Goal: Task Accomplishment & Management: Manage account settings

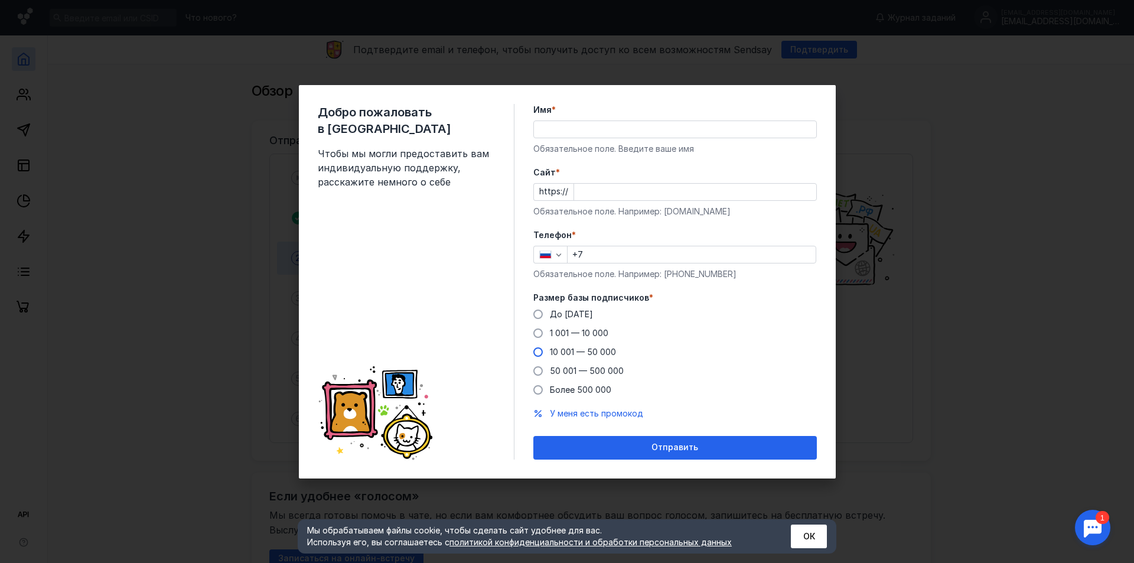
click at [603, 355] on span "10 001 — 50 000" at bounding box center [583, 352] width 66 height 10
click at [0, 0] on input "10 001 — 50 000" at bounding box center [0, 0] width 0 height 0
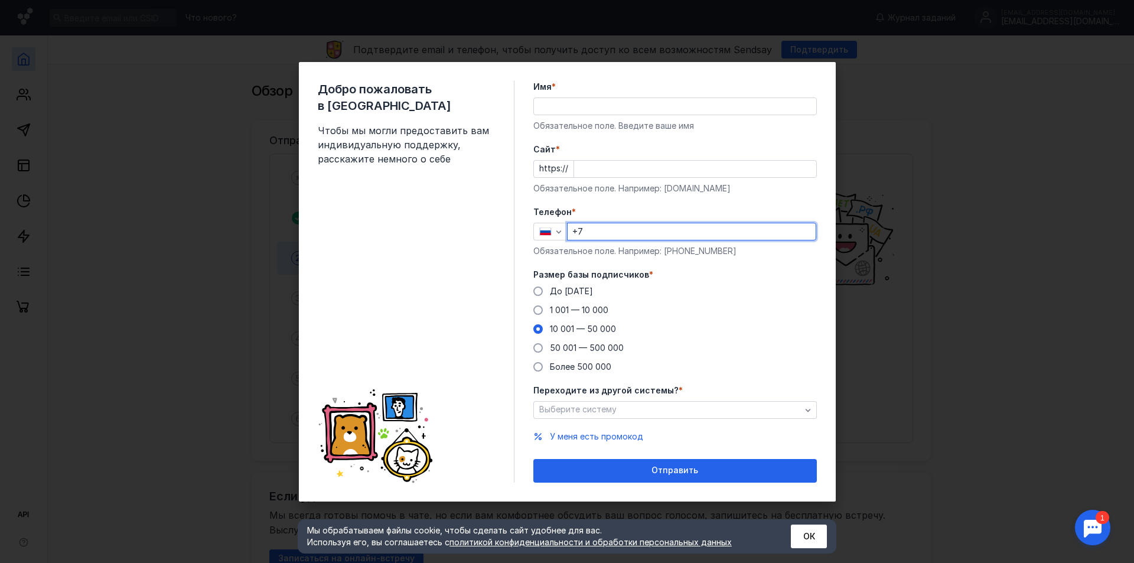
click at [620, 236] on input "+7" at bounding box center [692, 231] width 248 height 17
type input "[PHONE_NUMBER]"
click at [617, 109] on input "[PERSON_NAME]" at bounding box center [675, 106] width 282 height 17
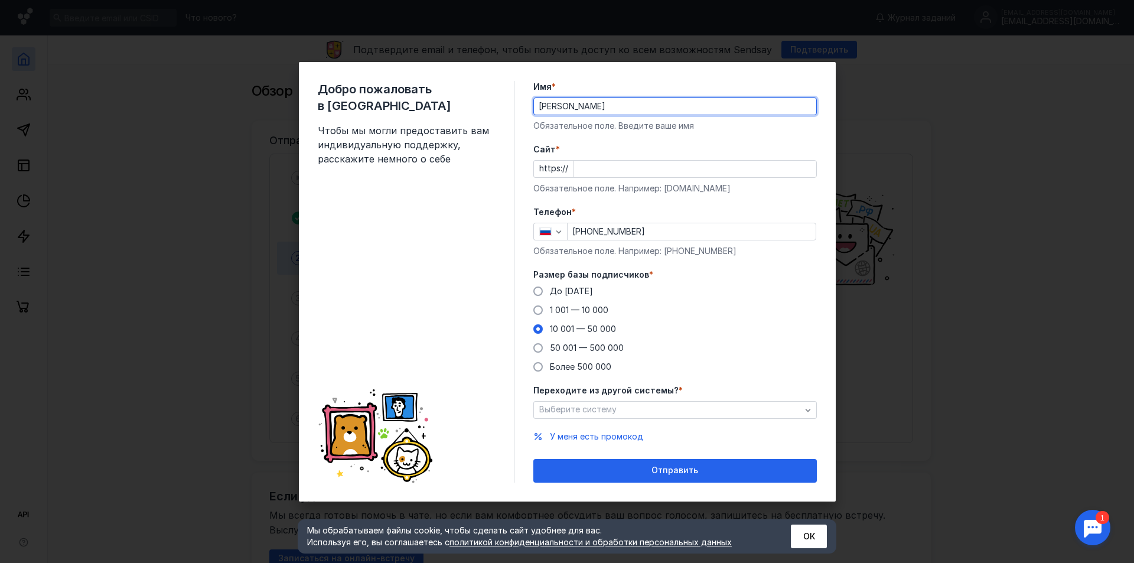
drag, startPoint x: 617, startPoint y: 105, endPoint x: 484, endPoint y: 106, distance: 133.5
click at [484, 106] on div "Добро пожаловать в Sendsay Чтобы мы могли предоставить вам индивидуальную подде…" at bounding box center [567, 282] width 537 height 440
type input "Маркетолог Модано"
click at [607, 169] on input "Cайт *" at bounding box center [695, 169] width 242 height 17
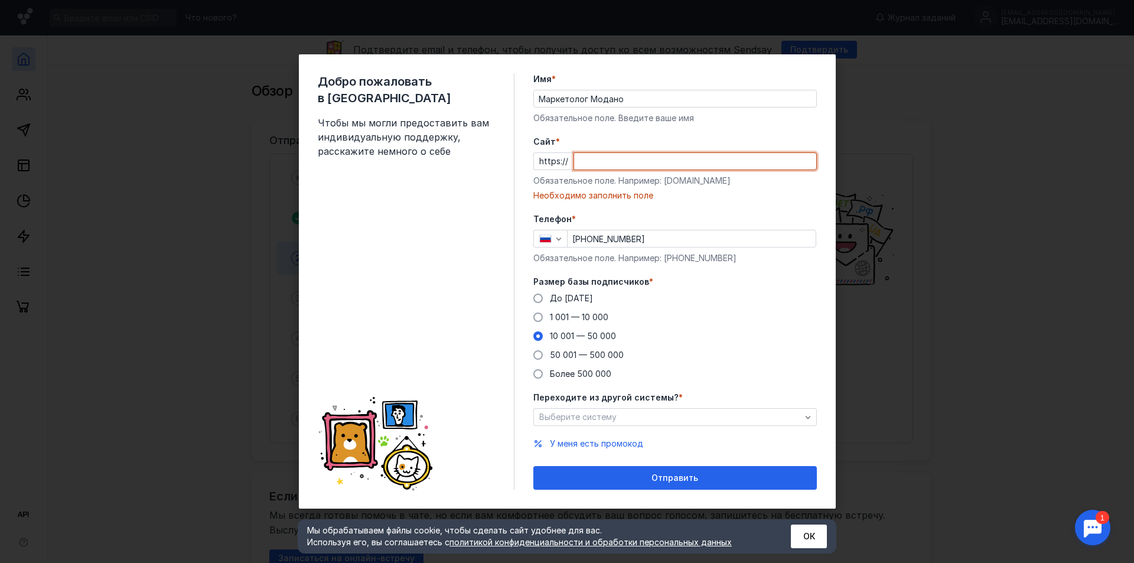
paste input "[DOMAIN_NAME][URL]"
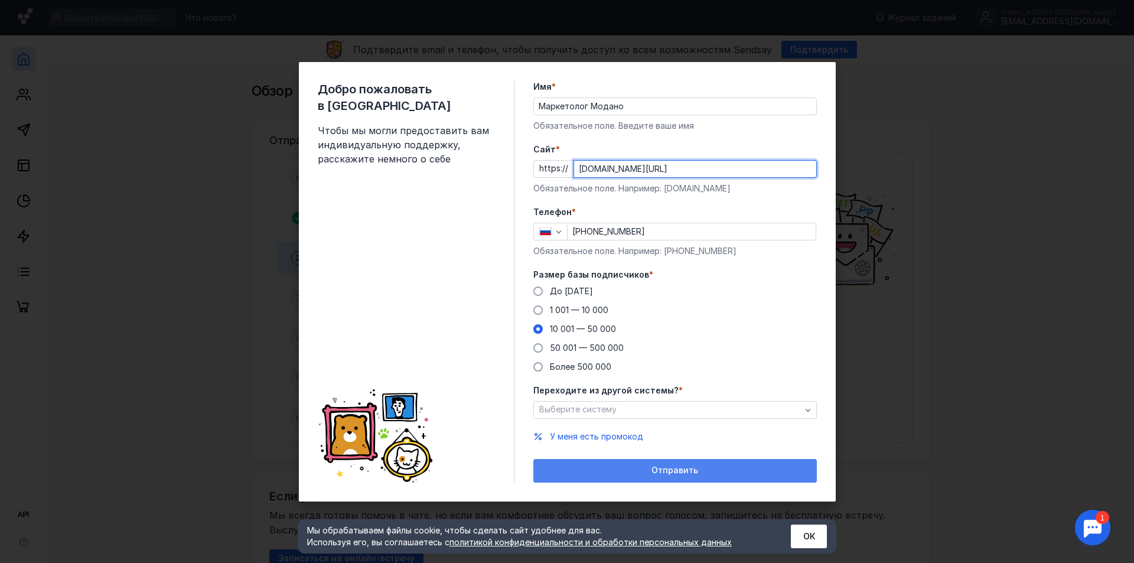
type input "[DOMAIN_NAME][URL]"
click at [677, 472] on span "Отправить" at bounding box center [675, 471] width 47 height 10
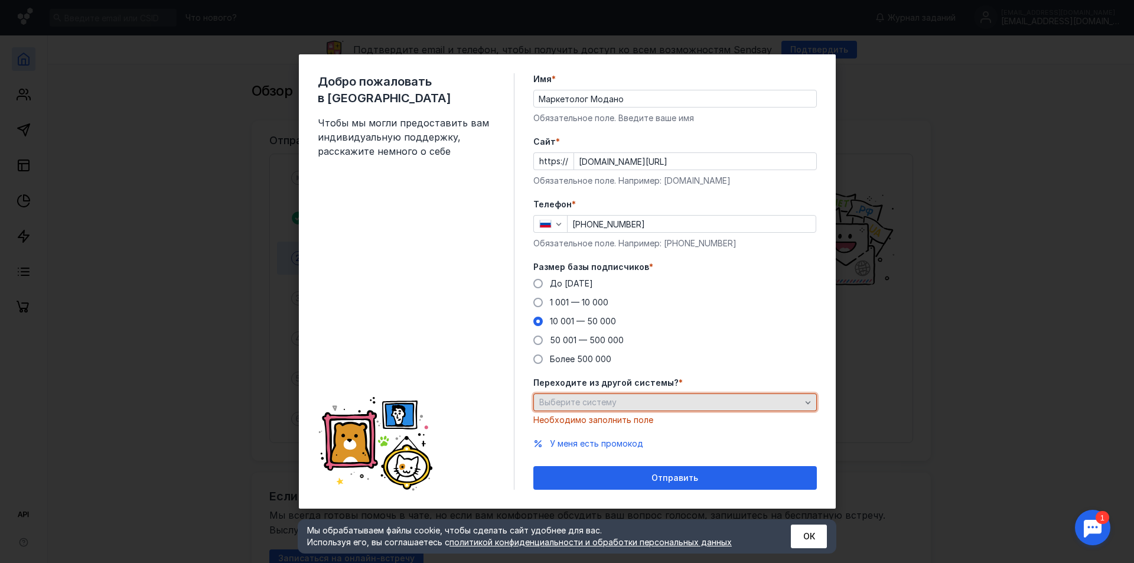
click at [633, 402] on div "Выберите систему" at bounding box center [670, 403] width 268 height 10
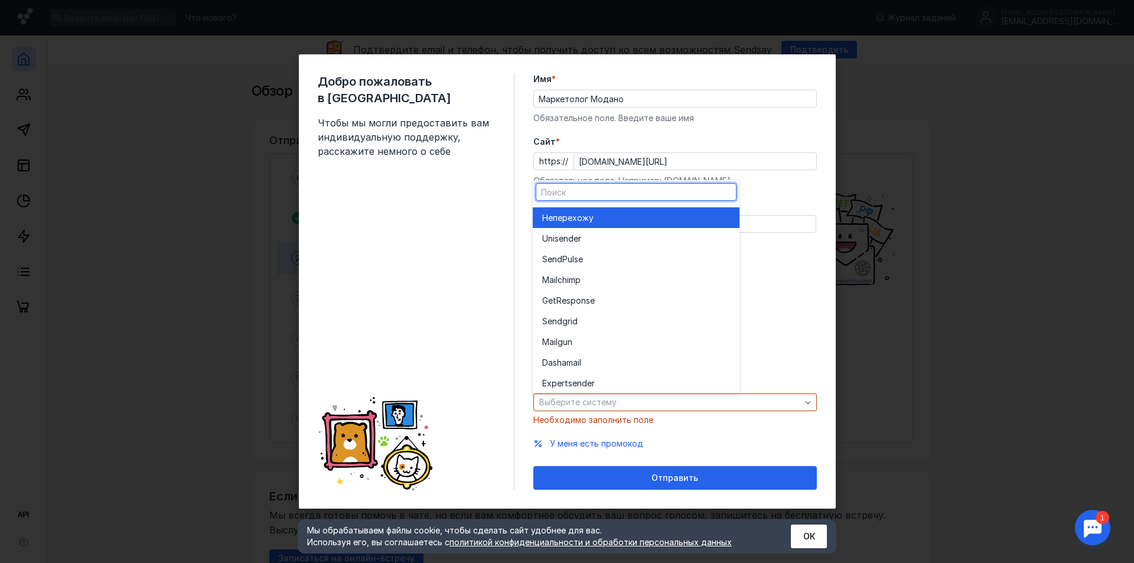
click at [601, 223] on div "Не перехожу" at bounding box center [636, 218] width 188 height 12
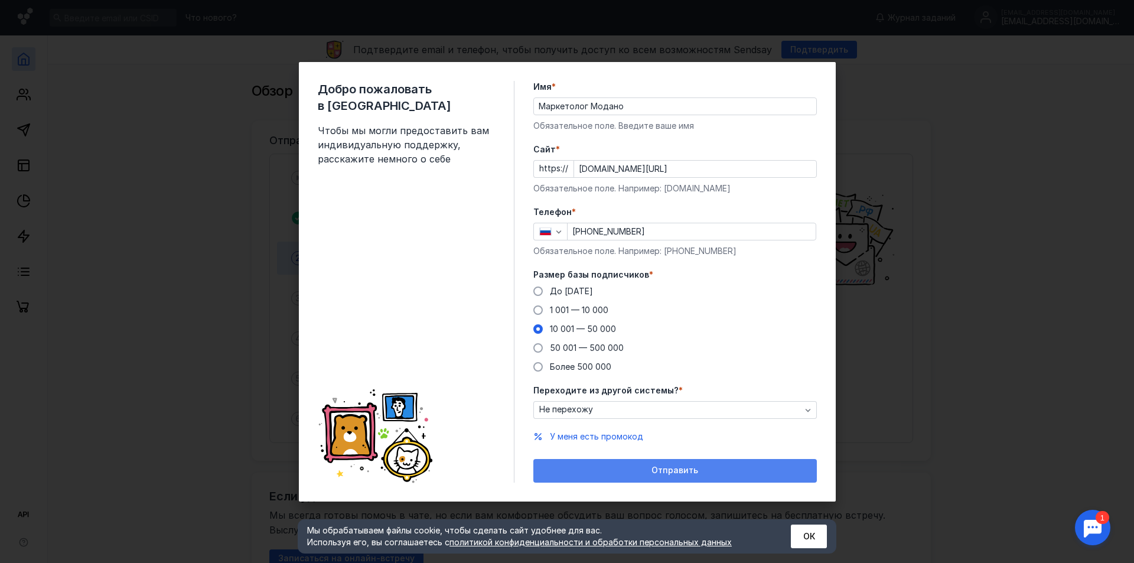
click at [663, 477] on div "Отправить" at bounding box center [676, 471] width 284 height 24
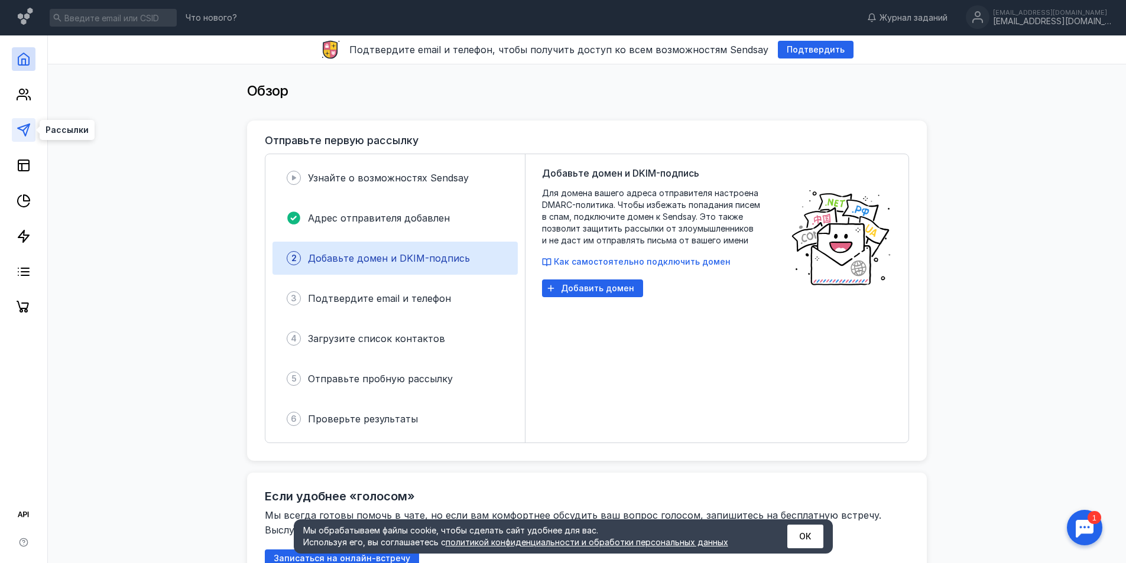
click at [25, 135] on polygon at bounding box center [24, 130] width 12 height 12
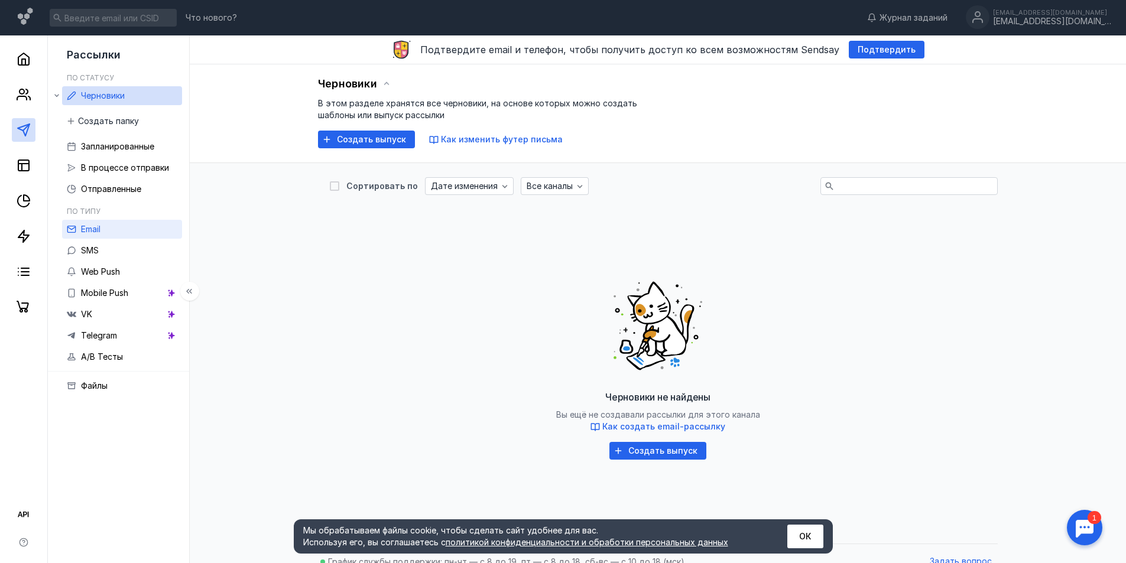
click at [152, 232] on link "Email" at bounding box center [122, 229] width 120 height 19
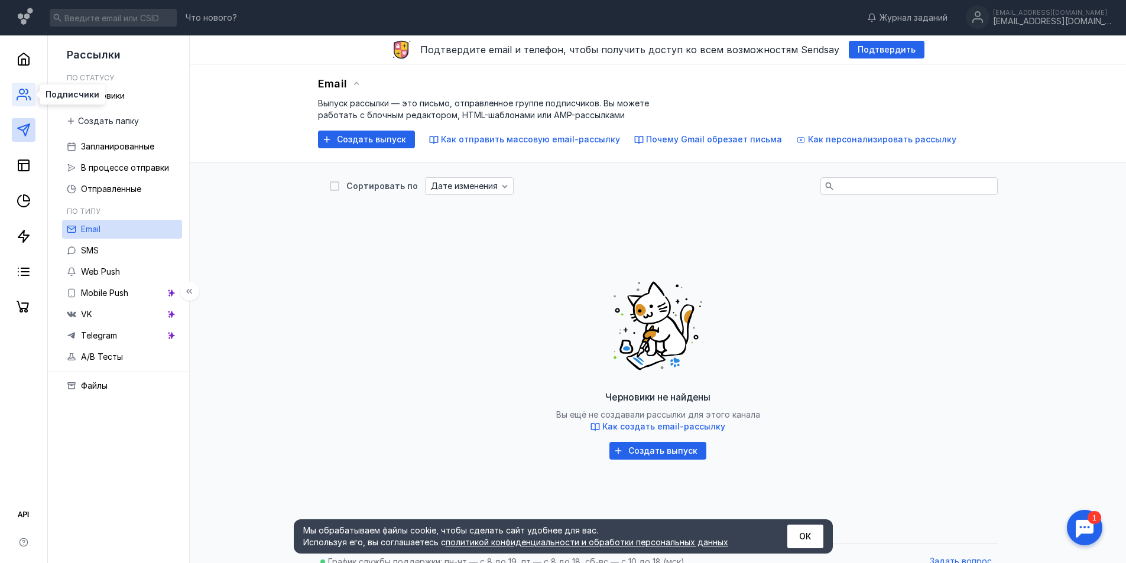
click at [24, 99] on icon at bounding box center [24, 94] width 14 height 14
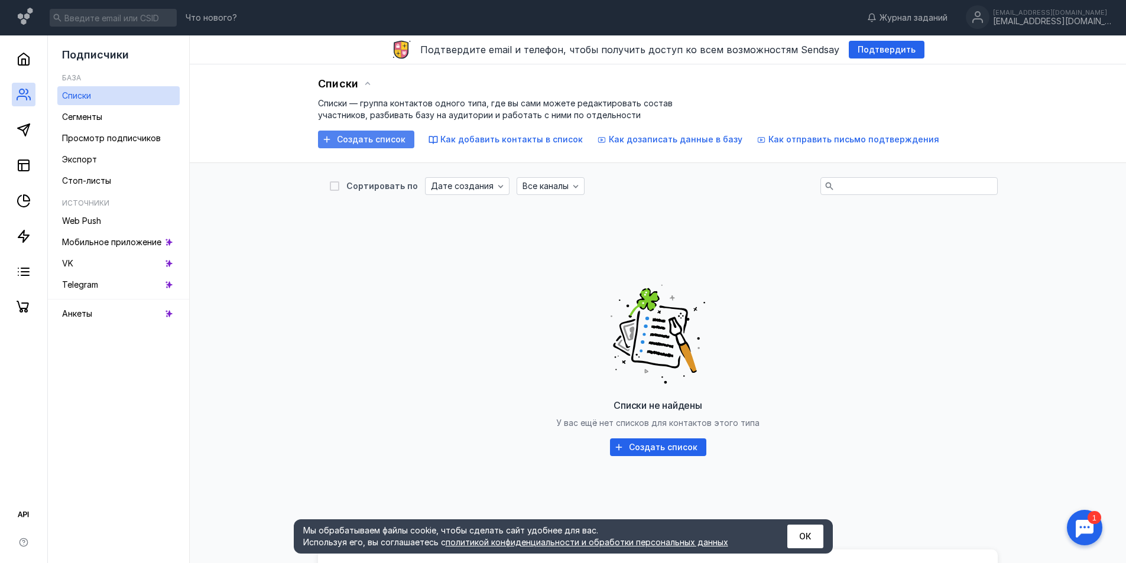
click at [360, 143] on span "Создать список" at bounding box center [371, 140] width 69 height 10
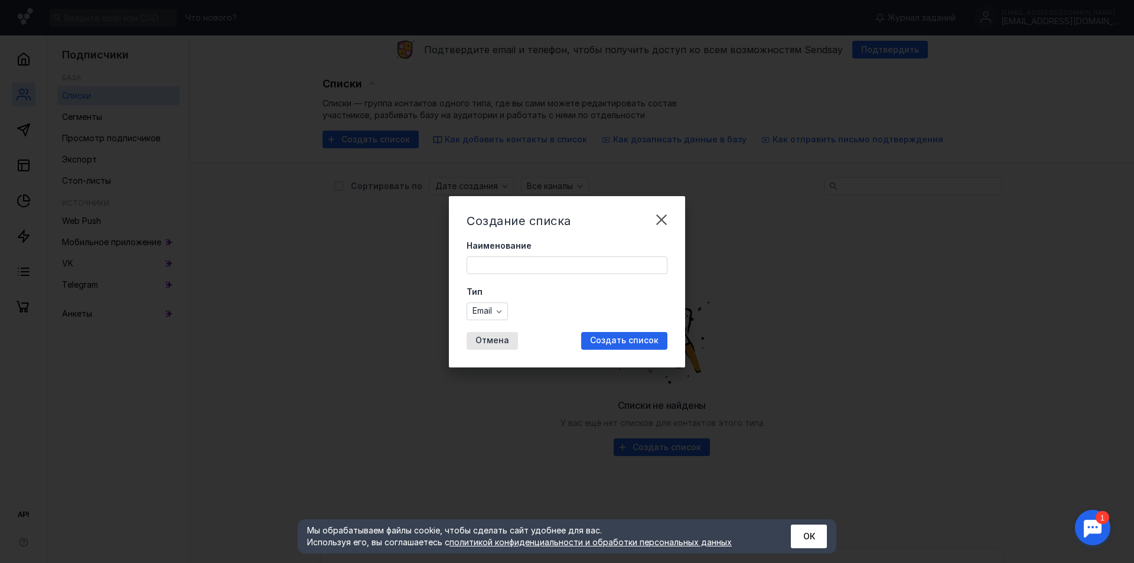
click at [518, 259] on input "Наименование" at bounding box center [567, 265] width 200 height 17
type input "Преданные клиенты"
click at [609, 342] on span "Создать список" at bounding box center [624, 341] width 69 height 10
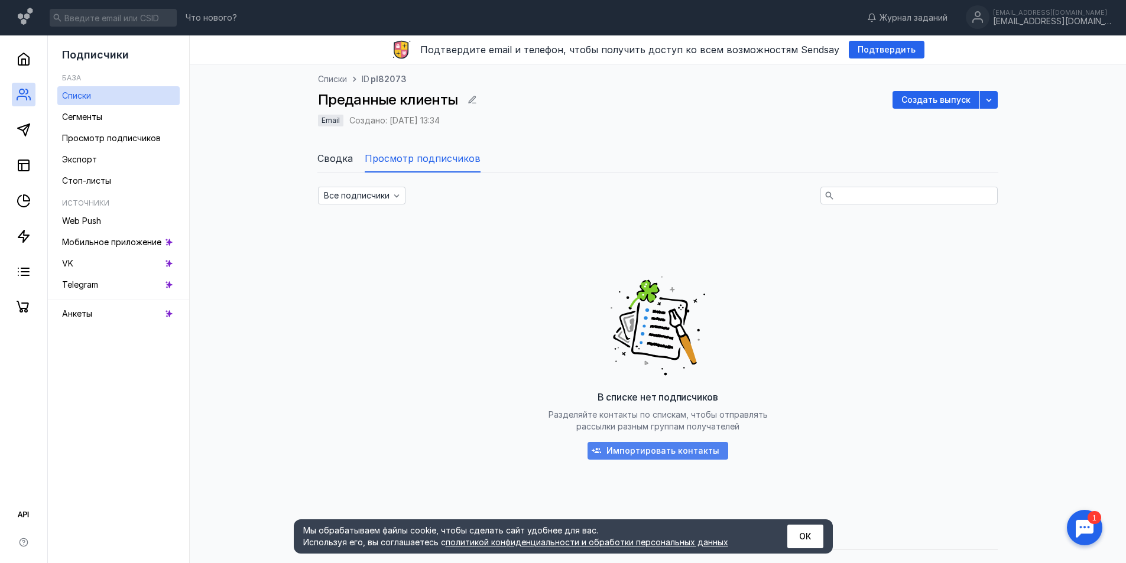
click at [623, 450] on span "Импортировать контакты" at bounding box center [662, 451] width 113 height 10
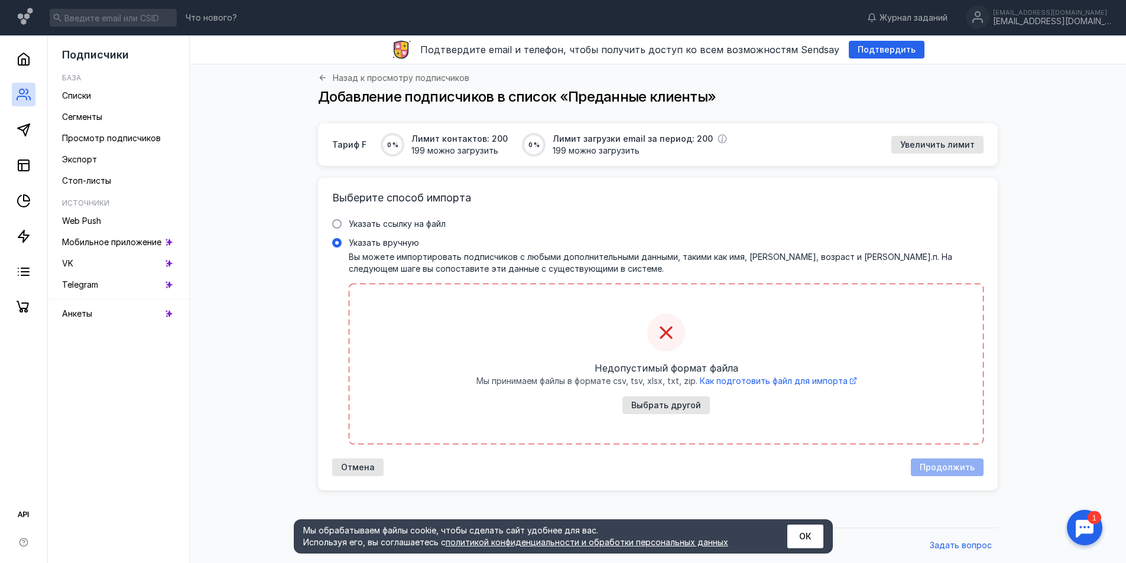
click at [380, 243] on span "Указать вручную" at bounding box center [384, 243] width 70 height 10
click at [0, 0] on input "Указать вручную" at bounding box center [0, 0] width 0 height 0
click at [668, 334] on icon at bounding box center [665, 333] width 12 height 12
click at [0, 0] on input "Указать вручную" at bounding box center [0, 0] width 0 height 0
click at [419, 222] on span "Указать ссылку на файл" at bounding box center [397, 224] width 97 height 10
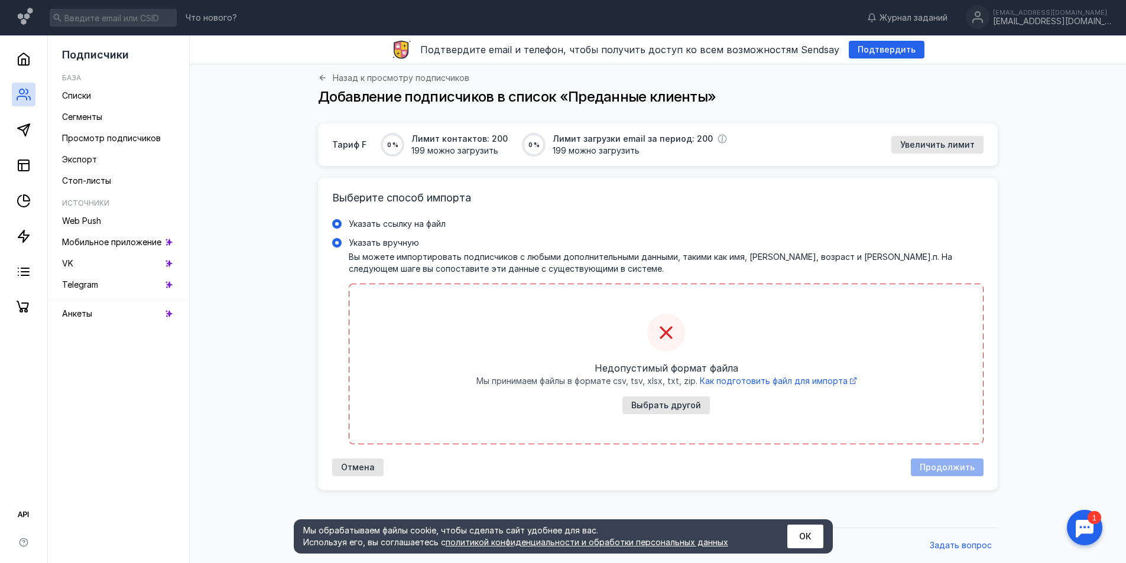
click at [0, 0] on input "Указать ссылку на файл" at bounding box center [0, 0] width 0 height 0
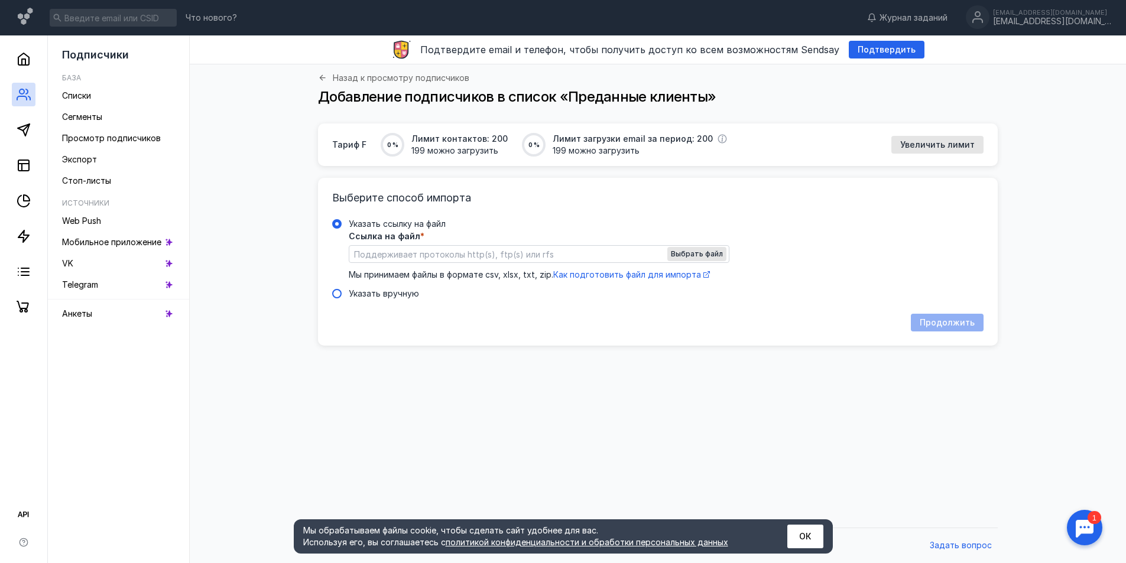
click at [367, 292] on span "Указать вручную" at bounding box center [384, 293] width 70 height 10
click at [0, 0] on input "Указать вручную" at bounding box center [0, 0] width 0 height 0
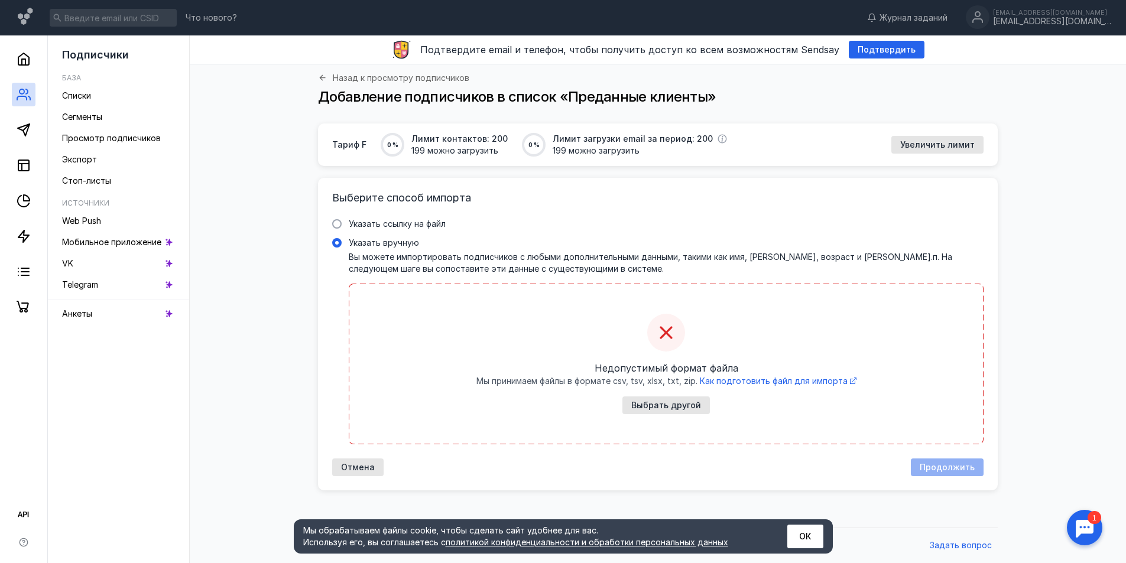
click at [673, 334] on icon at bounding box center [665, 332] width 19 height 19
click at [0, 0] on input "Указать вручную" at bounding box center [0, 0] width 0 height 0
click at [366, 469] on span "Отмена" at bounding box center [358, 468] width 34 height 10
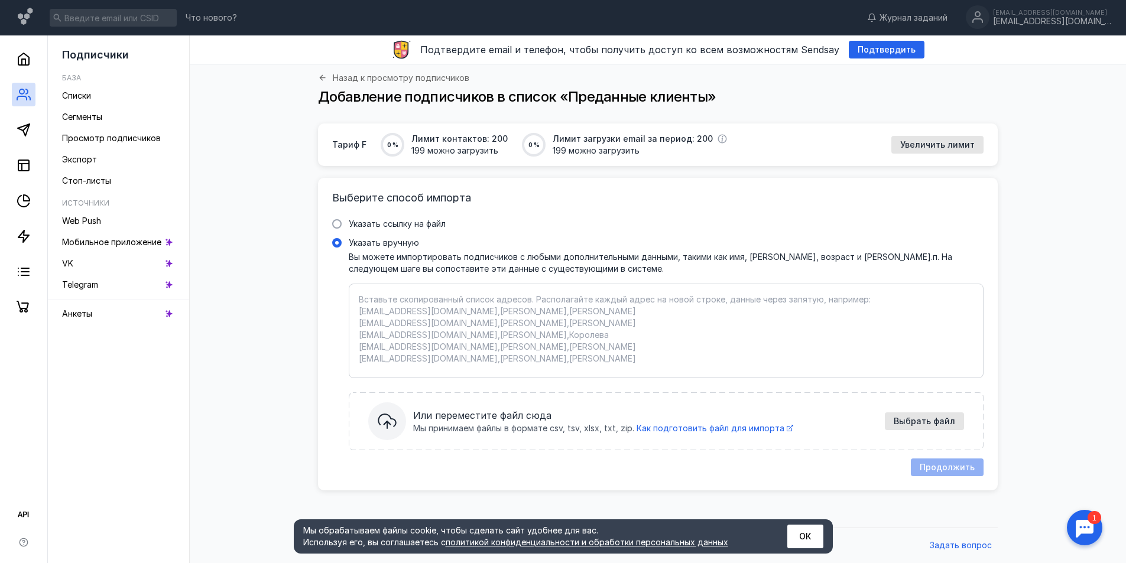
click at [417, 283] on div "Вы можете импортировать подписчиков с любыми дополнительными данными, такими ка…" at bounding box center [666, 347] width 635 height 193
click at [0, 0] on input "Указать вручную" at bounding box center [0, 0] width 0 height 0
click at [412, 298] on textarea "Указать вручную Вы можете импортировать подписчиков с любыми дополнительными да…" at bounding box center [666, 331] width 614 height 74
paste textarea "76513859515,LO Ipsumd Sitamet Consectetura 01009010995,EL Seddoeiu Temp Incidid…"
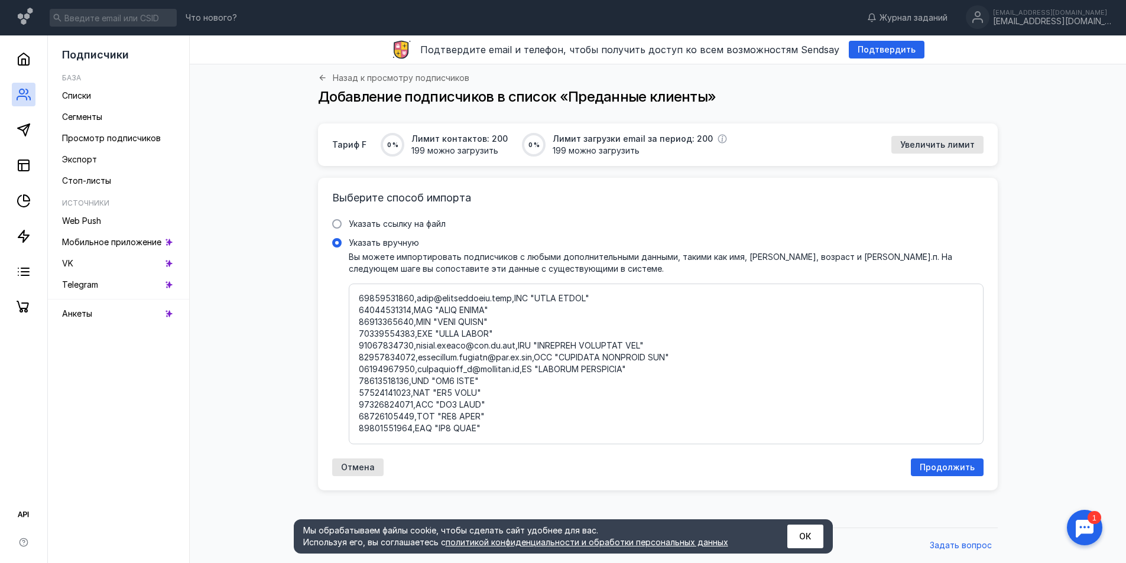
scroll to position [1644, 0]
type textarea "76513859515,LO Ipsumd Sitamet Consectetura 01009010995,EL Seddoeiu Temp Incidid…"
click at [921, 473] on div "Продолжить" at bounding box center [946, 467] width 73 height 18
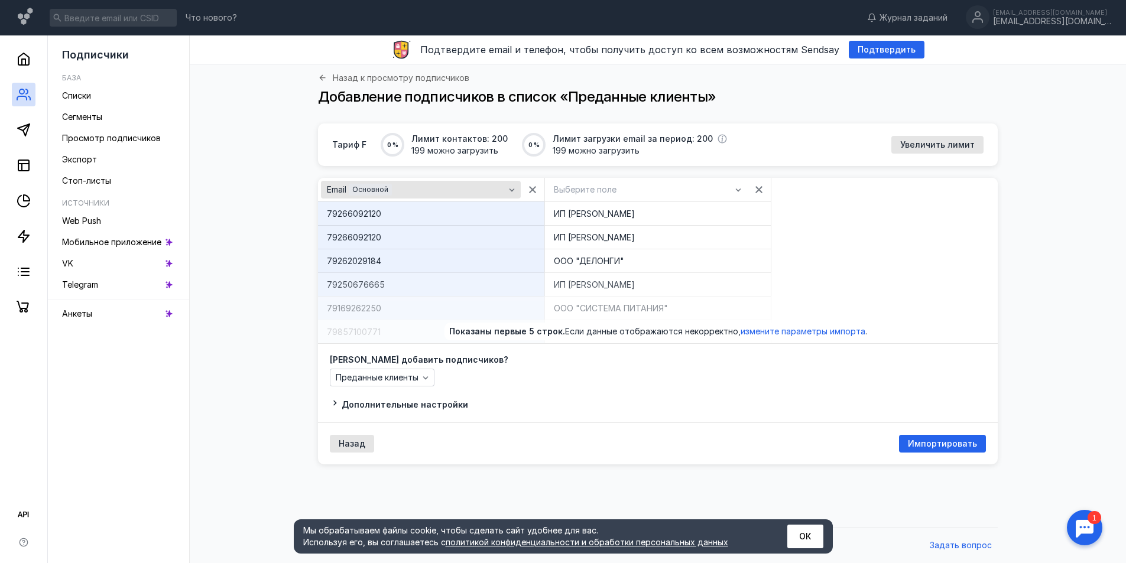
click at [509, 186] on icon "button" at bounding box center [511, 189] width 9 height 9
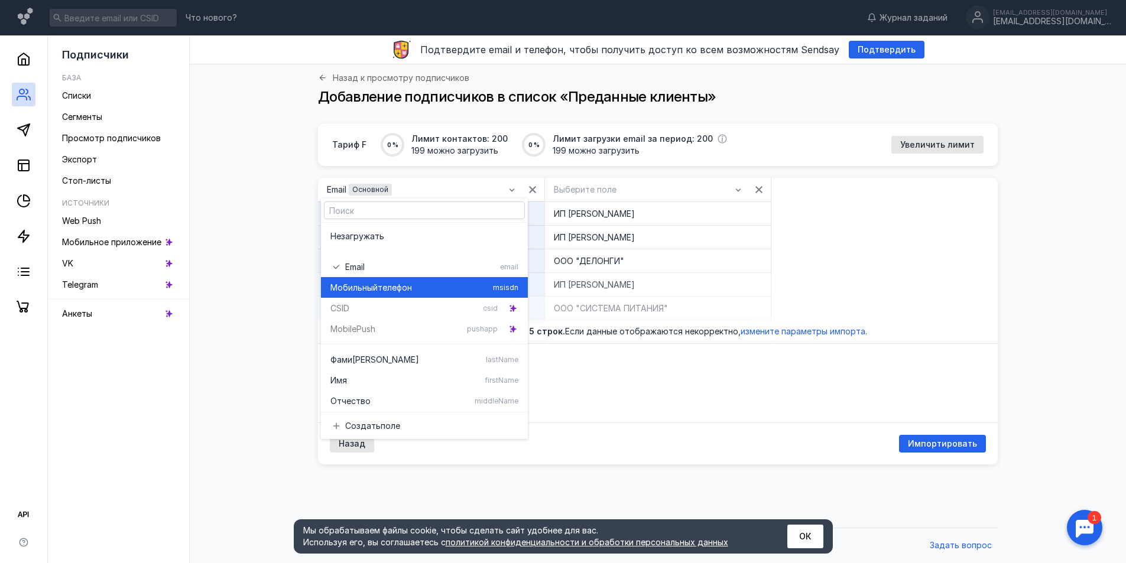
click at [441, 283] on div "Мобильный телефон" at bounding box center [409, 288] width 158 height 12
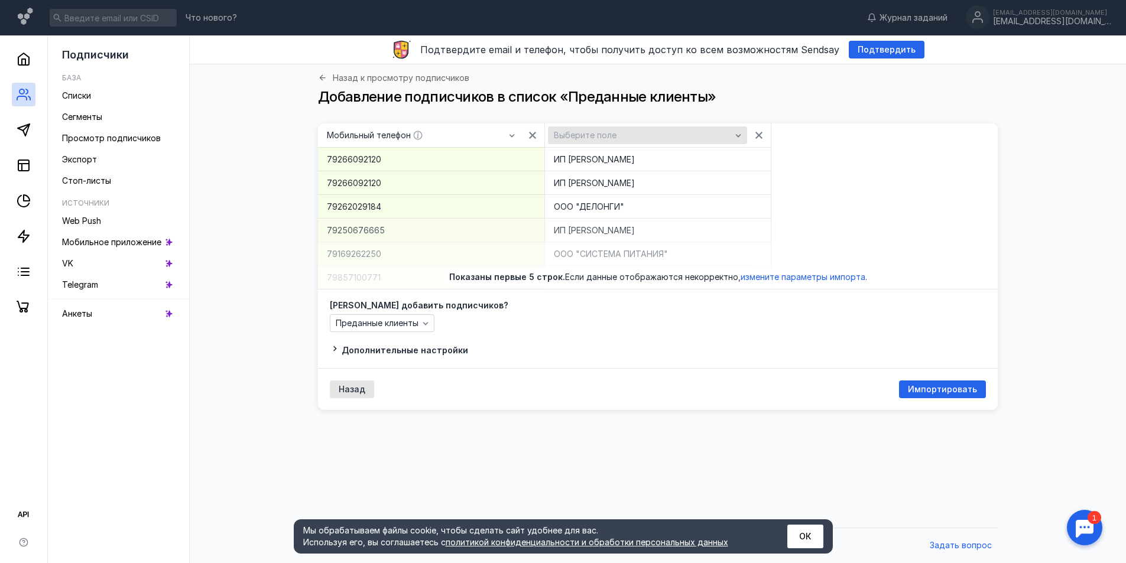
click at [668, 135] on div "Выберите поле" at bounding box center [642, 136] width 183 height 10
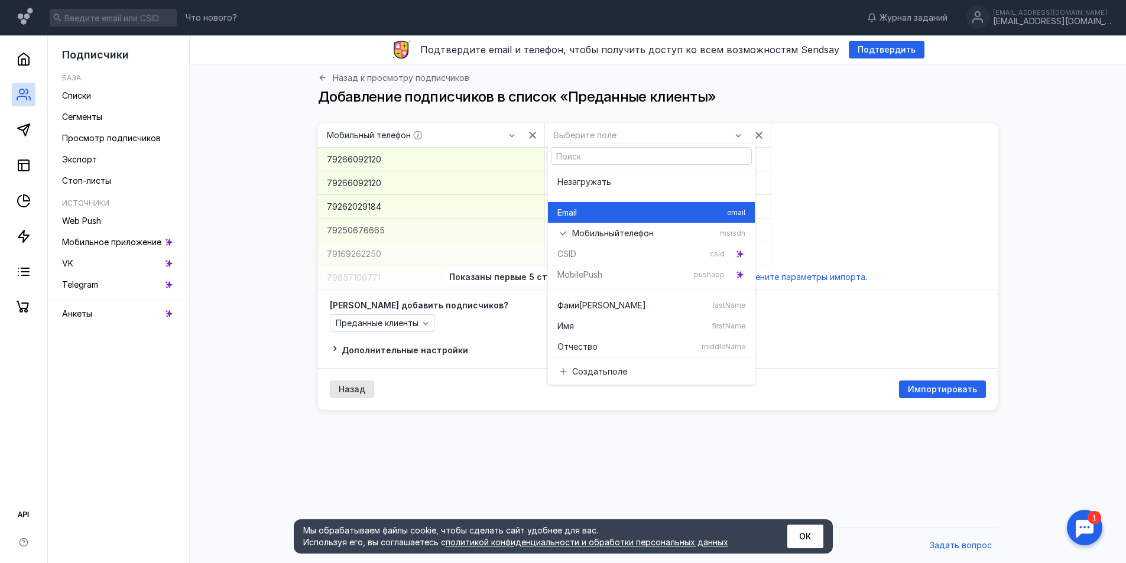
click at [640, 216] on div "Email" at bounding box center [639, 213] width 165 height 12
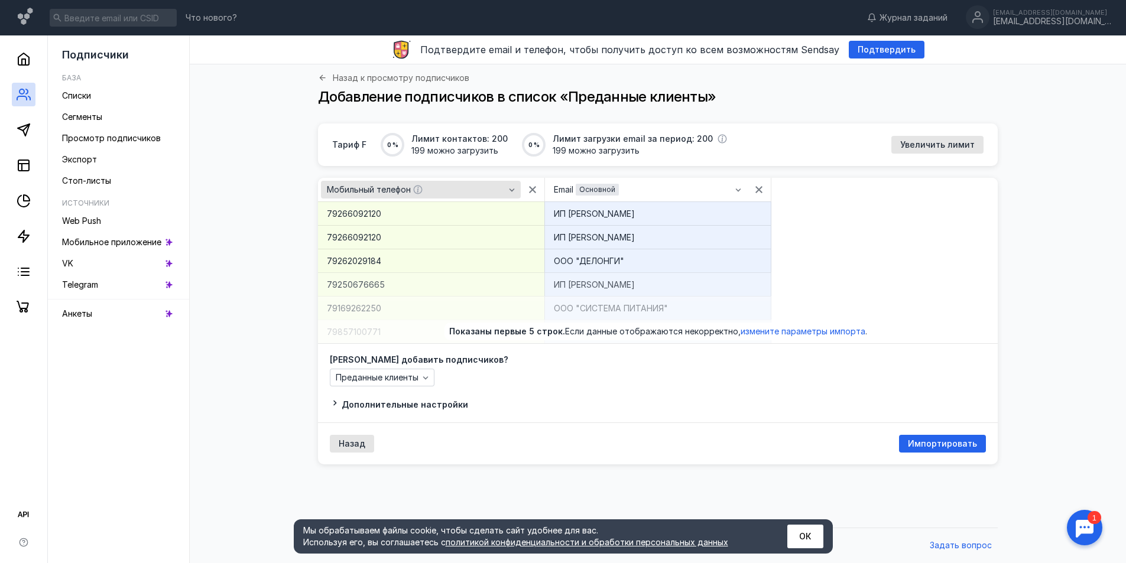
click at [498, 187] on div "Мобильный телефон" at bounding box center [416, 190] width 184 height 10
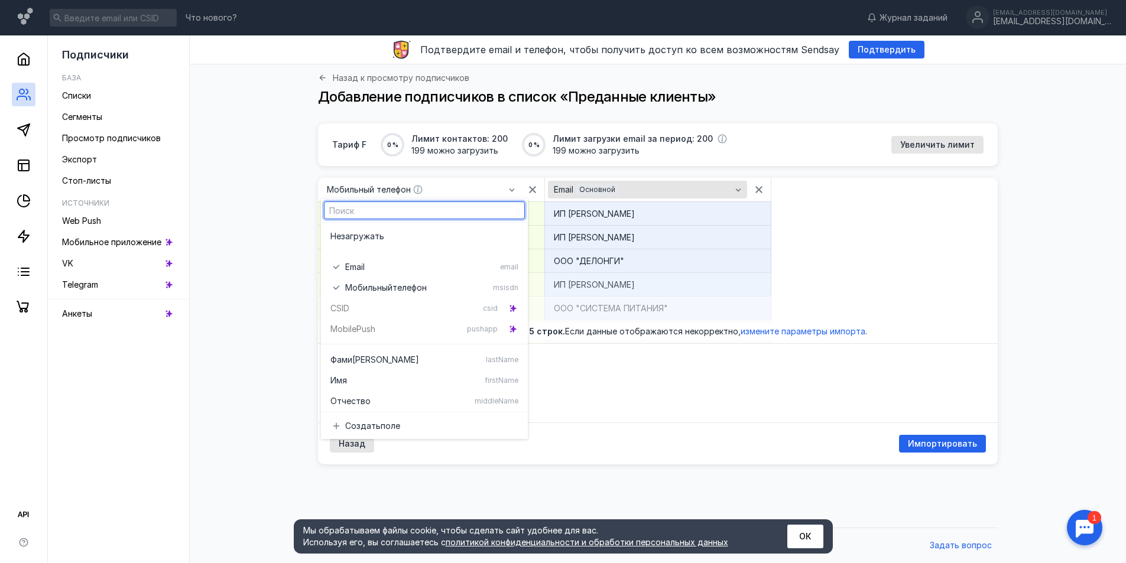
click at [601, 188] on span "Основной" at bounding box center [597, 189] width 36 height 9
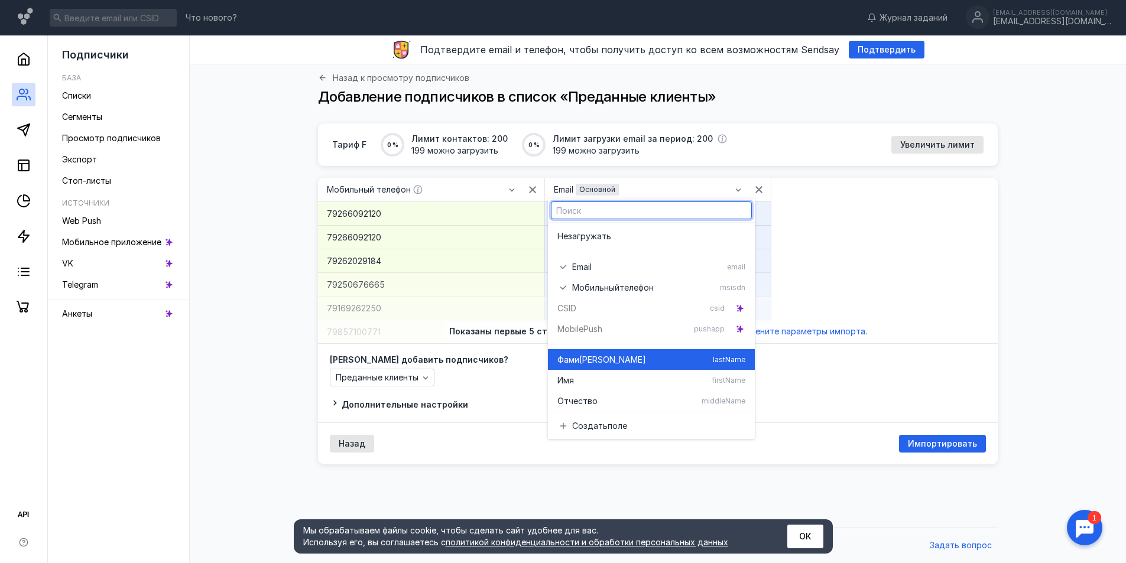
click at [600, 359] on div "Фами [PERSON_NAME]" at bounding box center [632, 360] width 151 height 12
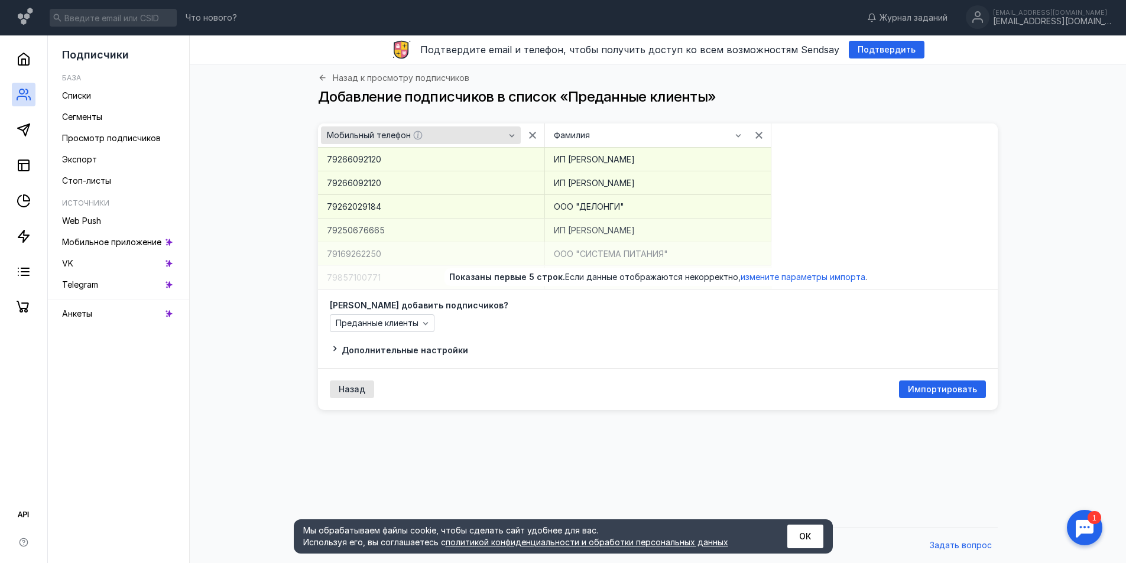
click at [395, 137] on span "Мобильный телефон" at bounding box center [369, 136] width 84 height 10
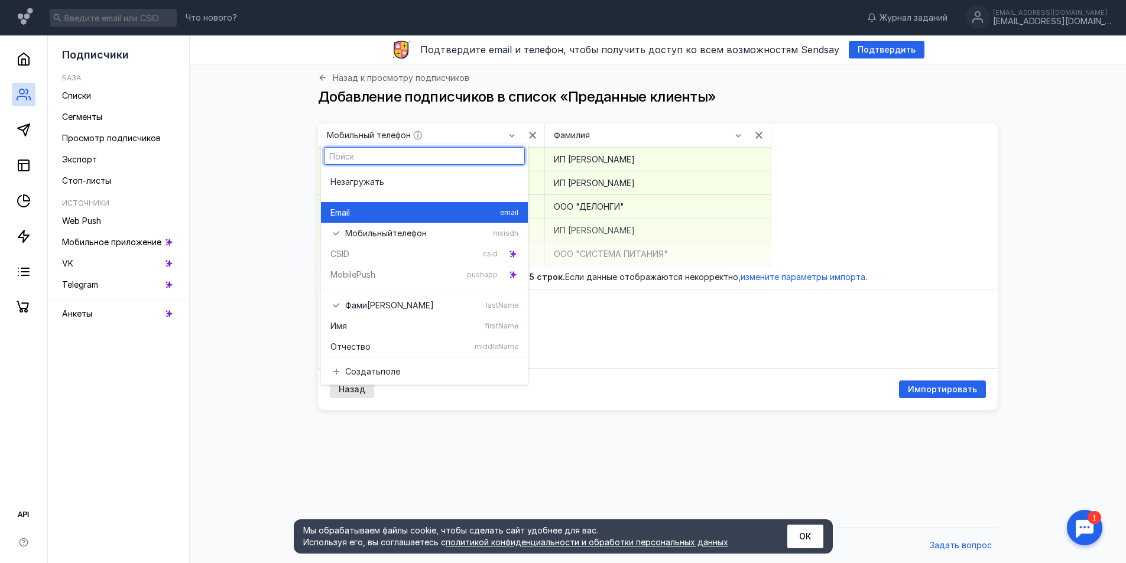
click at [381, 204] on div "Email email" at bounding box center [424, 212] width 188 height 21
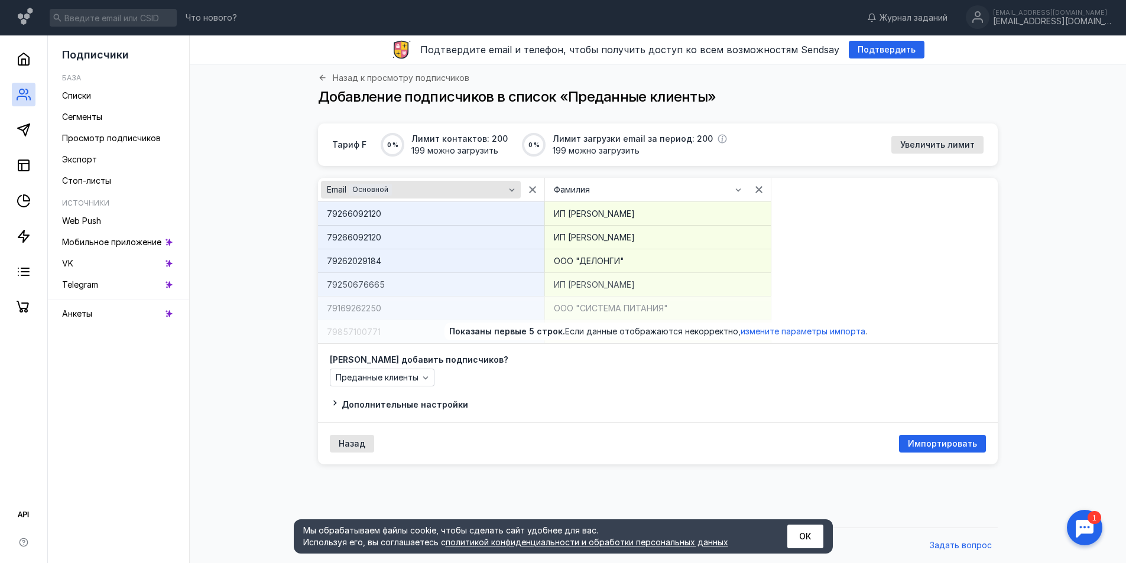
click at [415, 187] on div "Email Основной" at bounding box center [416, 190] width 184 height 12
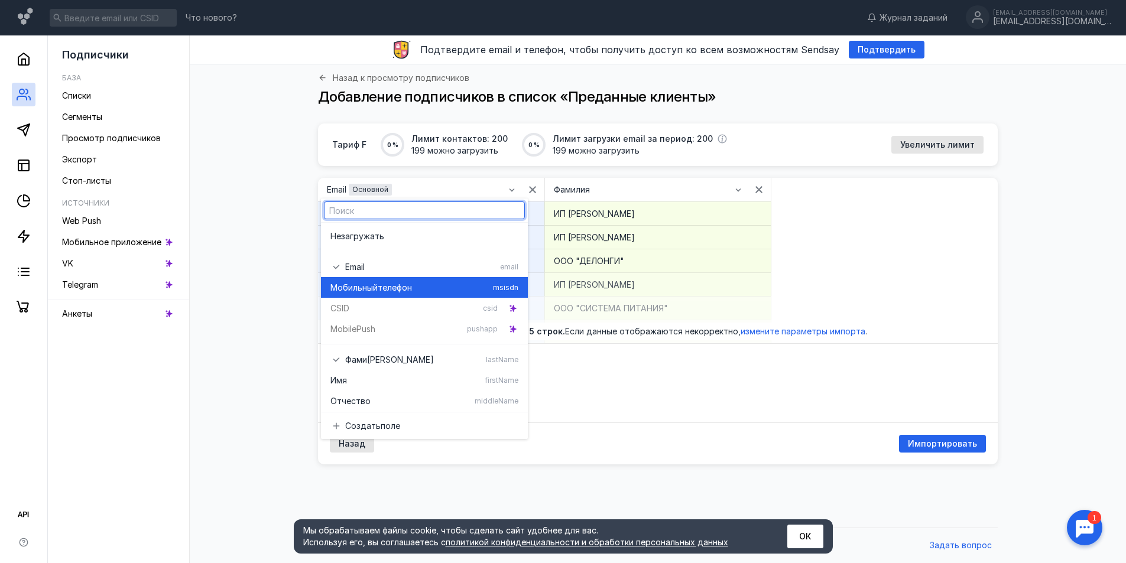
click at [398, 282] on span "телефон" at bounding box center [395, 288] width 34 height 12
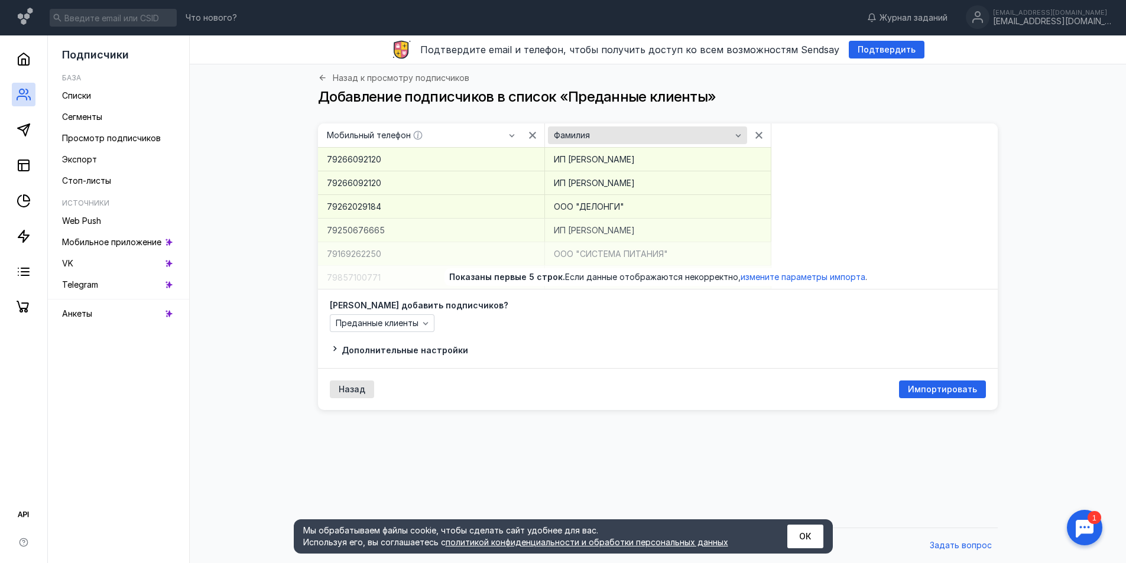
click at [579, 142] on div "Фамилия" at bounding box center [647, 135] width 199 height 18
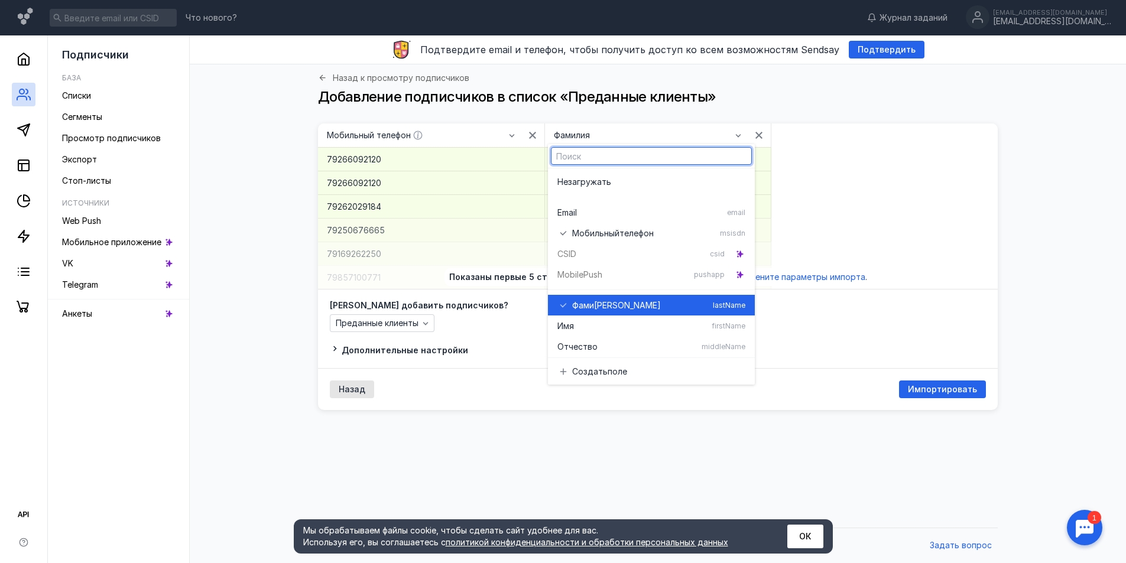
scroll to position [37, 0]
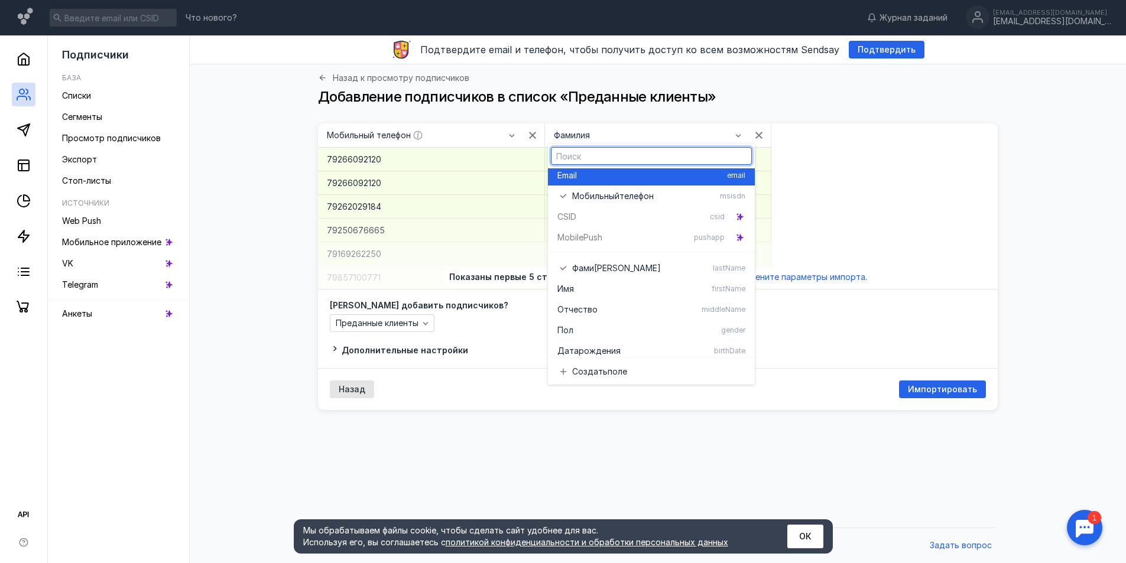
click at [597, 181] on div "Email" at bounding box center [639, 176] width 165 height 12
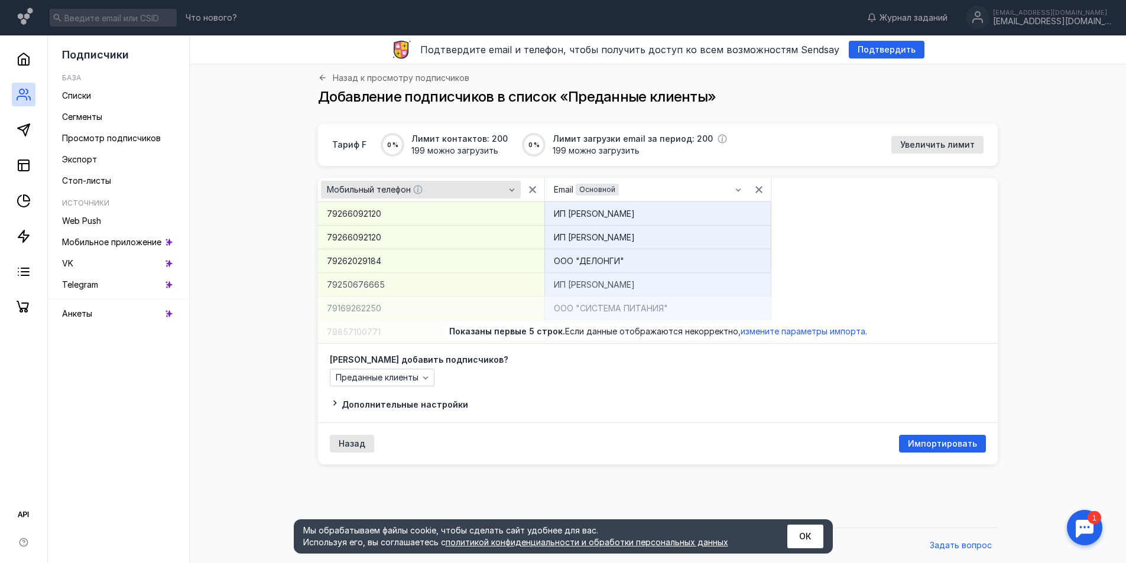
click at [506, 193] on div "button" at bounding box center [512, 190] width 12 height 12
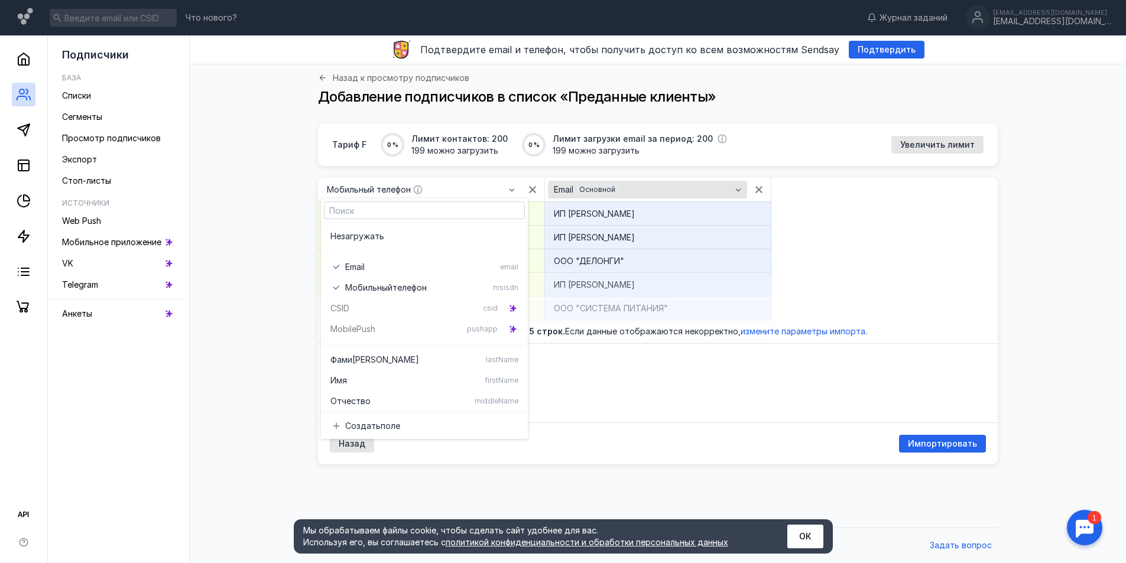
click at [595, 192] on span "Основной" at bounding box center [597, 189] width 36 height 9
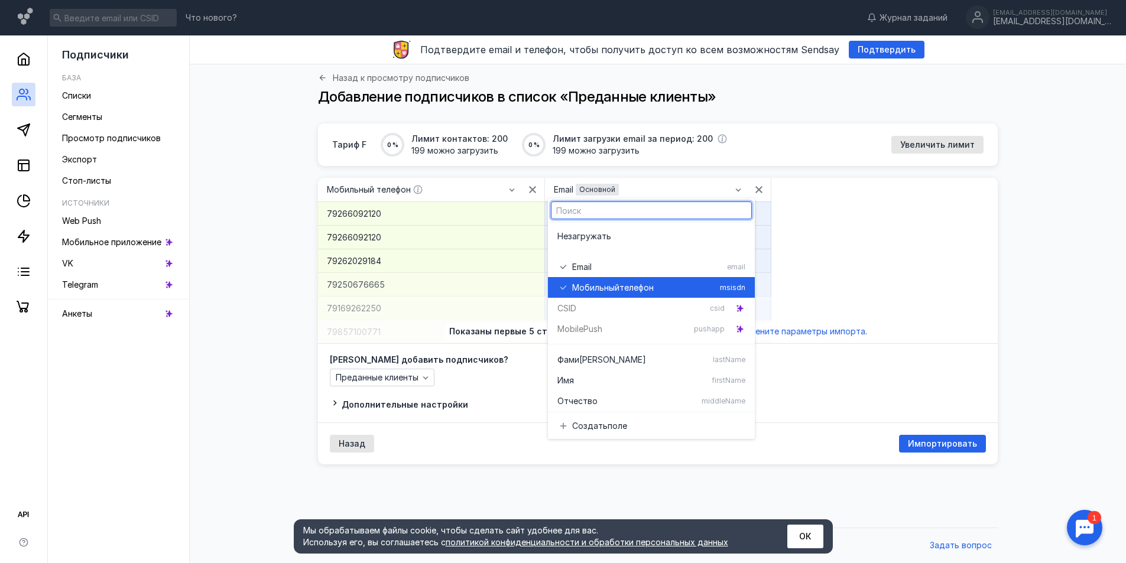
click at [590, 287] on span "Мобильный" at bounding box center [595, 288] width 47 height 12
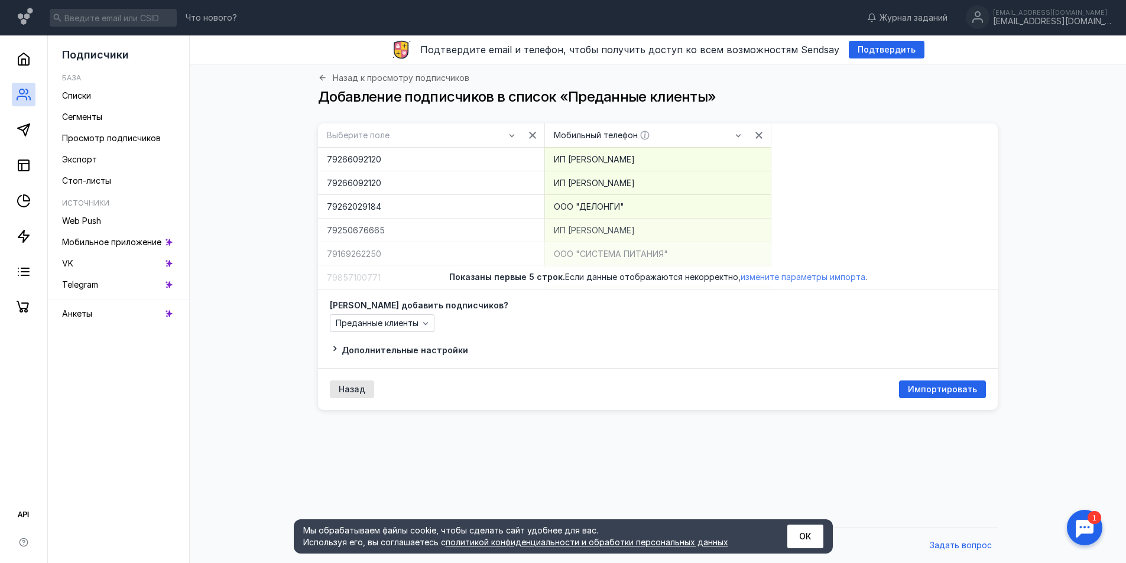
click at [759, 275] on span "измените параметры импорта" at bounding box center [802, 277] width 125 height 10
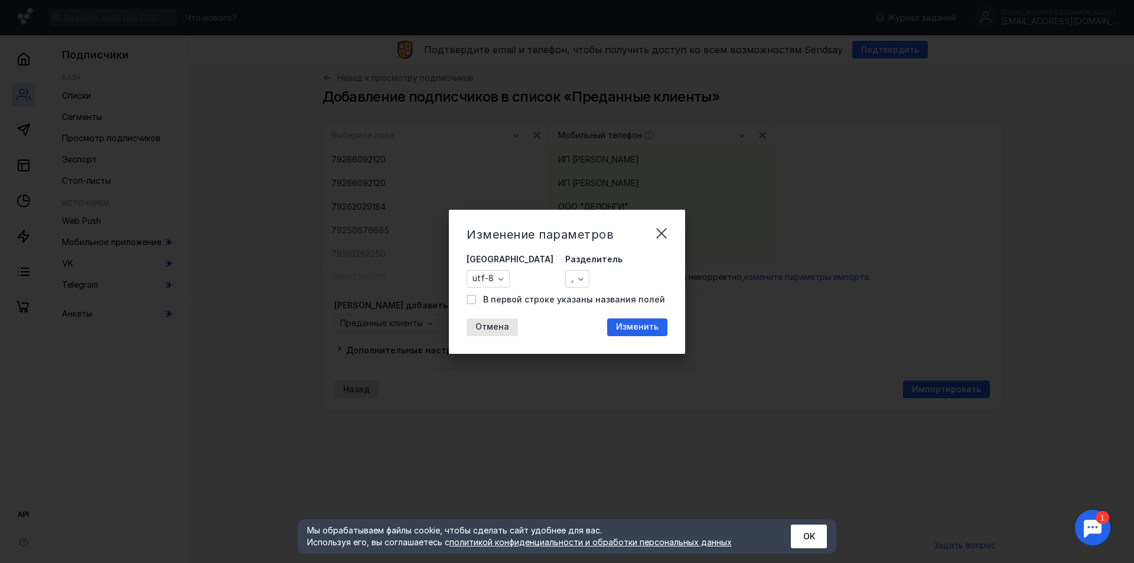
click at [635, 324] on span "Изменить" at bounding box center [637, 327] width 43 height 10
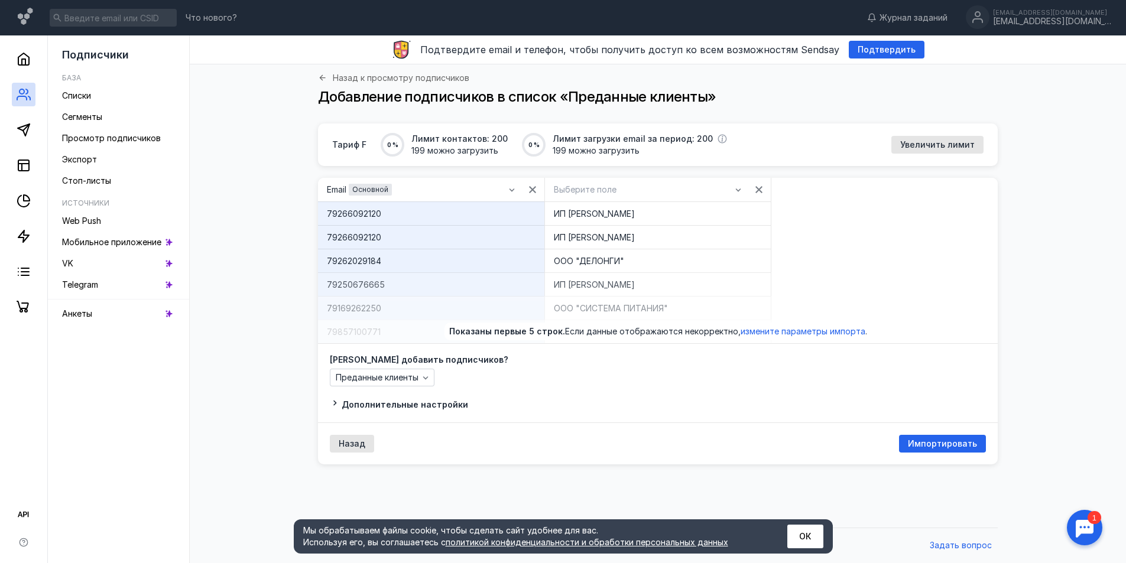
drag, startPoint x: 507, startPoint y: 332, endPoint x: 560, endPoint y: 333, distance: 52.6
click at [508, 332] on span "Показаны первые 5 строк." at bounding box center [507, 331] width 116 height 10
click at [434, 190] on div "Email Основной" at bounding box center [416, 190] width 184 height 12
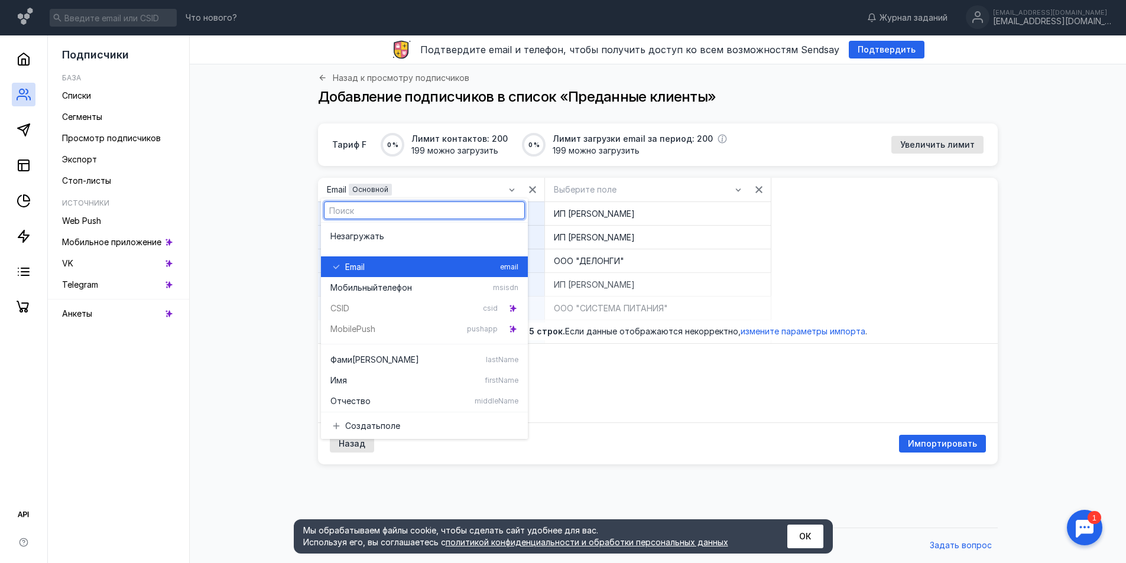
click at [409, 266] on div "Email" at bounding box center [420, 267] width 150 height 12
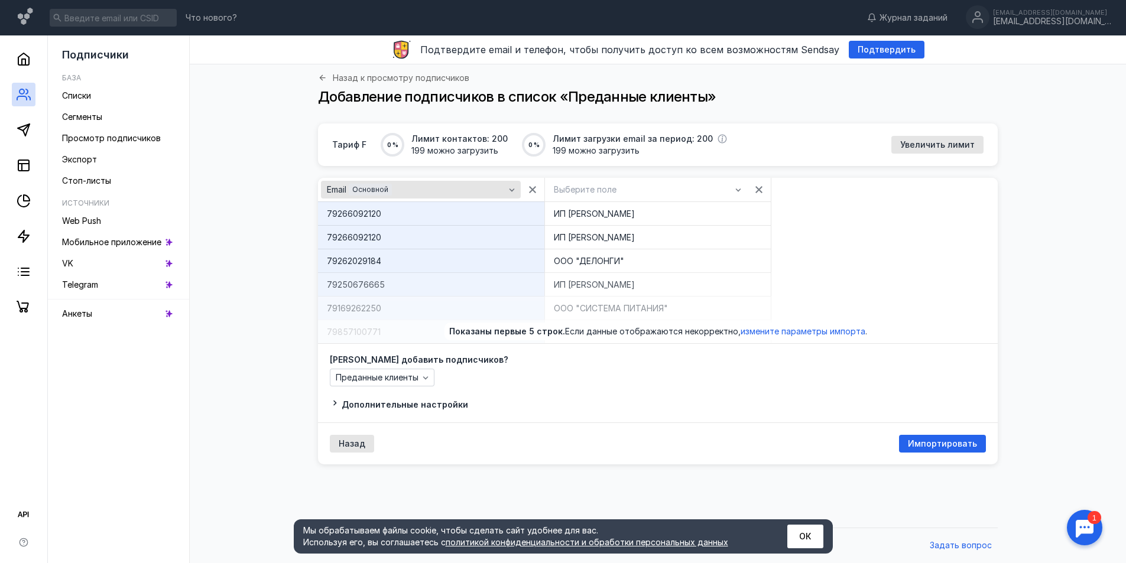
click at [451, 187] on div "Email Основной" at bounding box center [416, 190] width 184 height 12
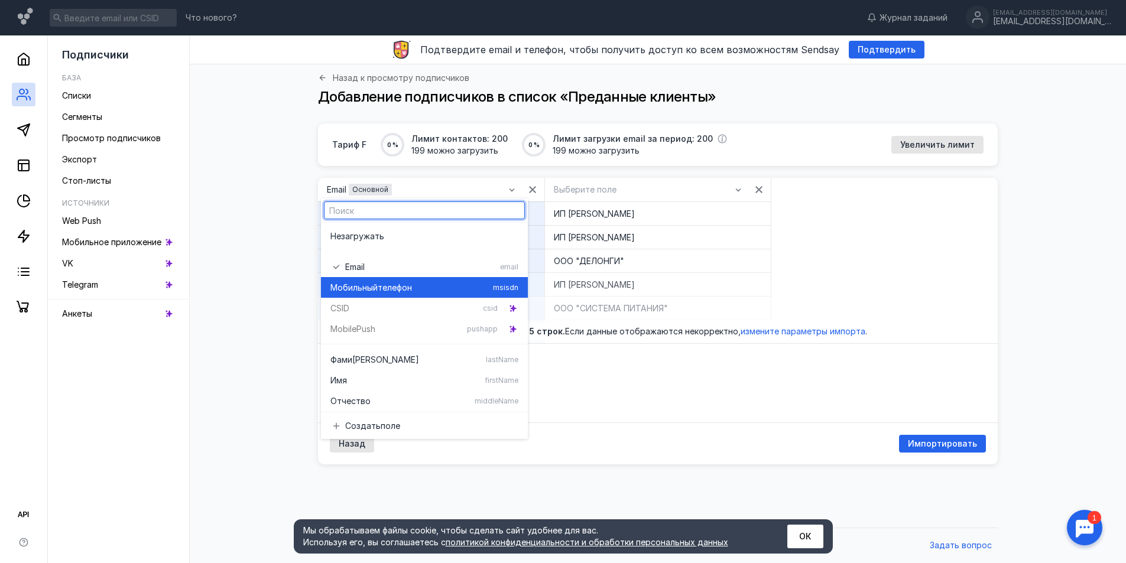
click at [405, 288] on span "телефон" at bounding box center [395, 288] width 34 height 12
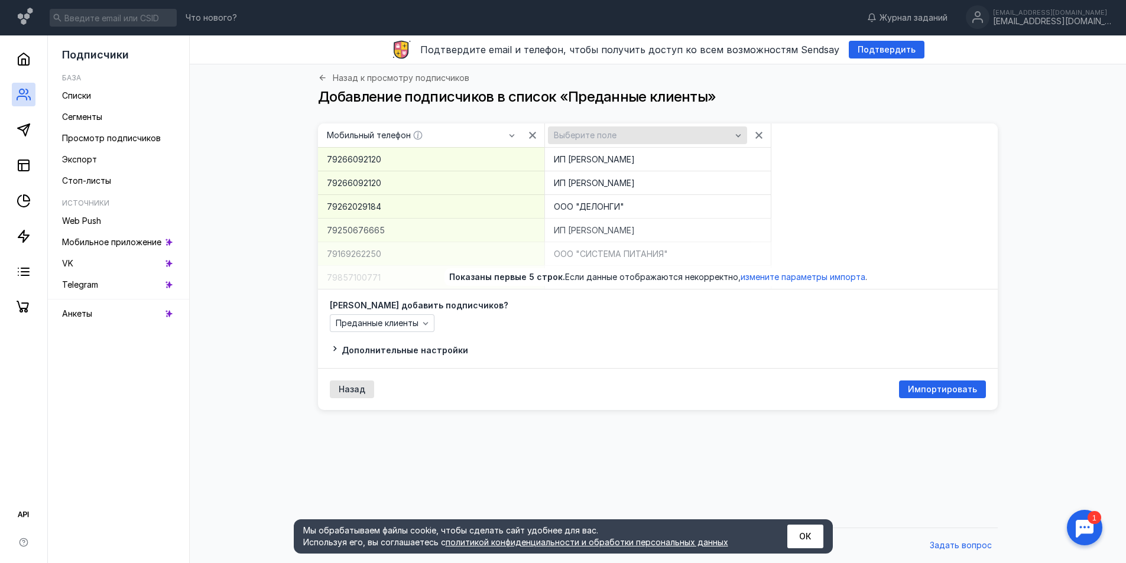
click at [598, 132] on span "Выберите поле" at bounding box center [585, 136] width 63 height 10
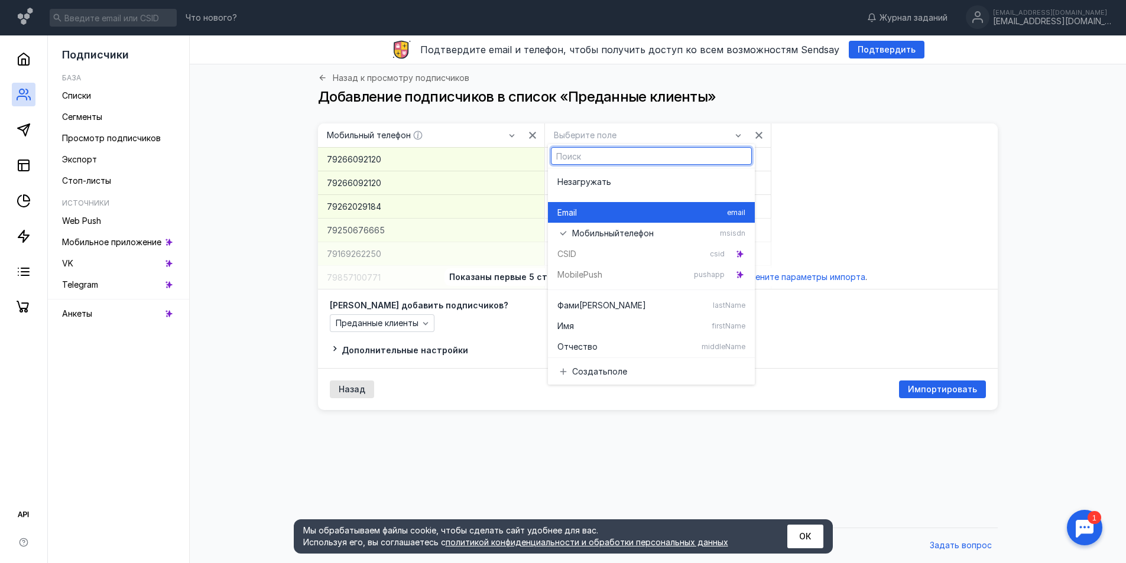
click at [599, 214] on div "Email" at bounding box center [639, 213] width 165 height 12
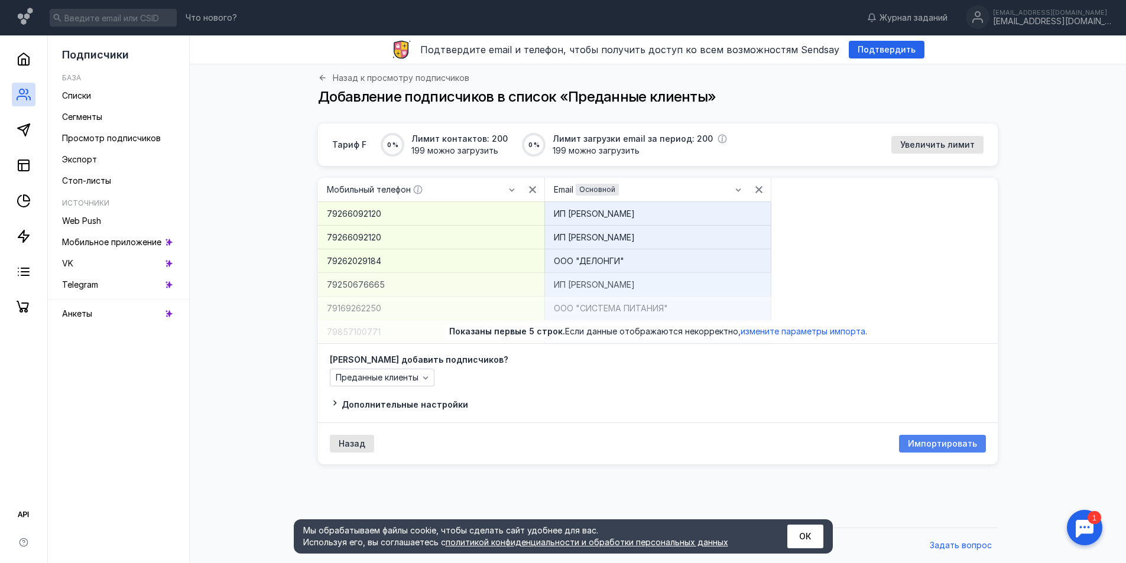
click at [917, 443] on span "Импортировать" at bounding box center [942, 444] width 69 height 10
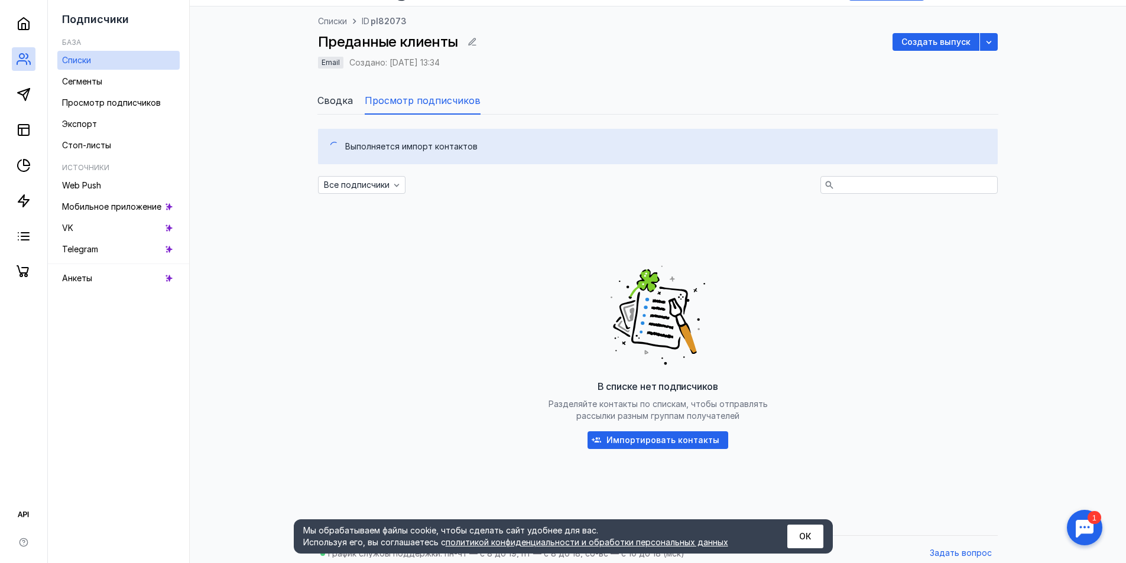
scroll to position [59, 0]
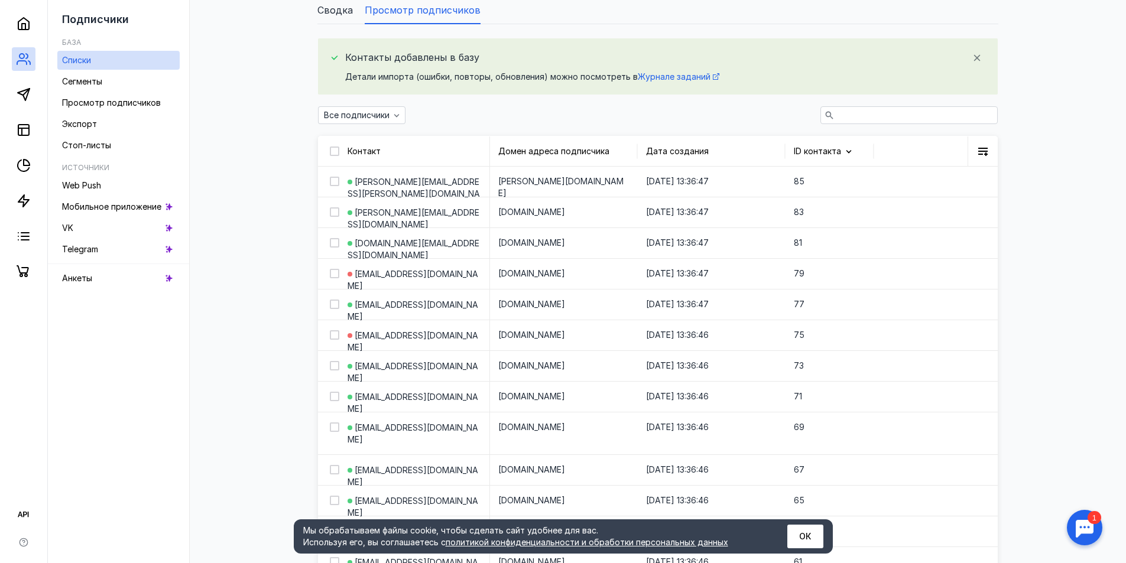
scroll to position [100, 0]
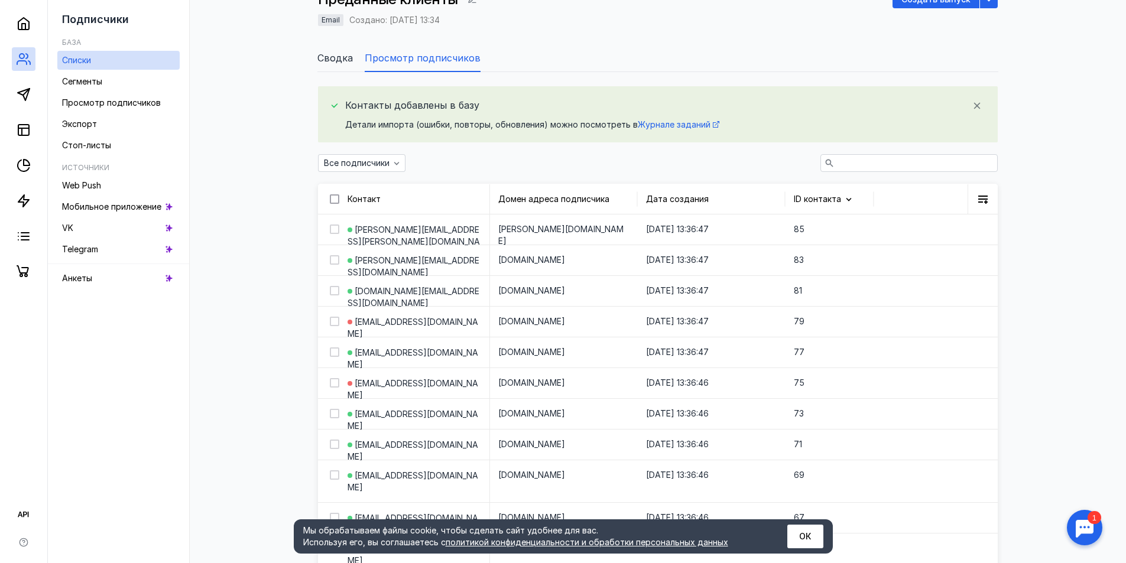
click at [331, 203] on div at bounding box center [334, 198] width 9 height 9
click at [331, 201] on input "checkbox" at bounding box center [334, 197] width 8 height 8
checkbox input "true"
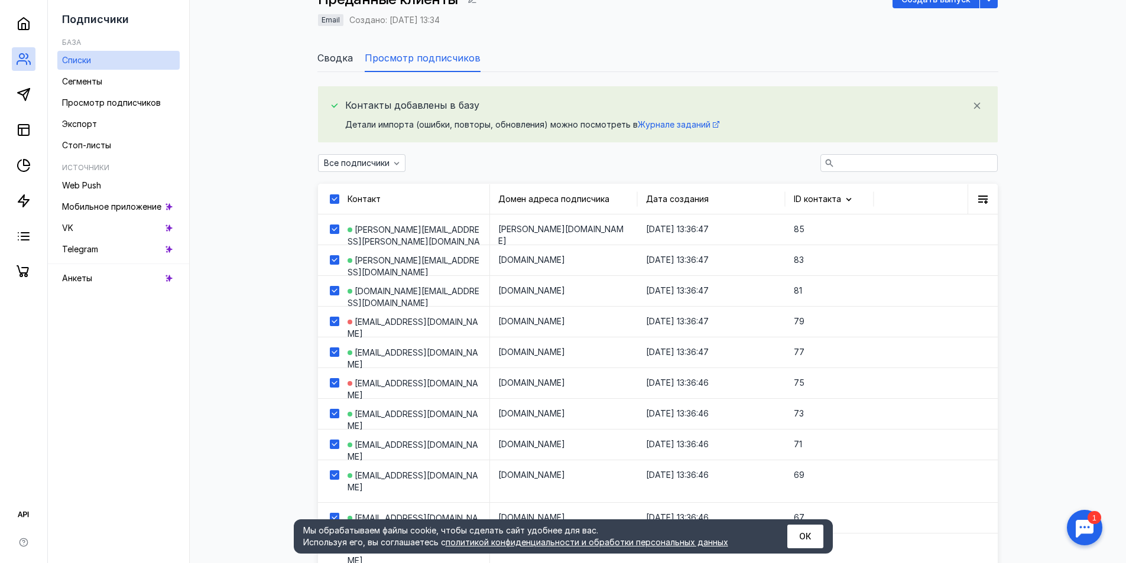
checkbox input "true"
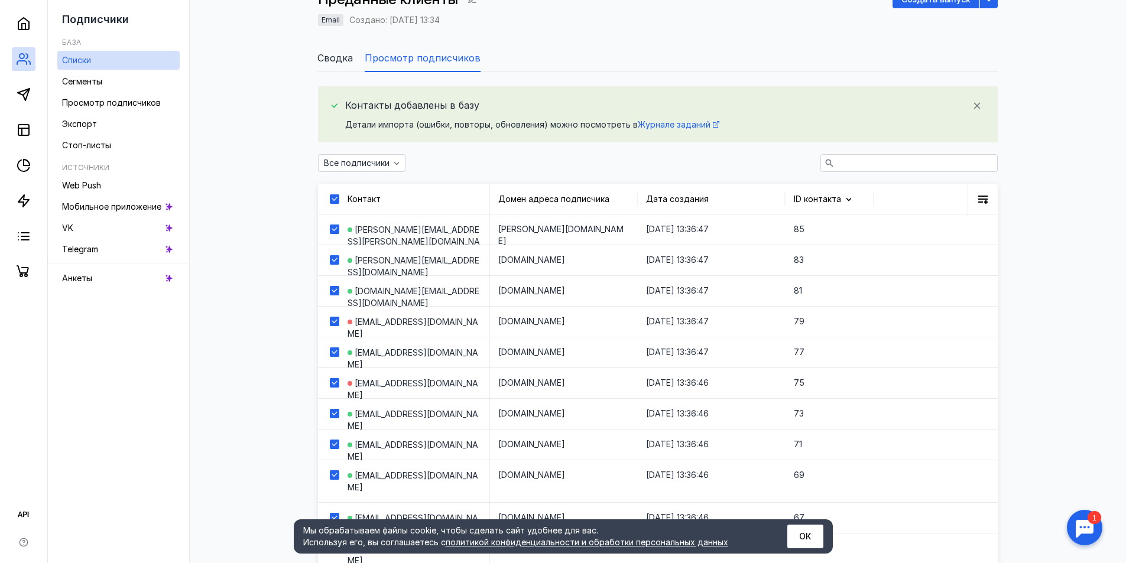
checkbox input "true"
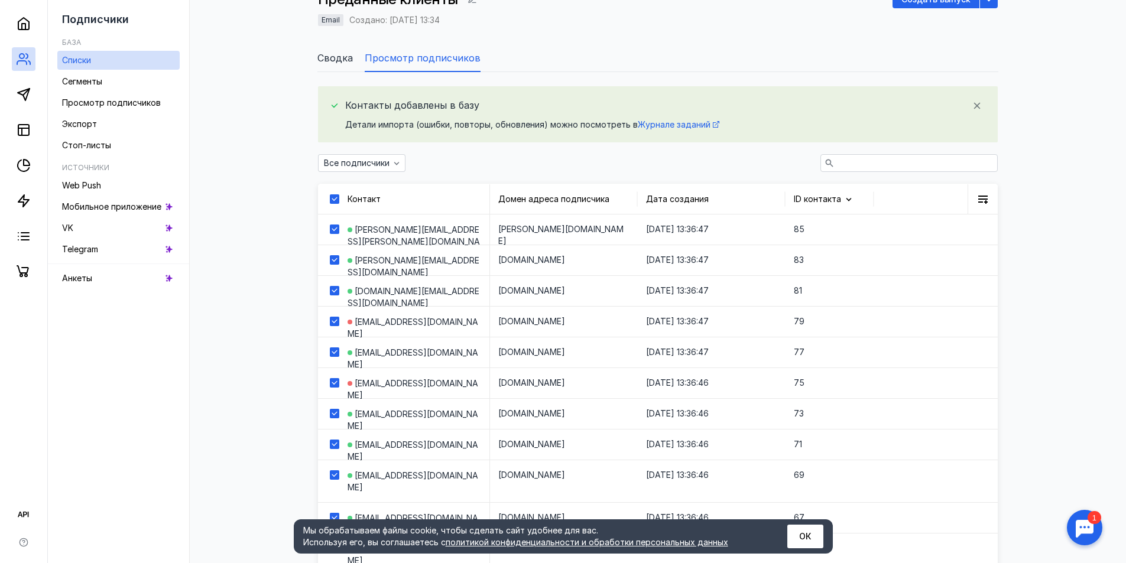
checkbox input "true"
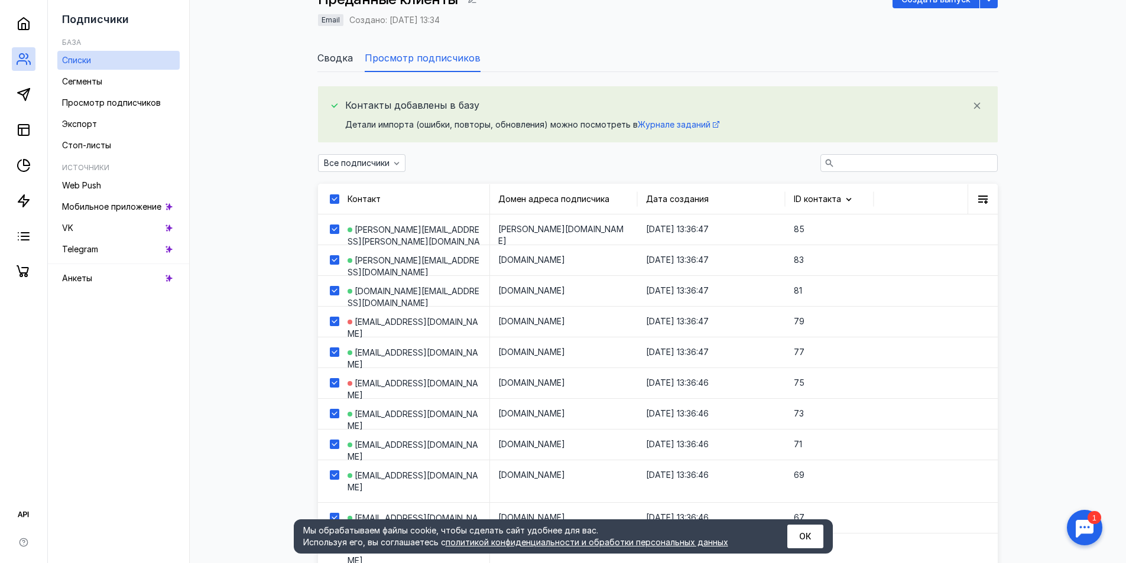
checkbox input "true"
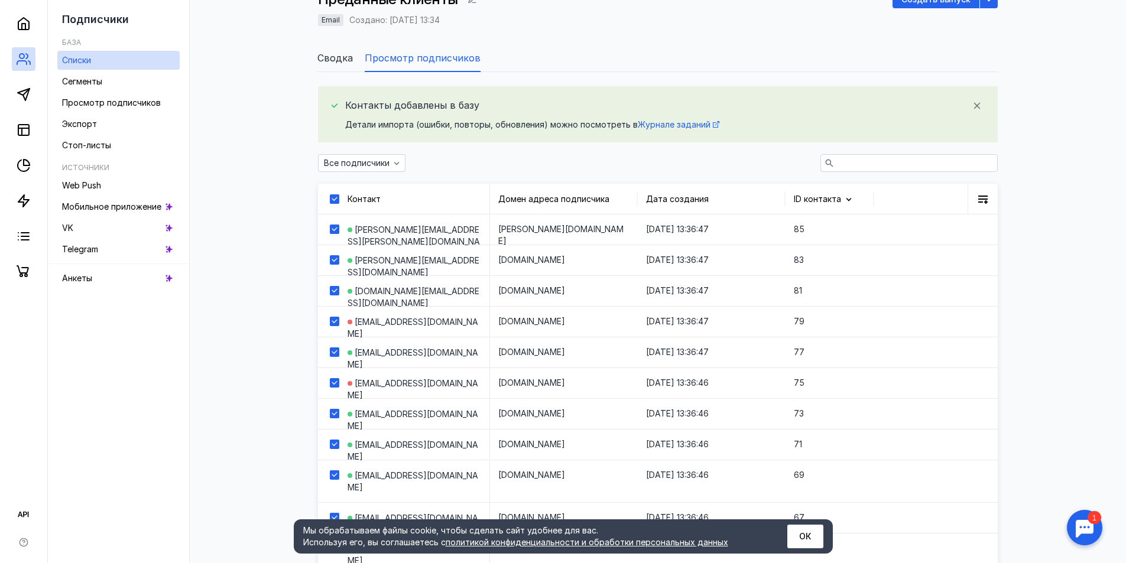
checkbox input "true"
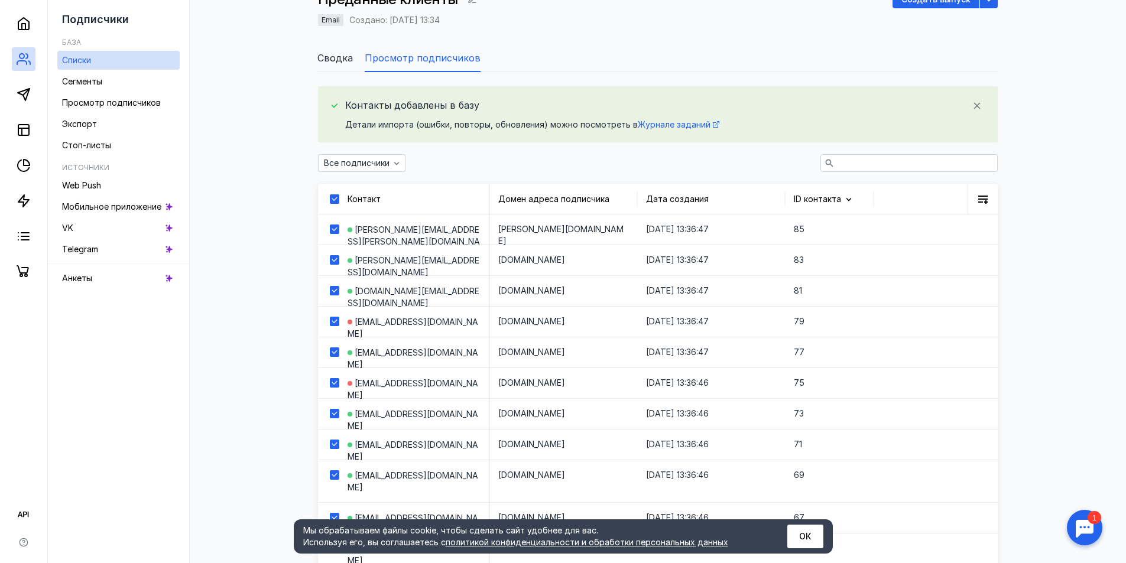
checkbox input "true"
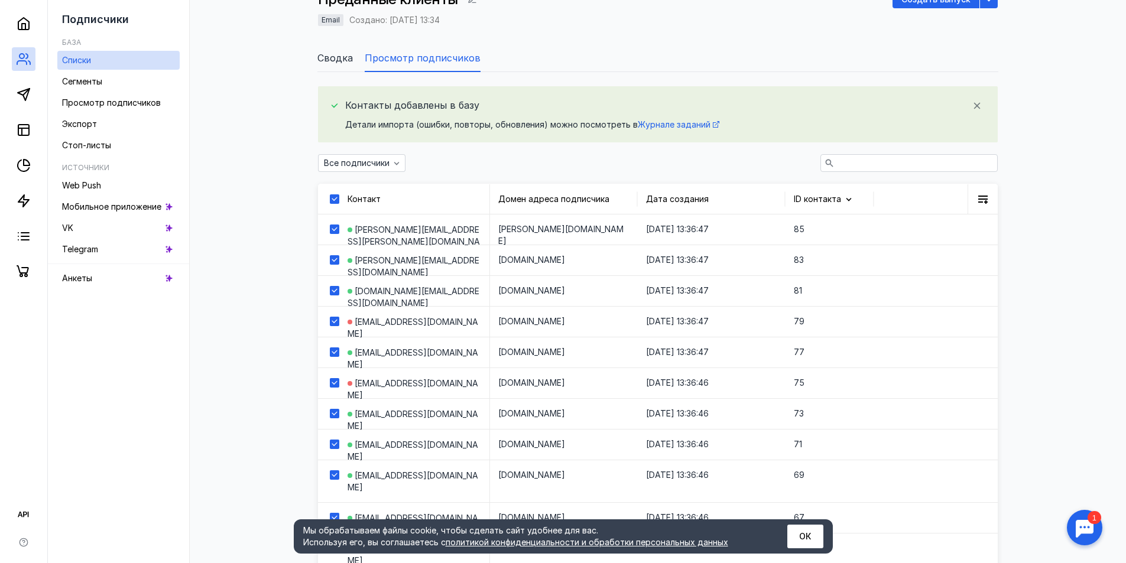
checkbox input "true"
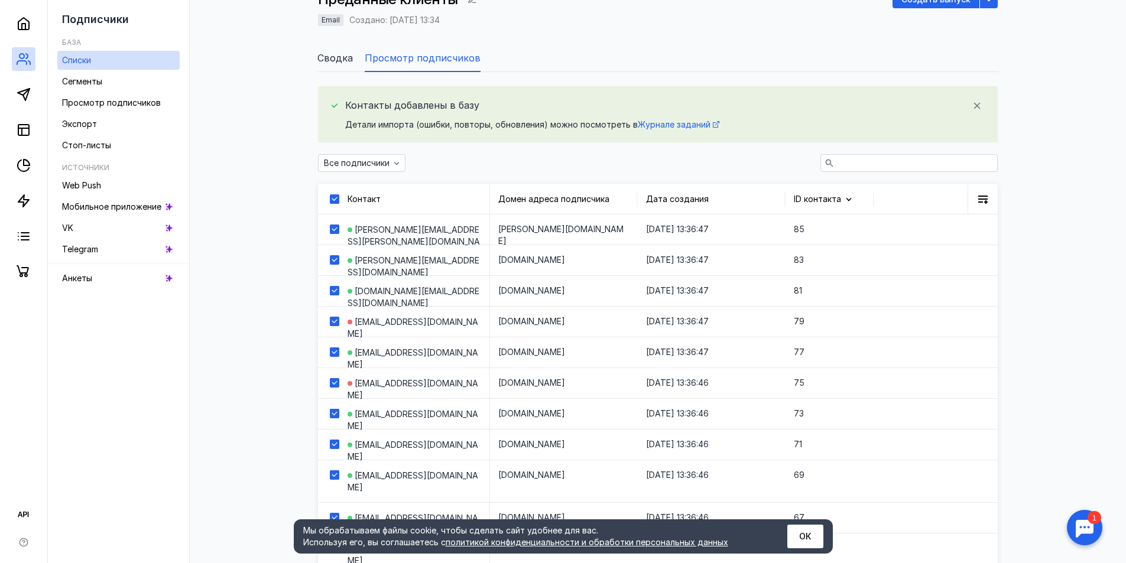
checkbox input "true"
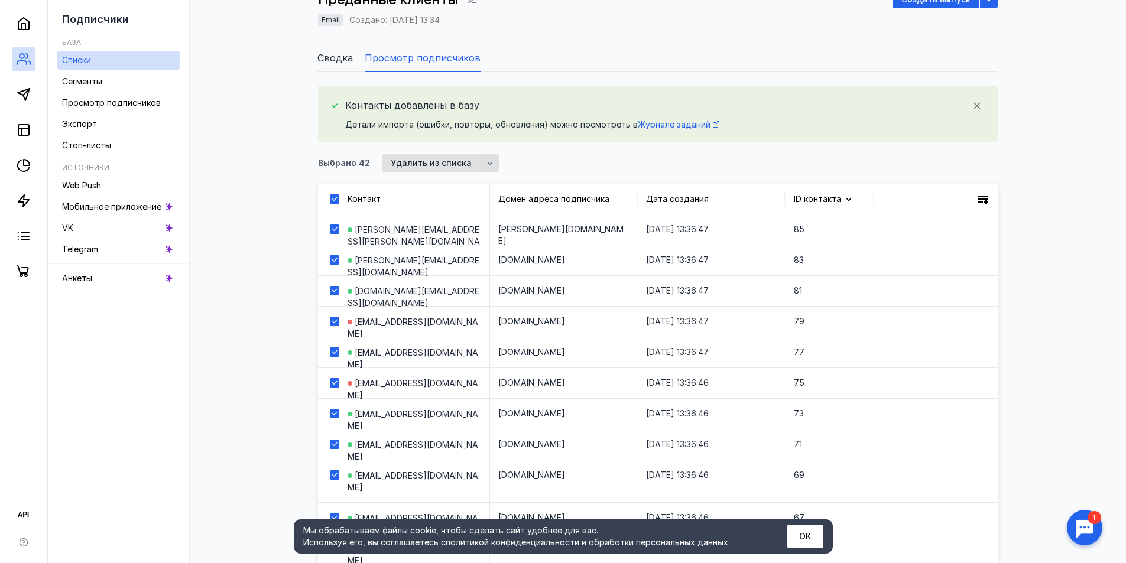
click at [332, 200] on icon at bounding box center [334, 199] width 8 height 8
click at [332, 200] on input "checkbox" at bounding box center [334, 197] width 8 height 8
checkbox input "false"
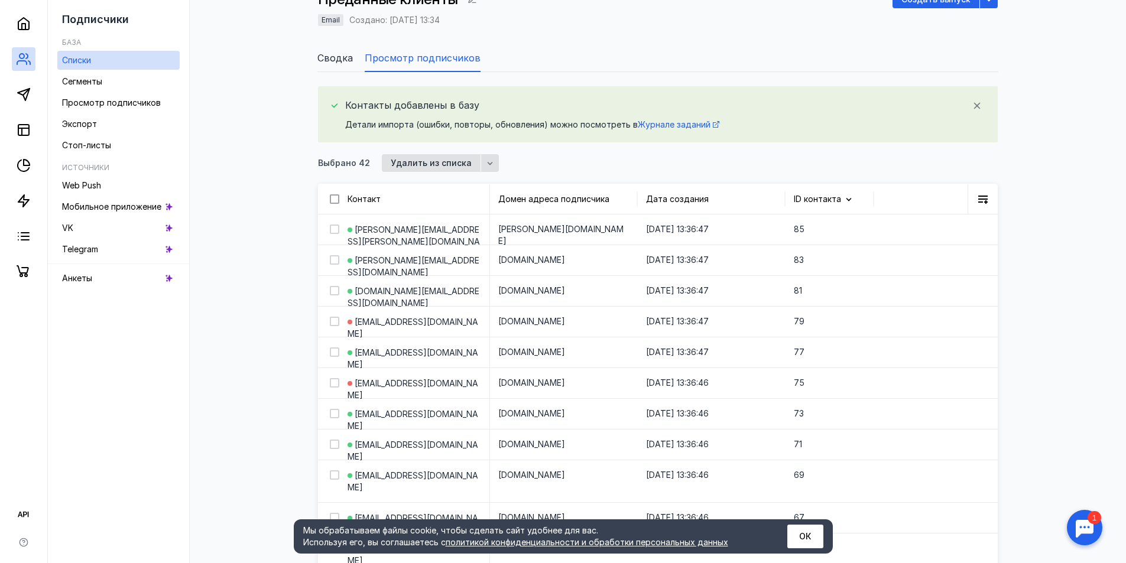
checkbox input "false"
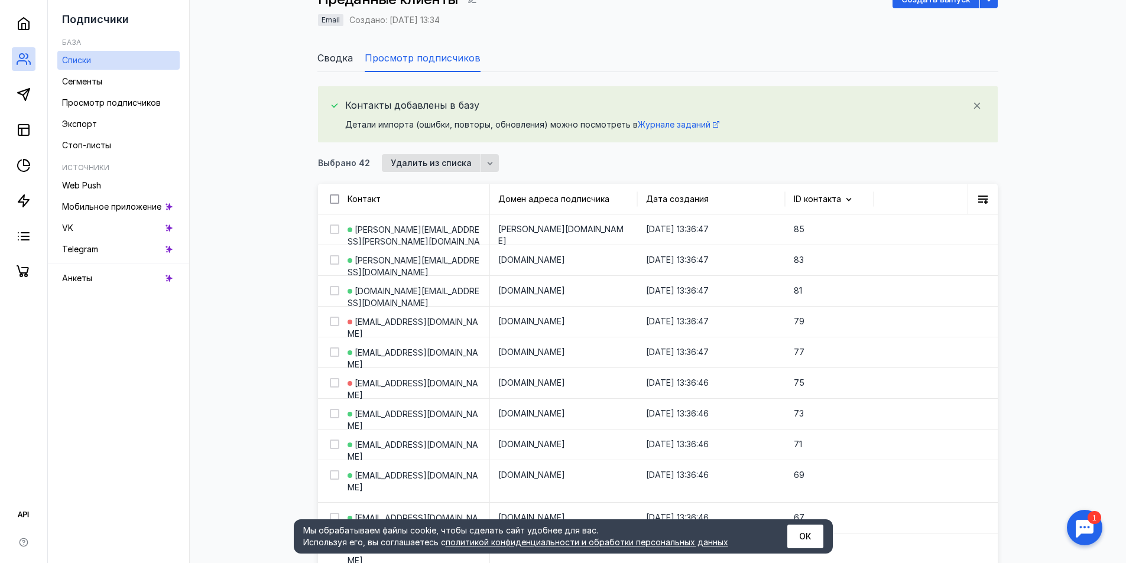
checkbox input "false"
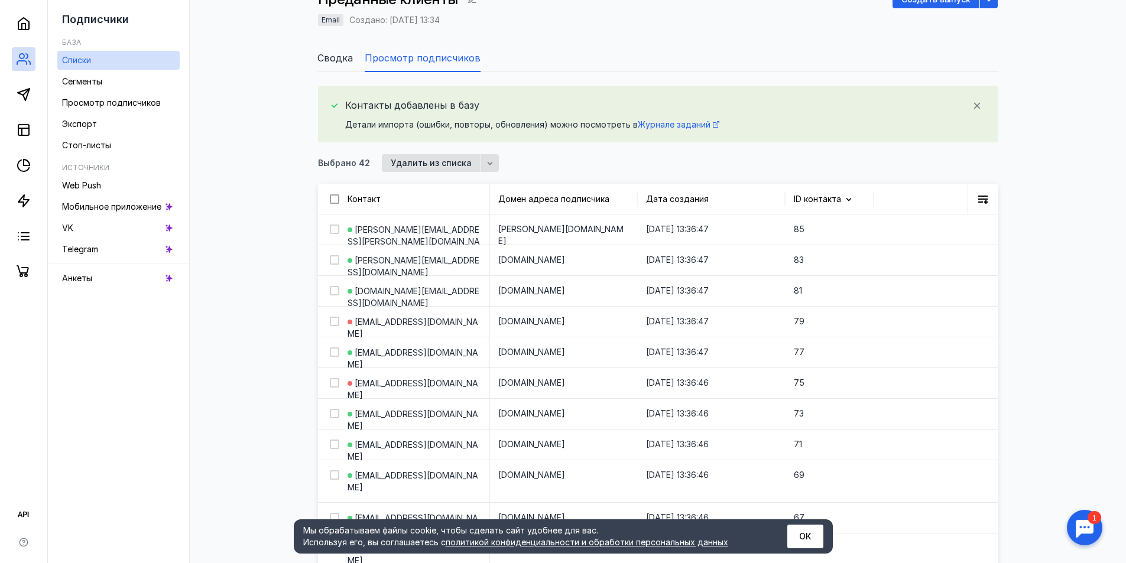
checkbox input "false"
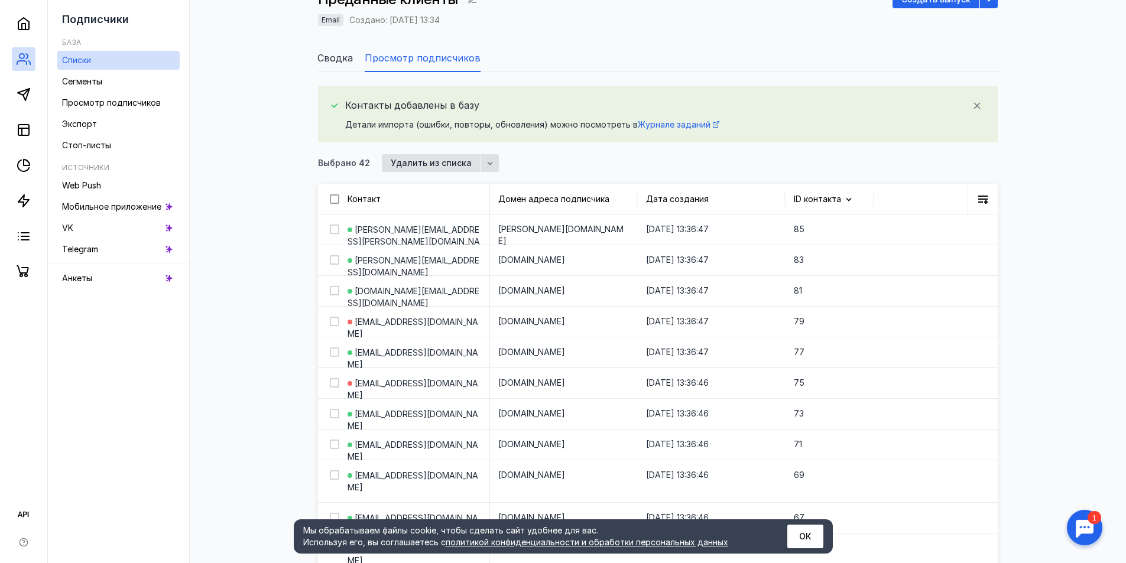
checkbox input "false"
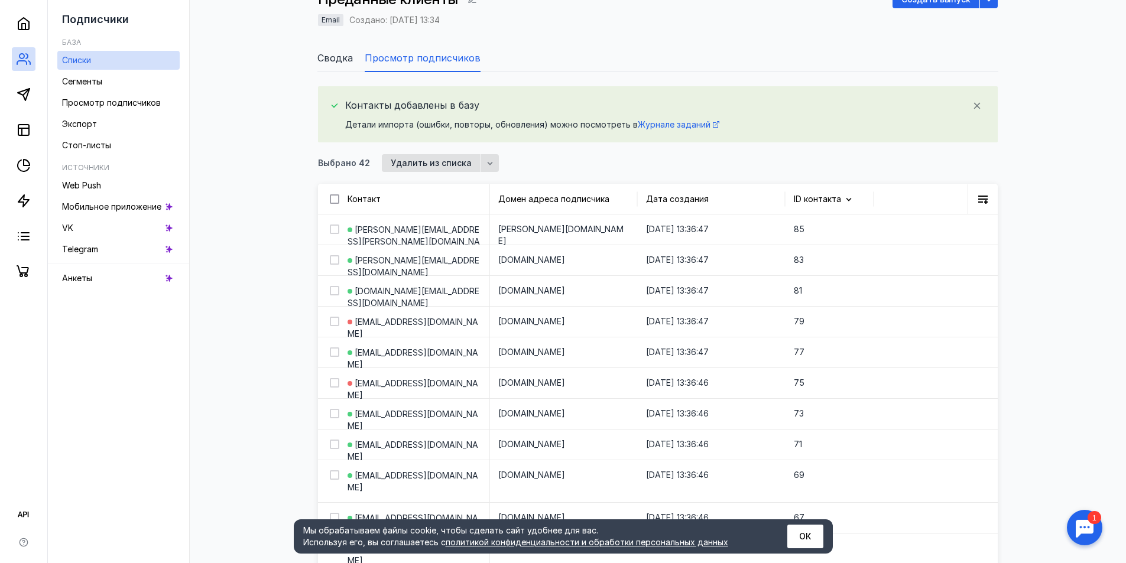
checkbox input "false"
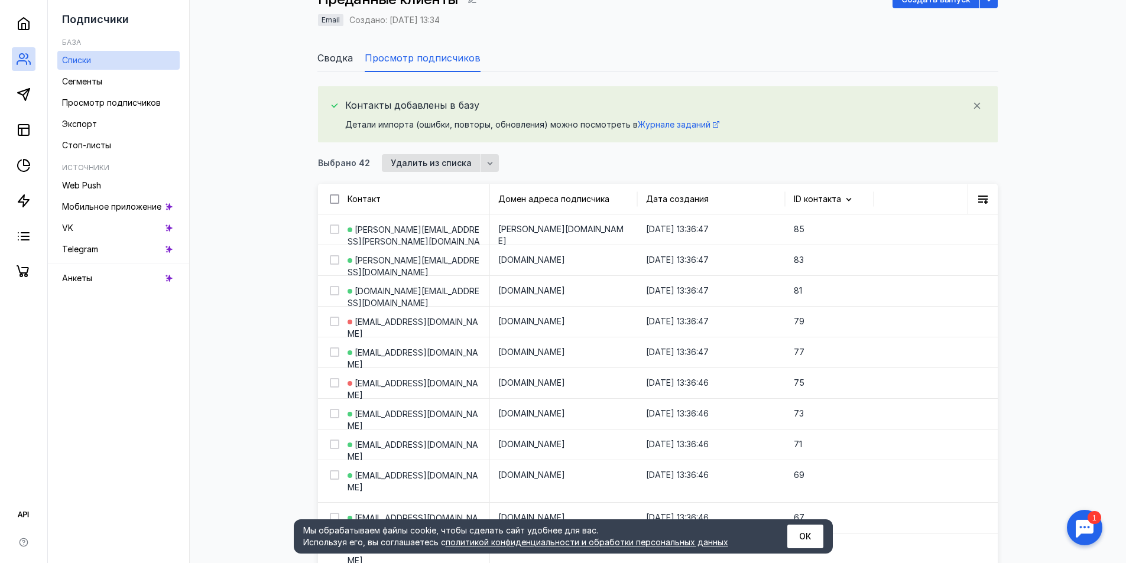
checkbox input "false"
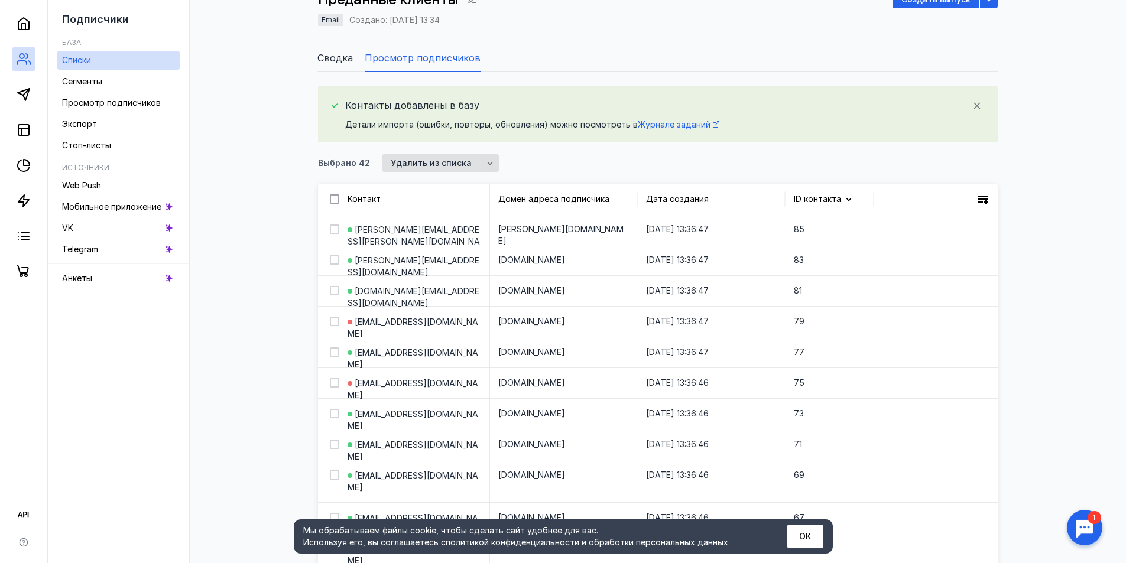
checkbox input "false"
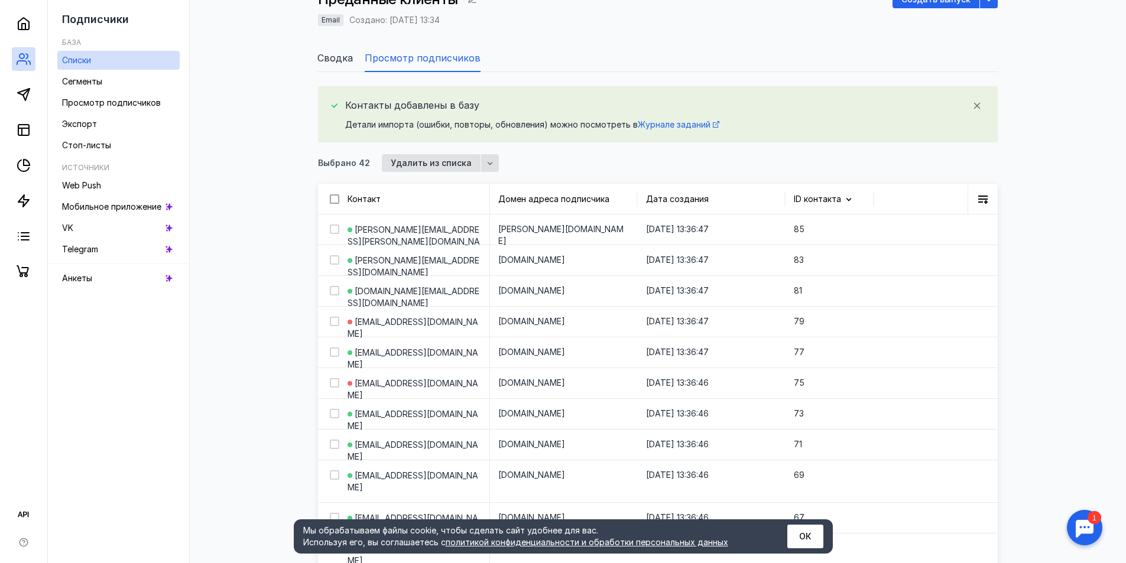
checkbox input "false"
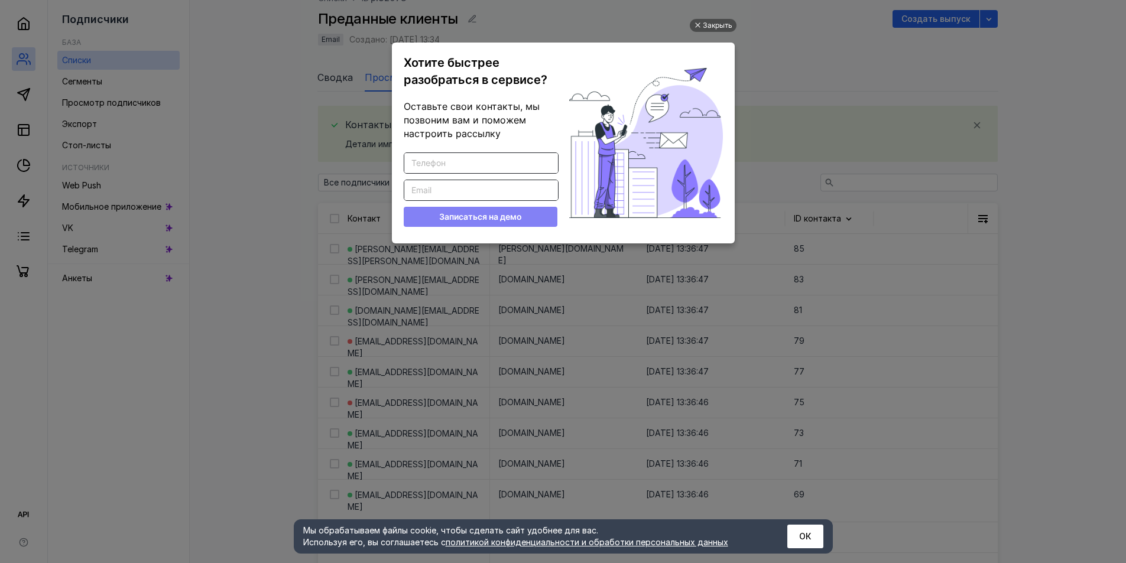
scroll to position [0, 0]
click at [725, 24] on div "Закрыть" at bounding box center [718, 25] width 30 height 13
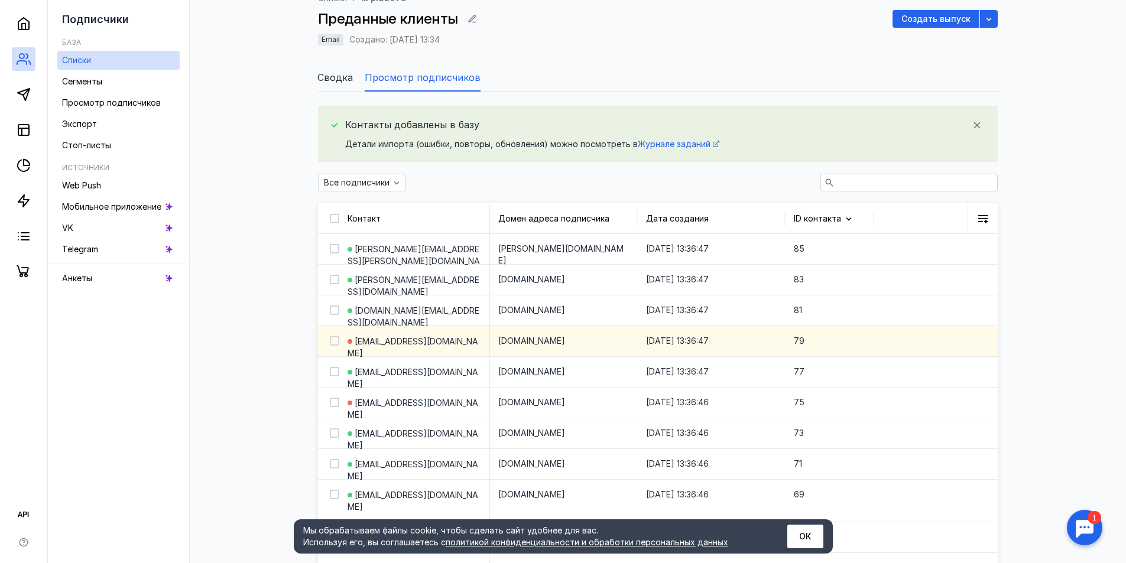
click at [545, 339] on div "[DOMAIN_NAME]" at bounding box center [563, 341] width 148 height 30
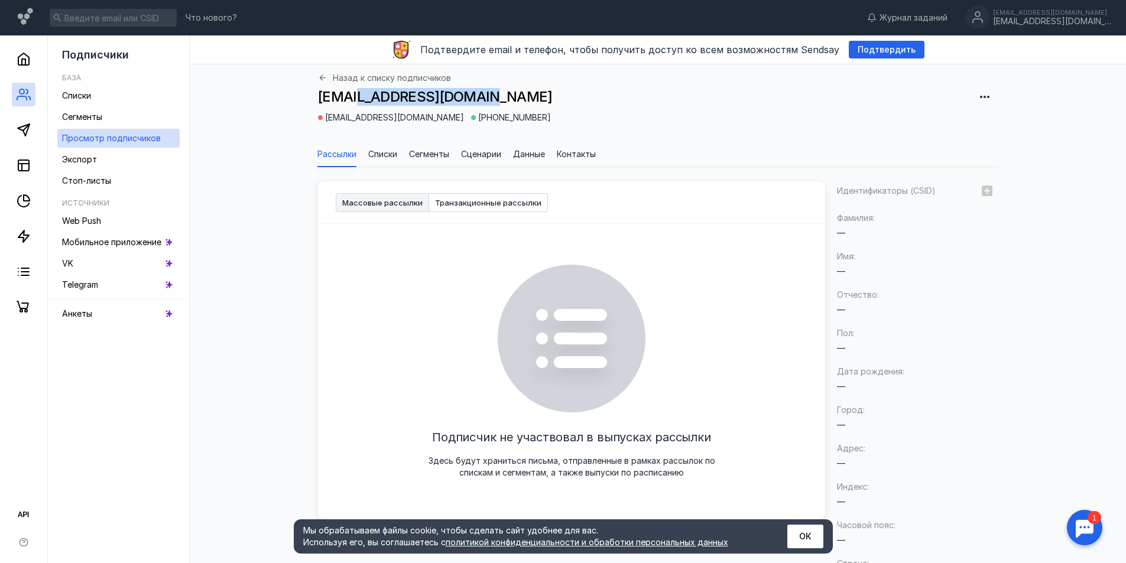
drag, startPoint x: 465, startPoint y: 97, endPoint x: 356, endPoint y: 97, distance: 108.7
click at [356, 97] on span "[EMAIL_ADDRESS][DOMAIN_NAME]" at bounding box center [435, 96] width 234 height 17
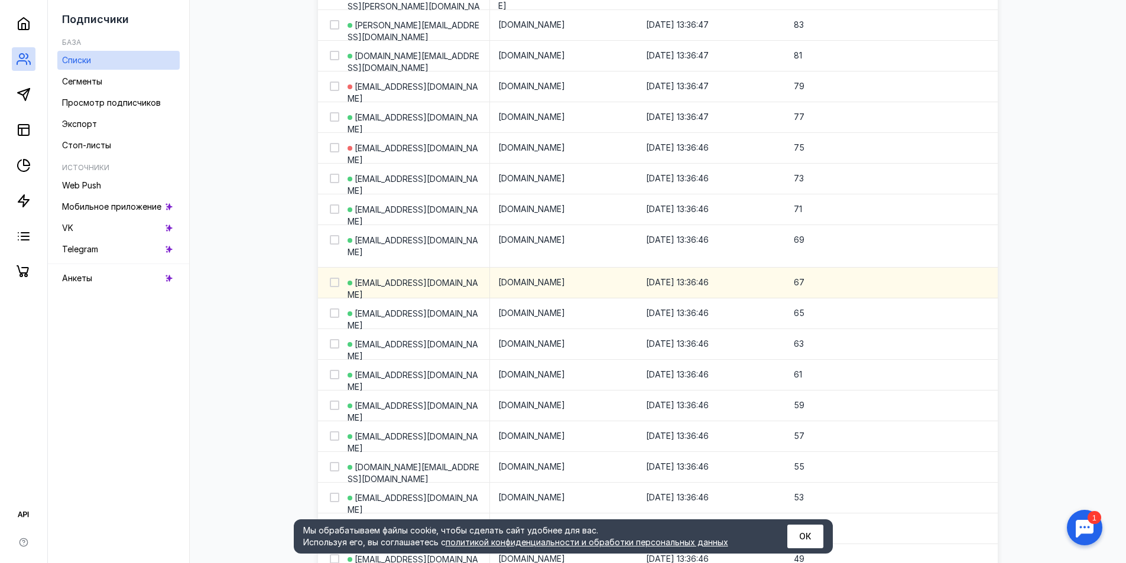
scroll to position [278, 0]
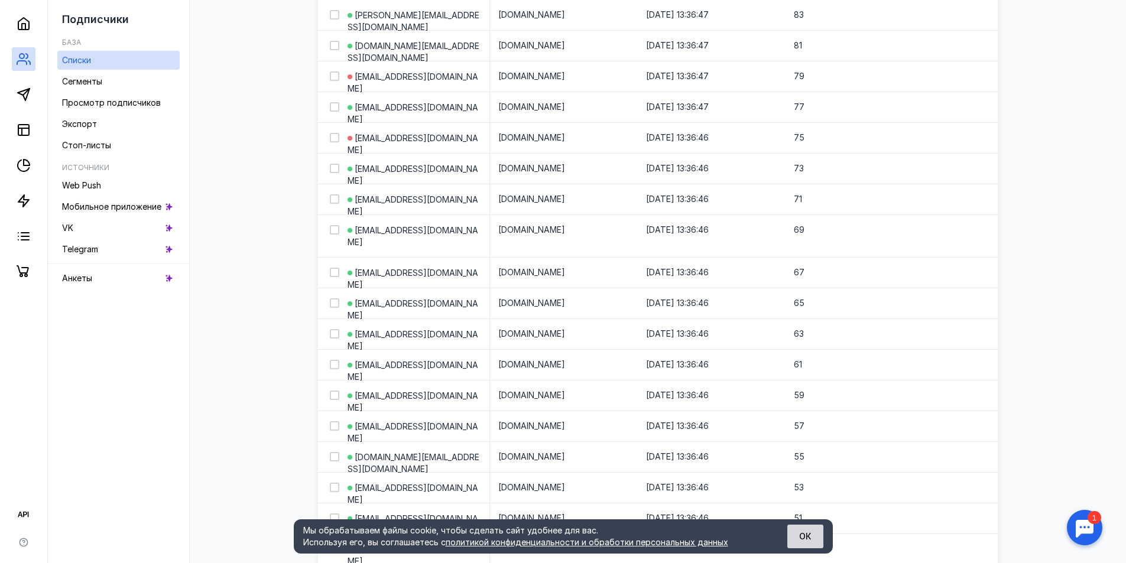
click at [818, 537] on button "ОК" at bounding box center [805, 537] width 36 height 24
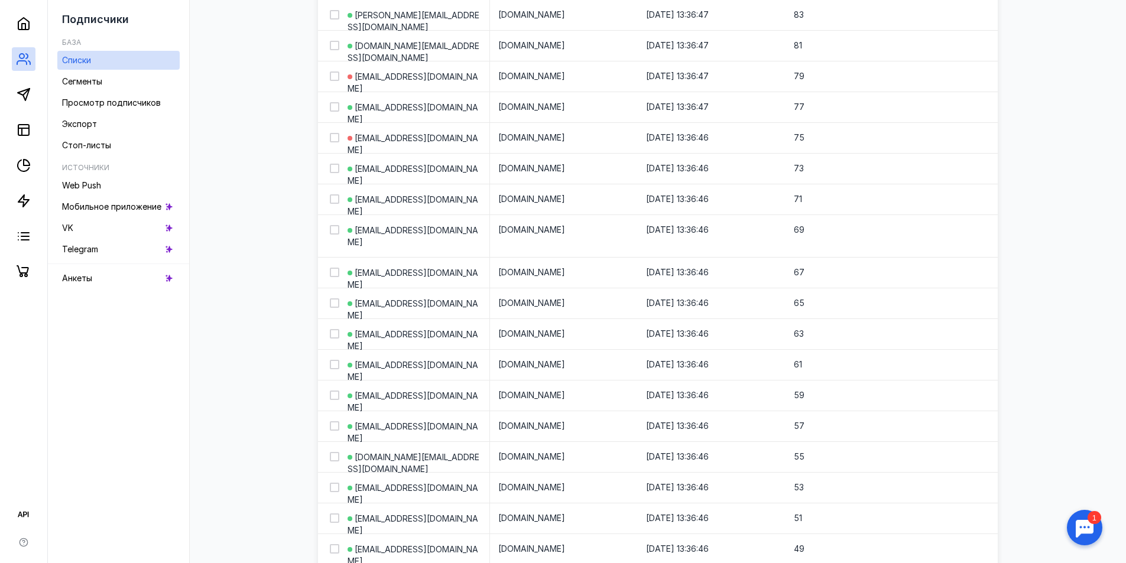
click at [1082, 513] on div at bounding box center [1084, 527] width 37 height 37
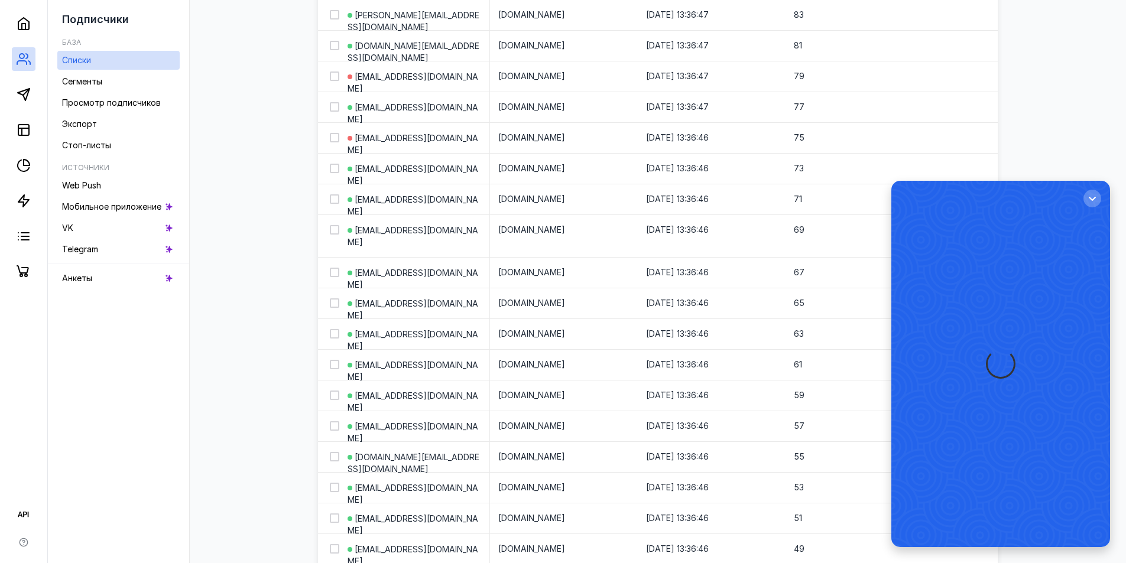
scroll to position [0, 0]
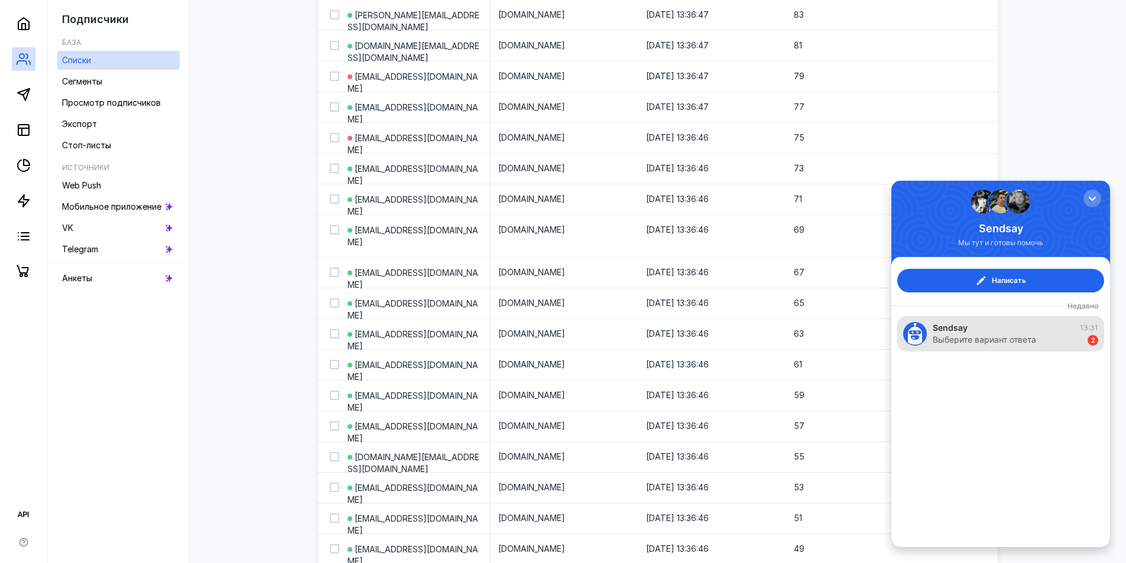
click at [1036, 326] on div "Sendsay 13:31" at bounding box center [1014, 328] width 165 height 12
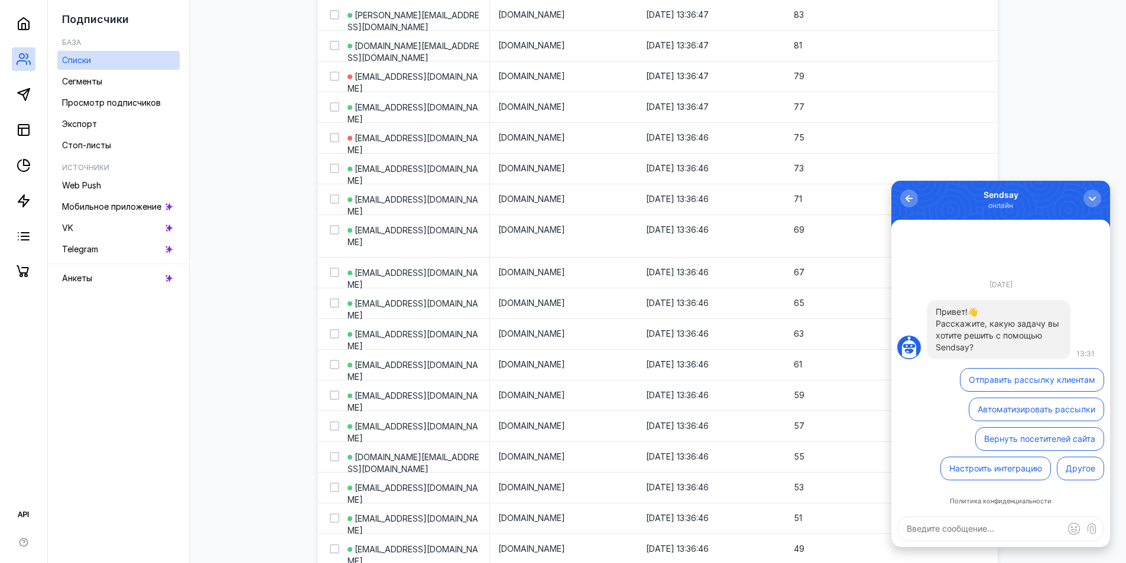
click at [1098, 195] on button "button" at bounding box center [1092, 199] width 18 height 18
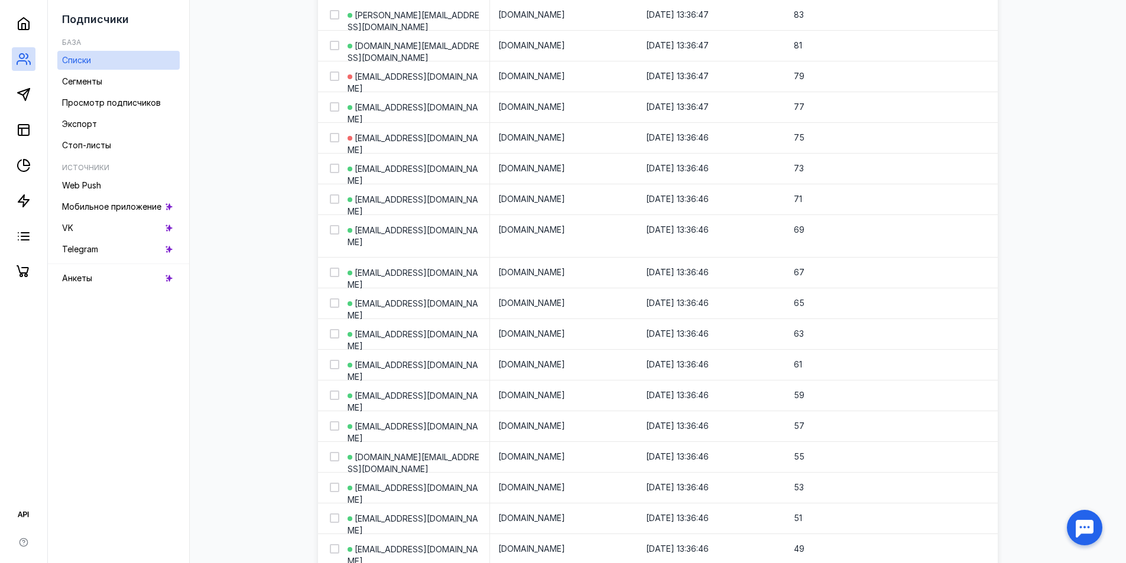
click at [1080, 522] on div at bounding box center [1084, 527] width 37 height 37
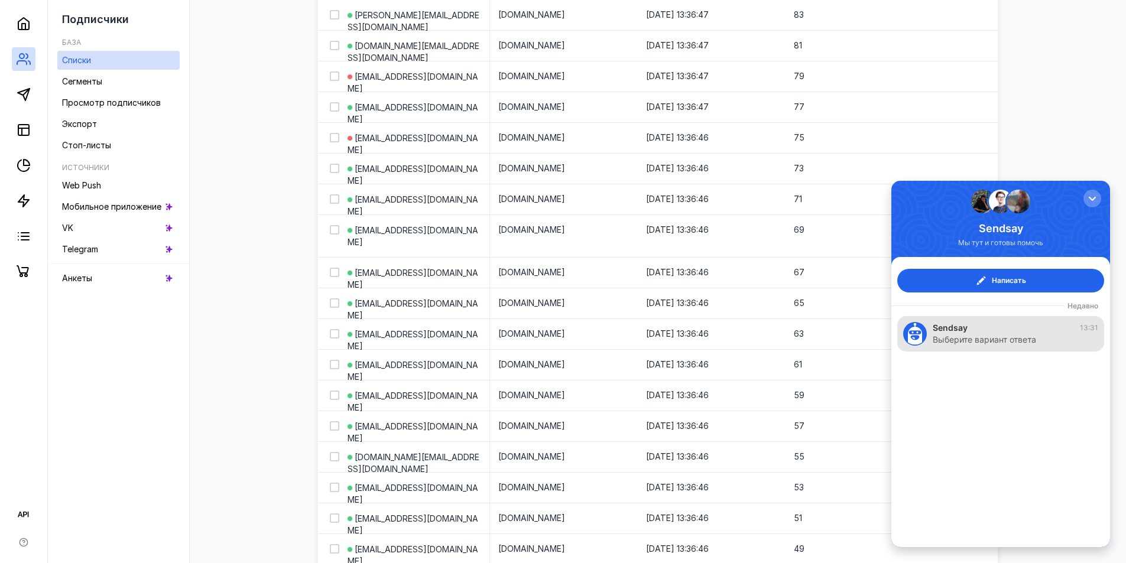
click at [1017, 334] on div "Выберите вариант ответа" at bounding box center [983, 340] width 103 height 12
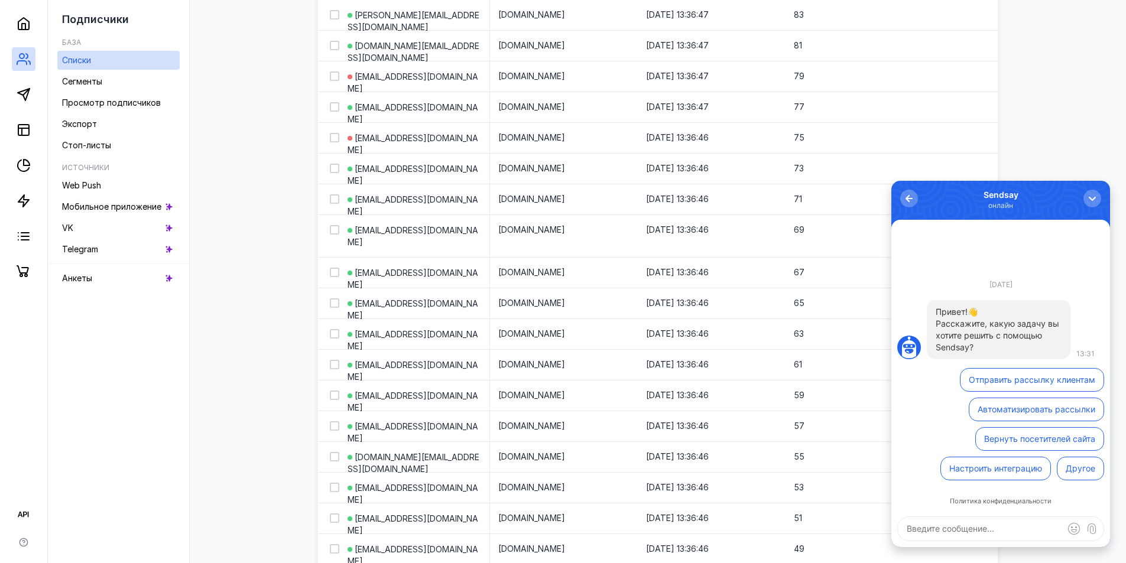
click at [989, 467] on button "Настроить интеграцию" at bounding box center [995, 469] width 110 height 24
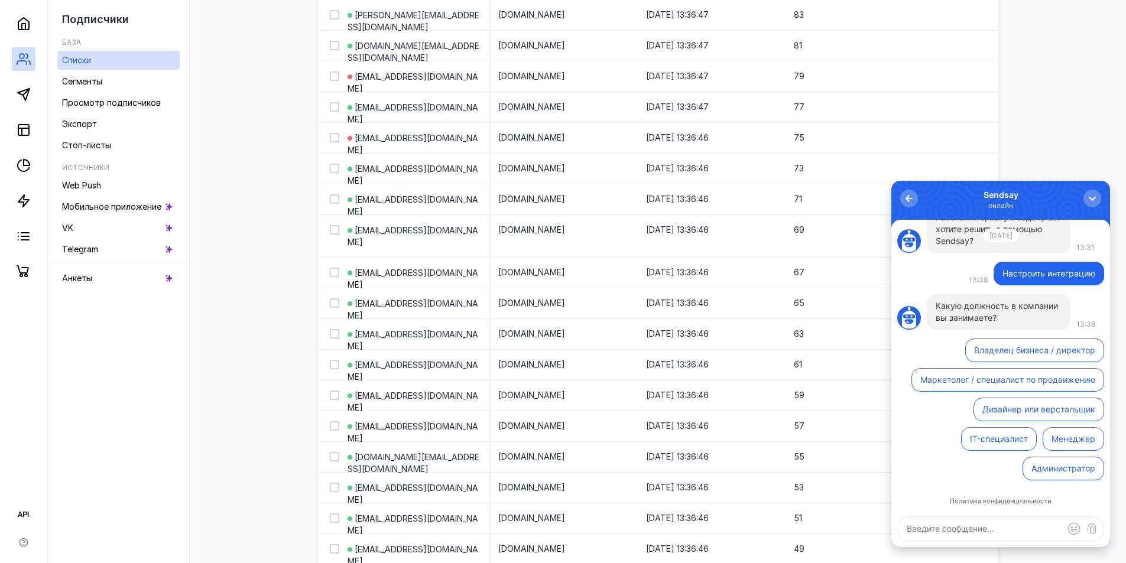
click at [938, 380] on button "Маркетолог / специалист по продвижению" at bounding box center [1007, 380] width 193 height 24
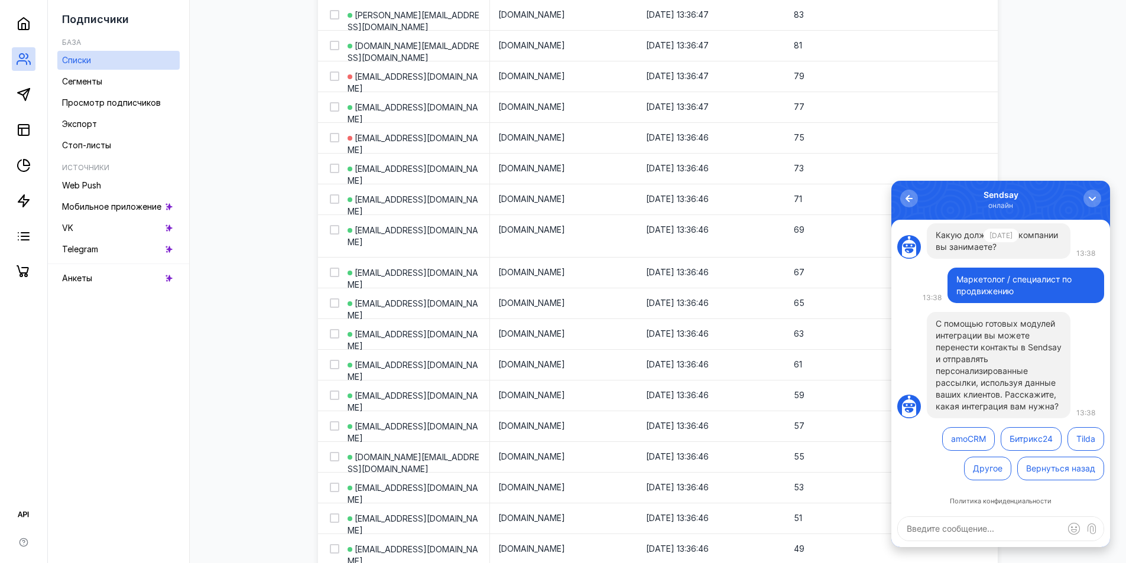
click at [987, 466] on button "Другое" at bounding box center [987, 469] width 47 height 24
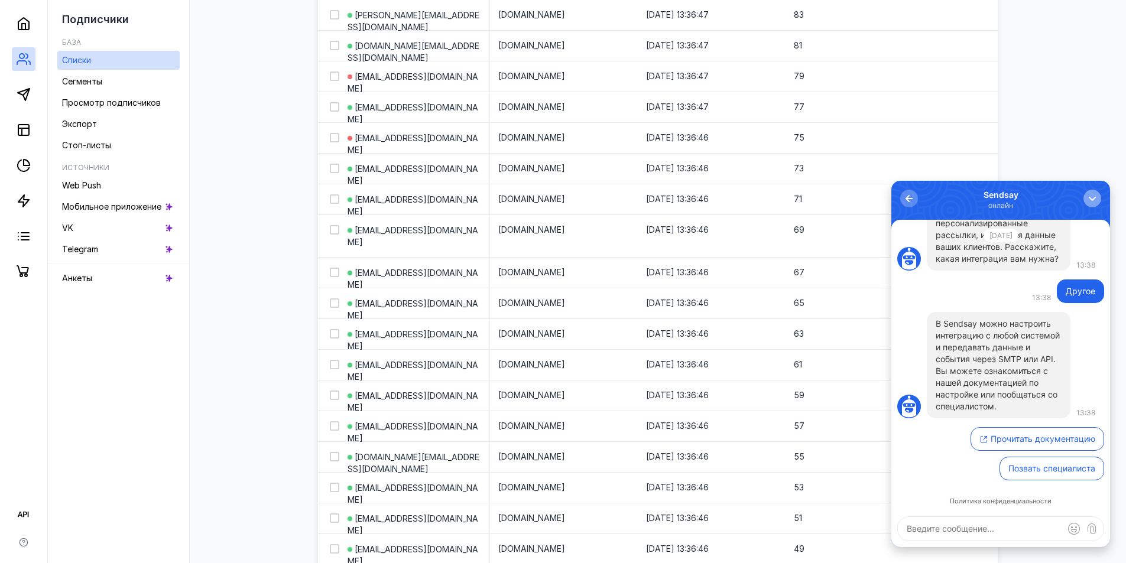
click at [1085, 199] on button "button" at bounding box center [1092, 199] width 18 height 18
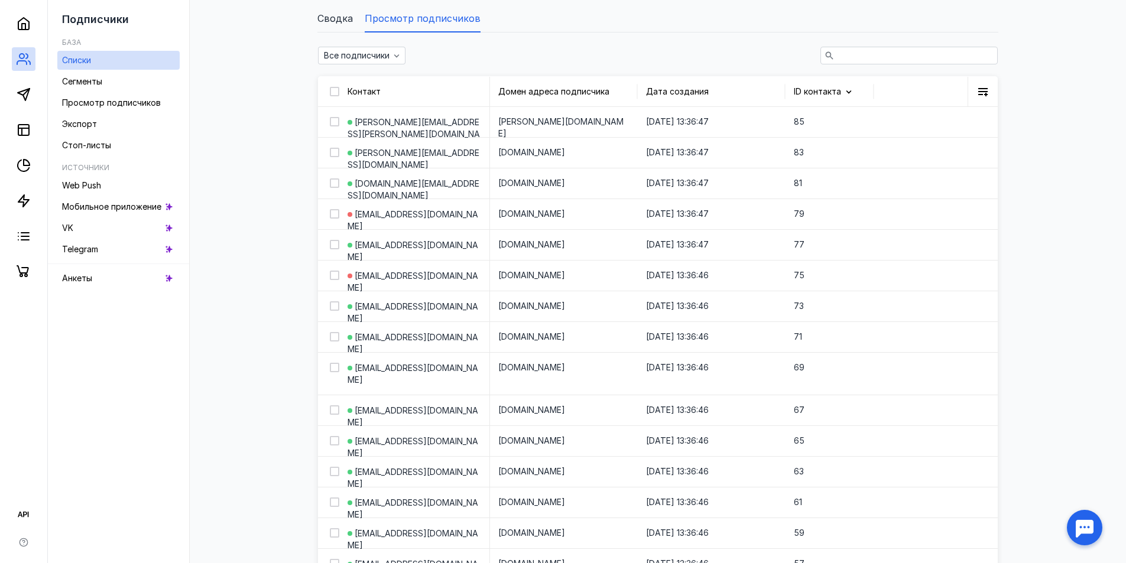
scroll to position [2, 0]
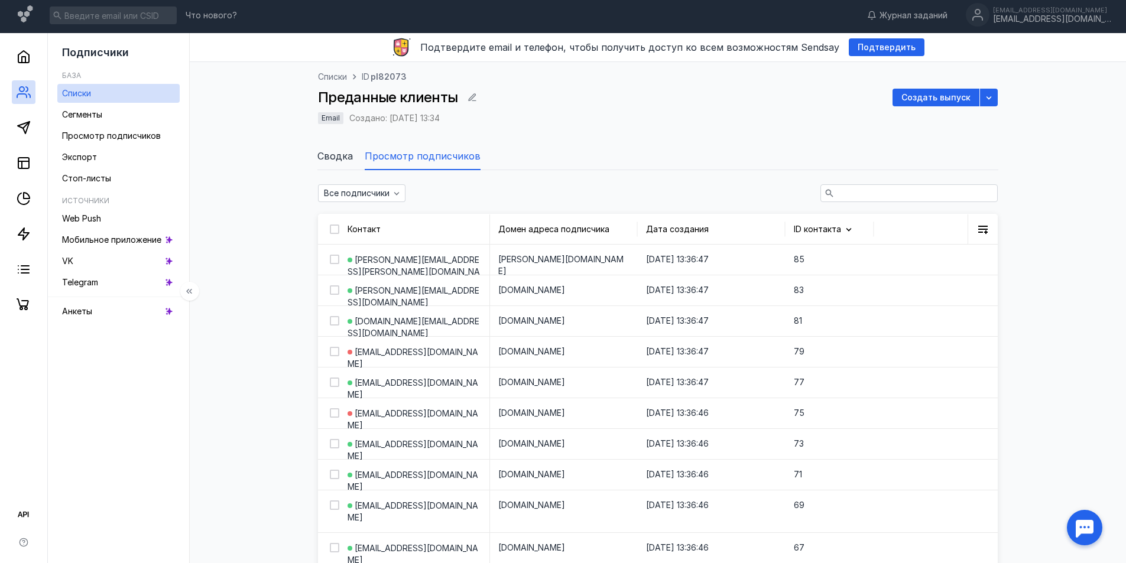
click at [111, 95] on link "Списки" at bounding box center [118, 93] width 122 height 19
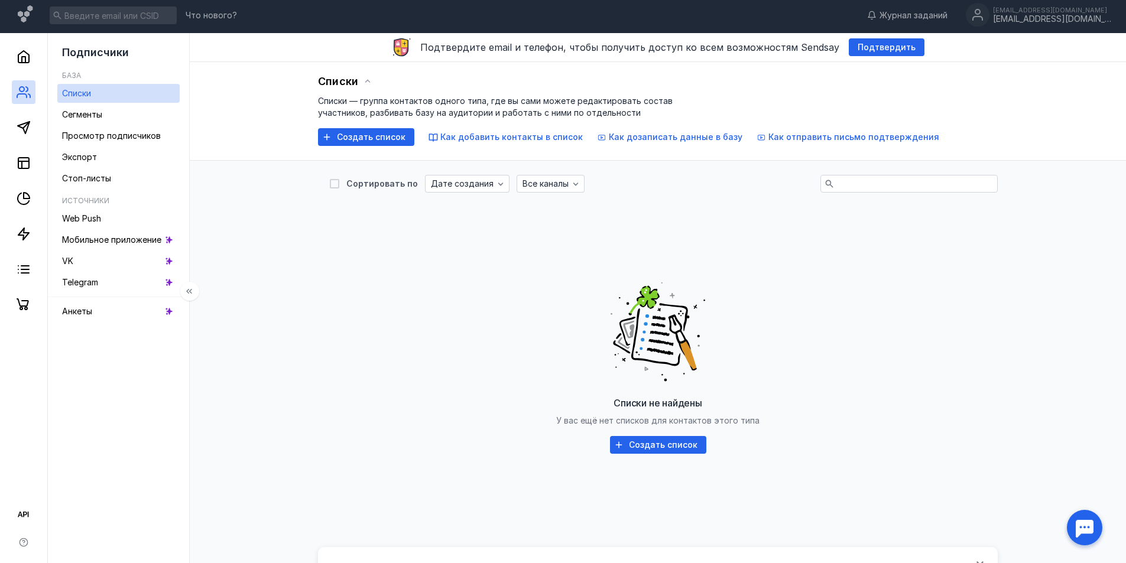
click at [128, 93] on link "Списки" at bounding box center [118, 93] width 122 height 19
click at [20, 90] on circle at bounding box center [21, 89] width 5 height 5
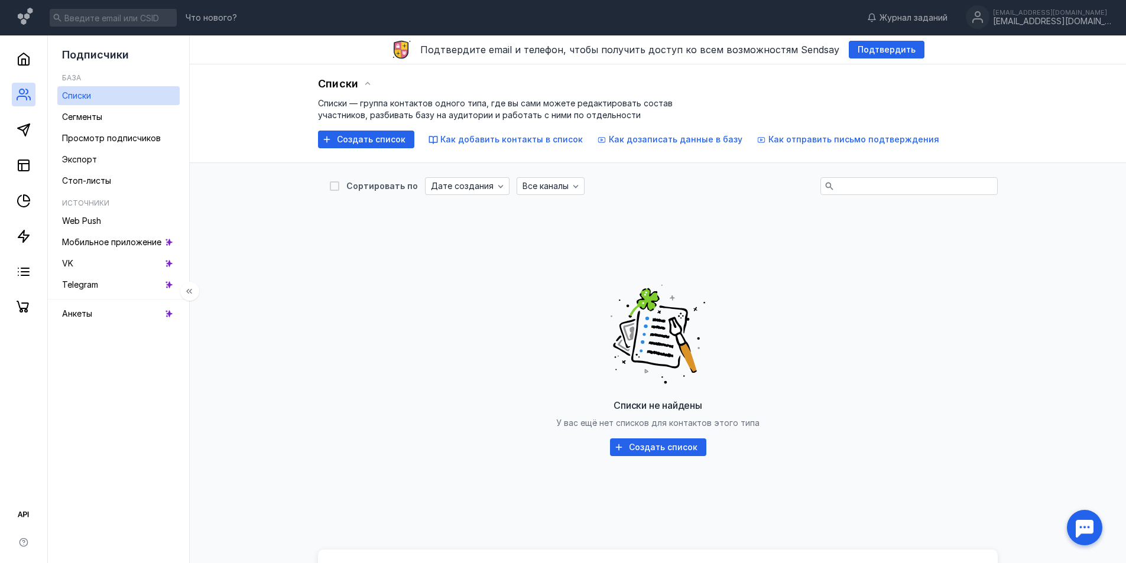
click at [74, 92] on span "Списки" at bounding box center [76, 95] width 29 height 10
click at [119, 149] on ul "Списки Сегменты Просмотр подписчиков Экспорт Стоп-листы" at bounding box center [118, 138] width 122 height 104
click at [116, 141] on span "Просмотр подписчиков" at bounding box center [111, 138] width 99 height 10
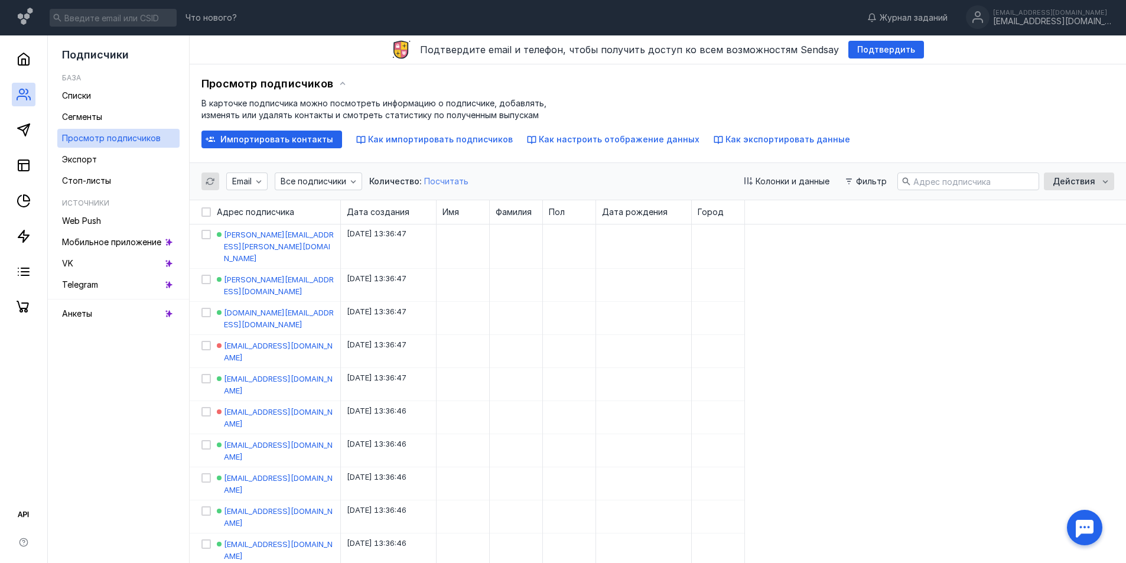
click at [456, 183] on span "Посчитать" at bounding box center [446, 181] width 44 height 10
click at [90, 120] on span "Сегменты" at bounding box center [82, 117] width 40 height 10
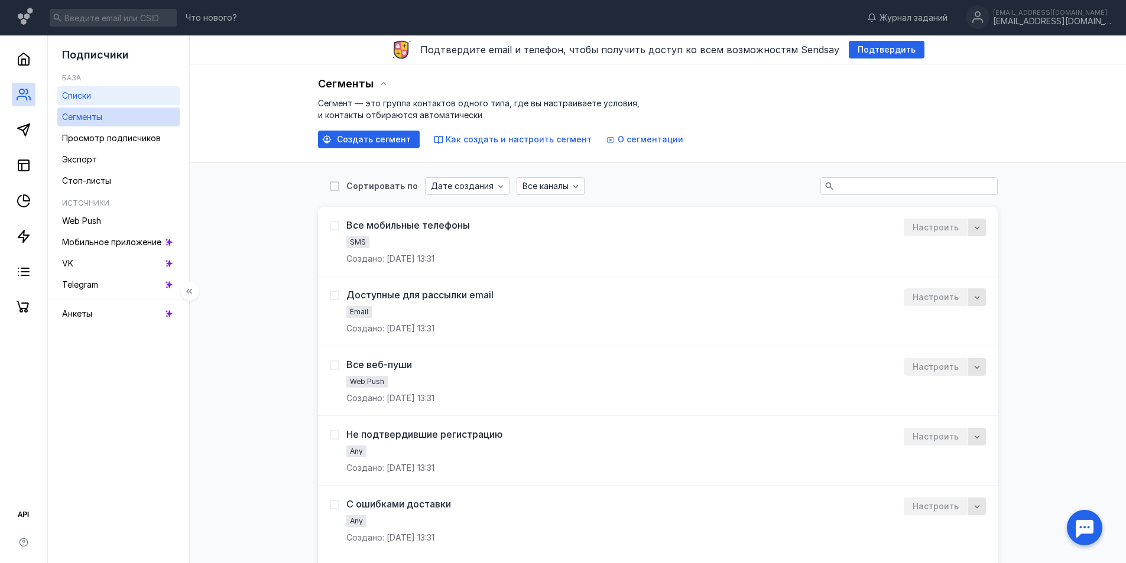
click at [88, 100] on span "Списки" at bounding box center [76, 95] width 29 height 10
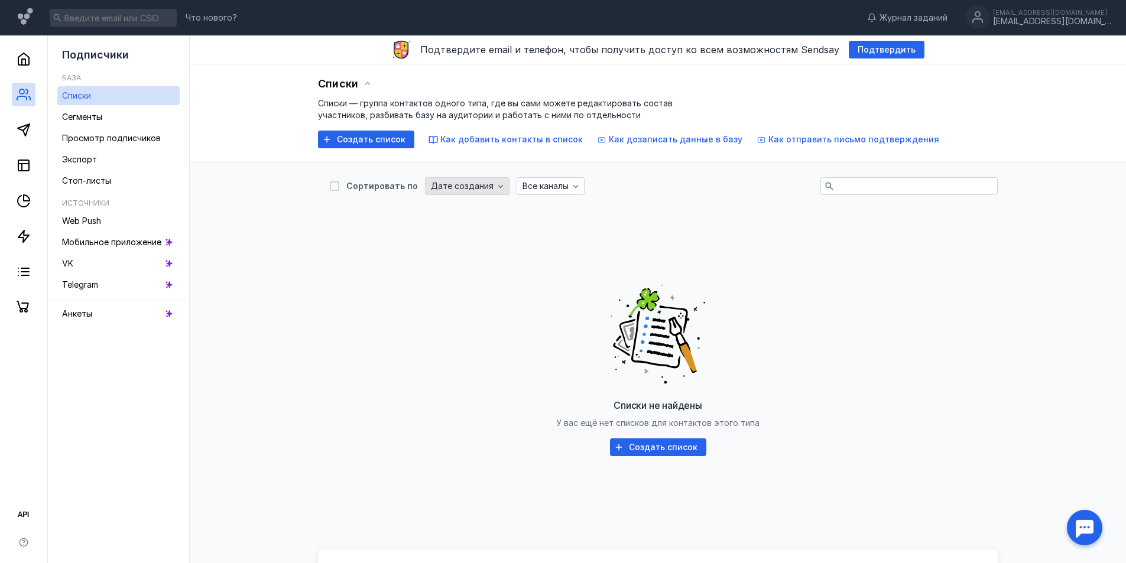
click at [466, 189] on span "Дате создания" at bounding box center [462, 186] width 63 height 10
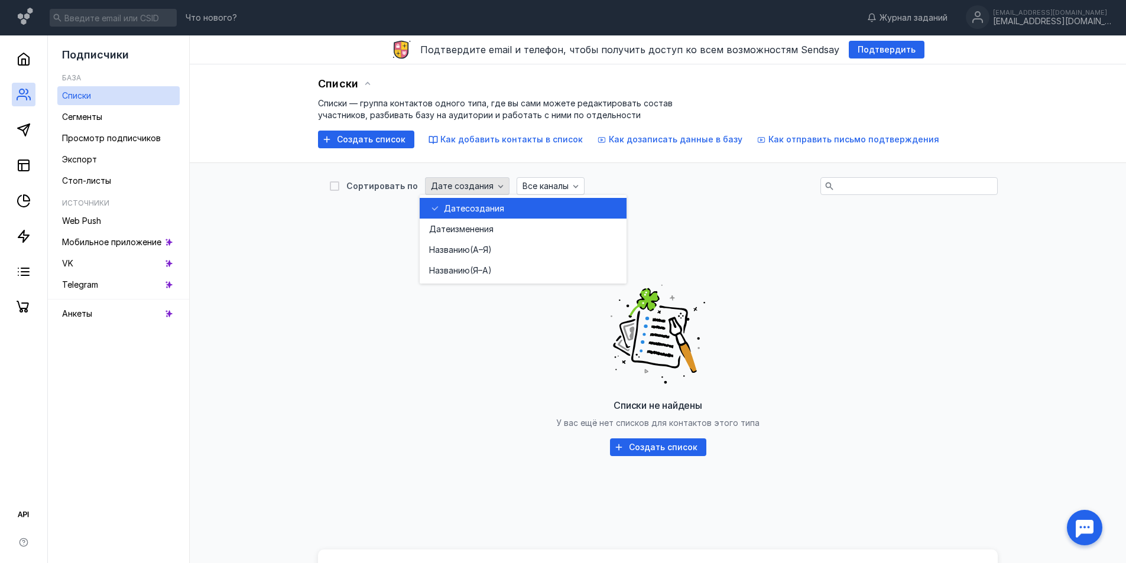
click at [466, 189] on span "Дате создания" at bounding box center [462, 186] width 63 height 10
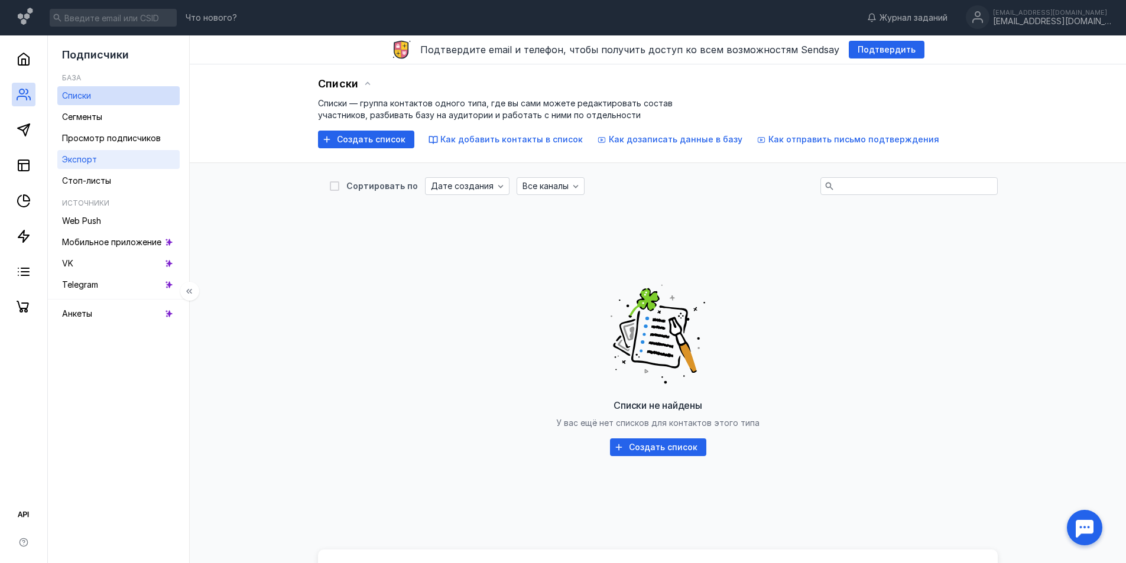
click at [103, 157] on link "Экспорт" at bounding box center [118, 159] width 122 height 19
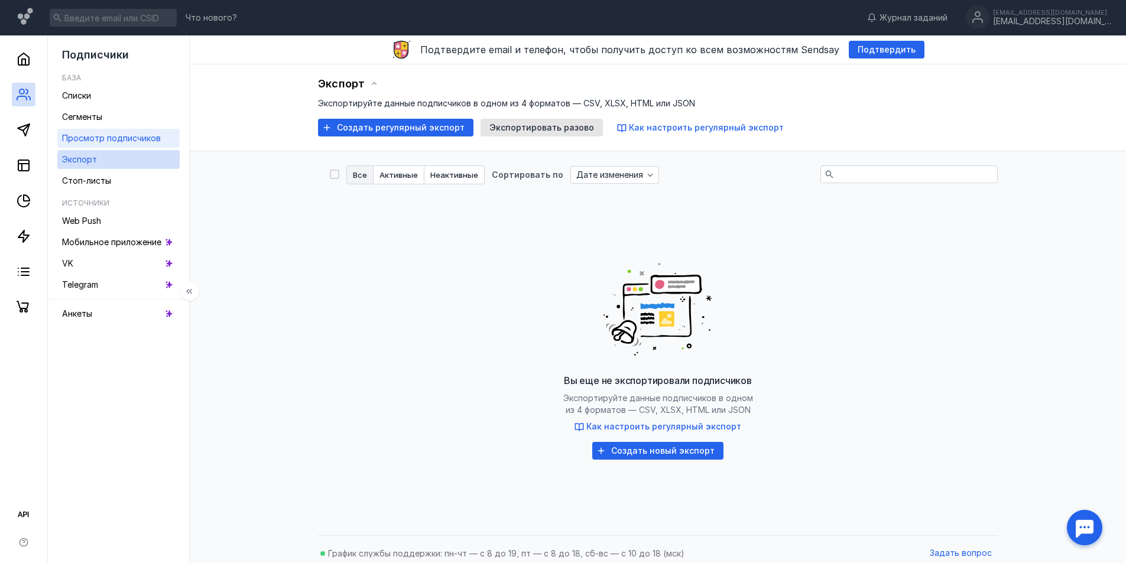
click at [105, 142] on span "Просмотр подписчиков" at bounding box center [111, 138] width 99 height 10
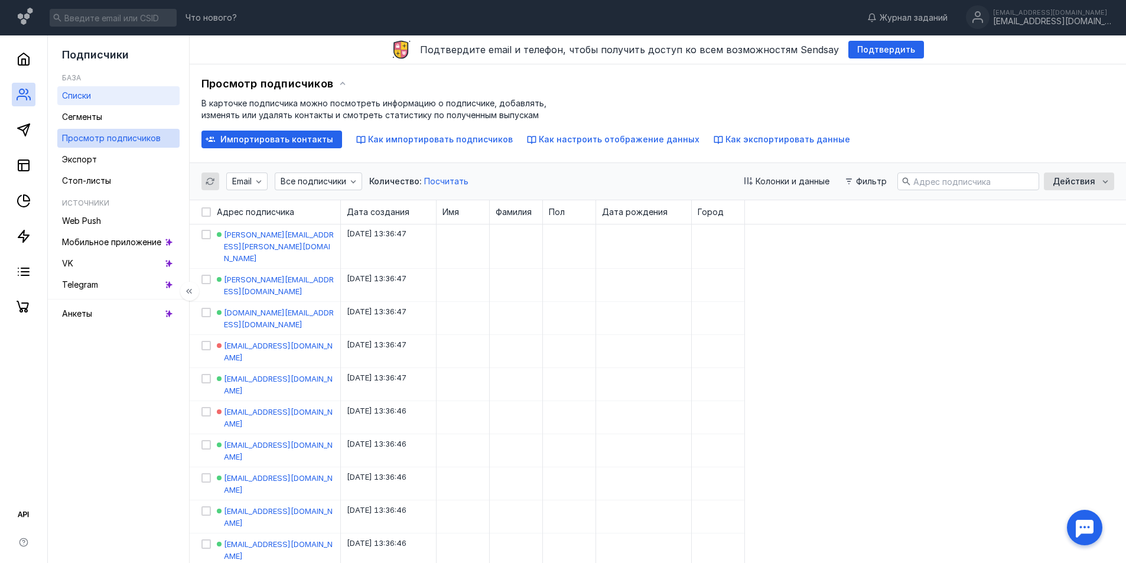
click at [110, 99] on link "Списки" at bounding box center [118, 95] width 122 height 19
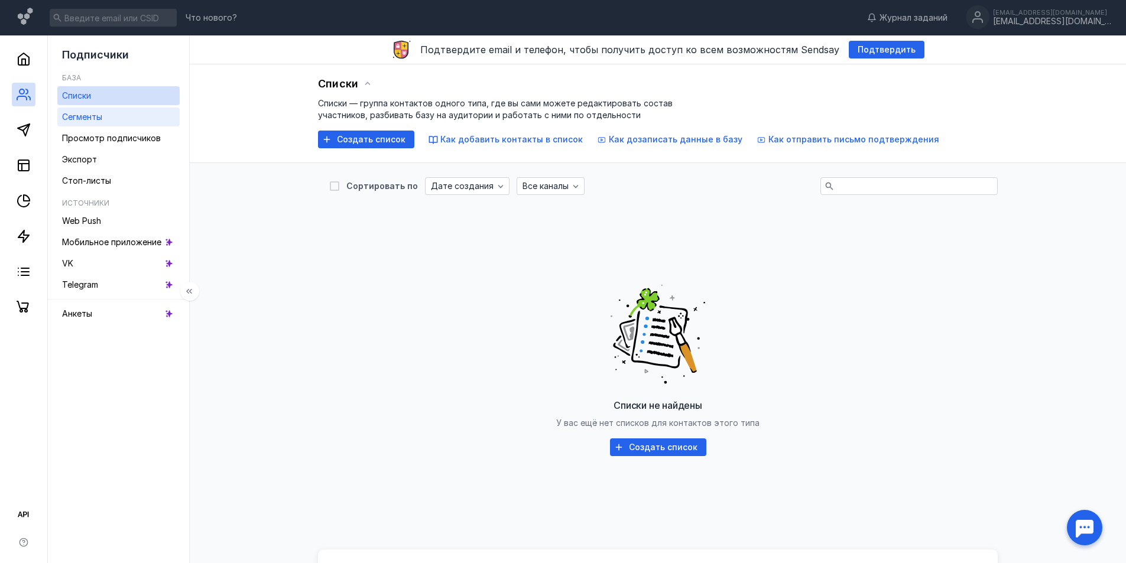
click at [110, 111] on link "Сегменты" at bounding box center [118, 117] width 122 height 19
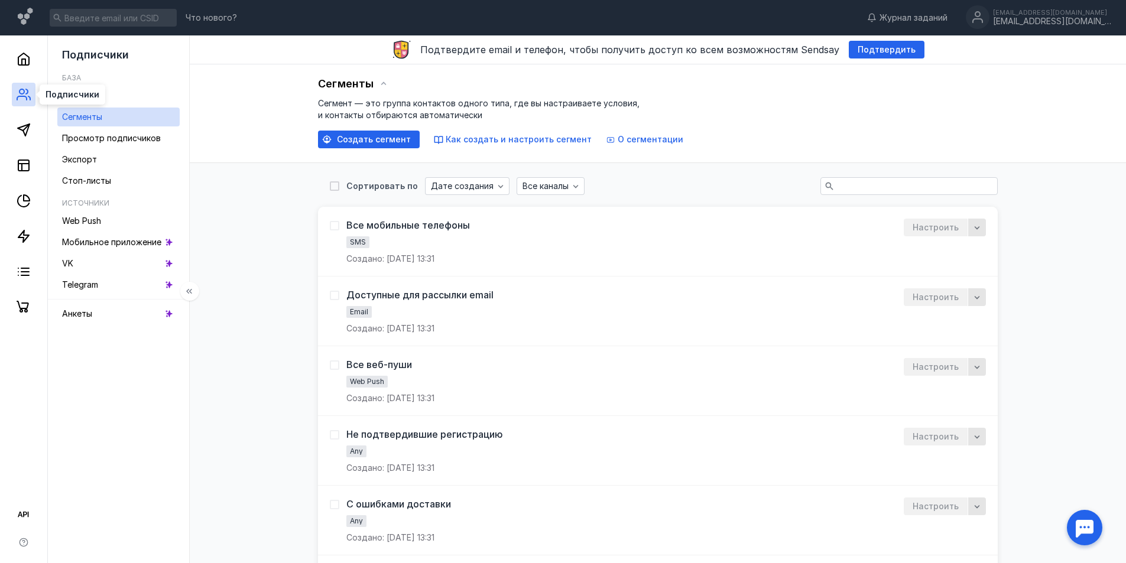
click at [19, 93] on icon at bounding box center [24, 94] width 14 height 14
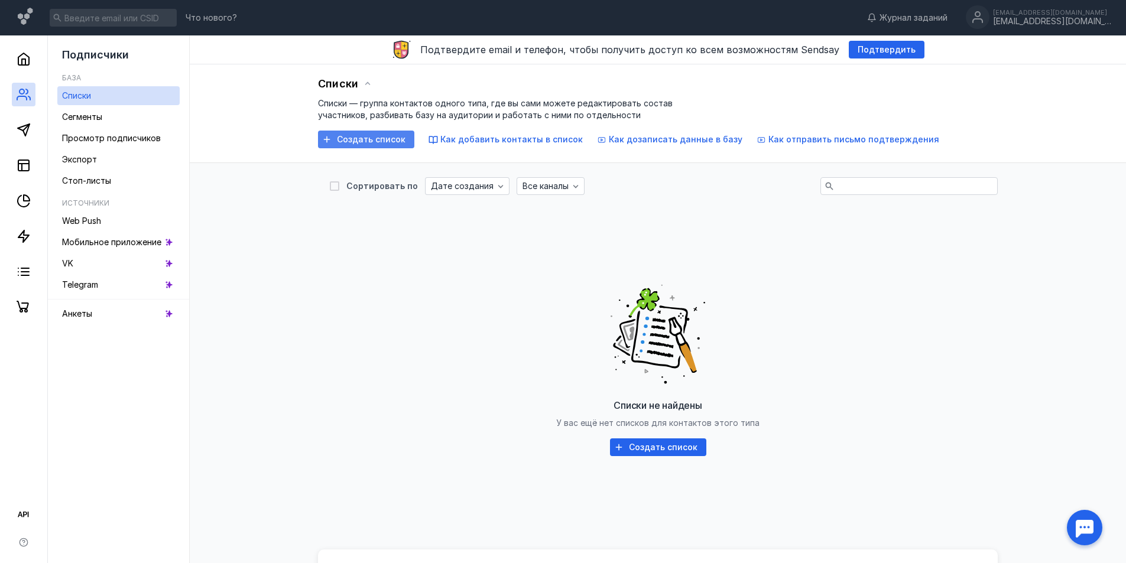
click at [360, 137] on span "Создать список" at bounding box center [371, 140] width 69 height 10
click at [20, 56] on icon at bounding box center [23, 59] width 11 height 12
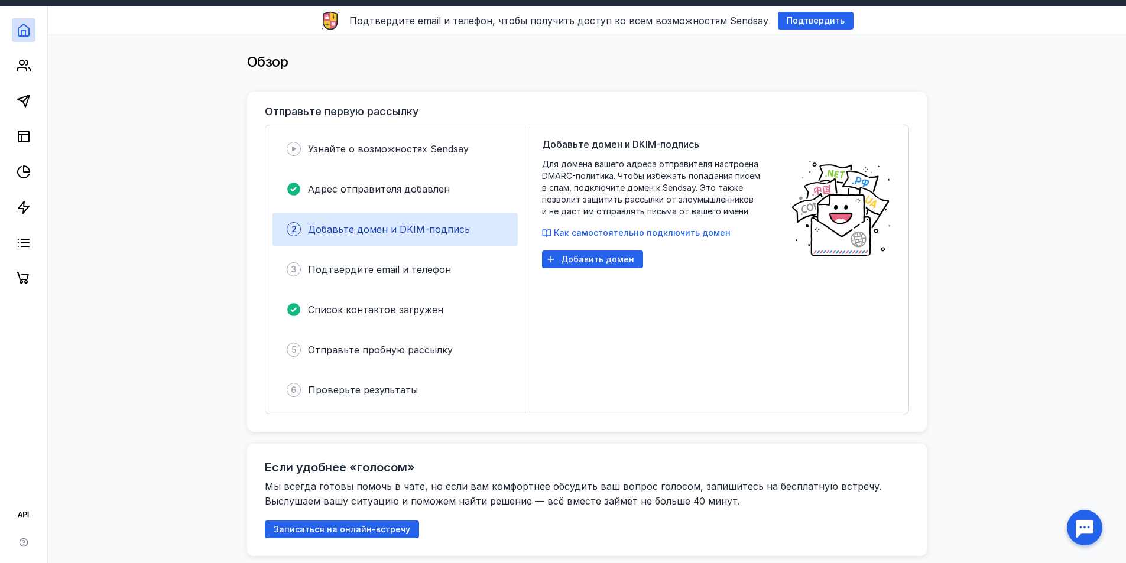
scroll to position [40, 0]
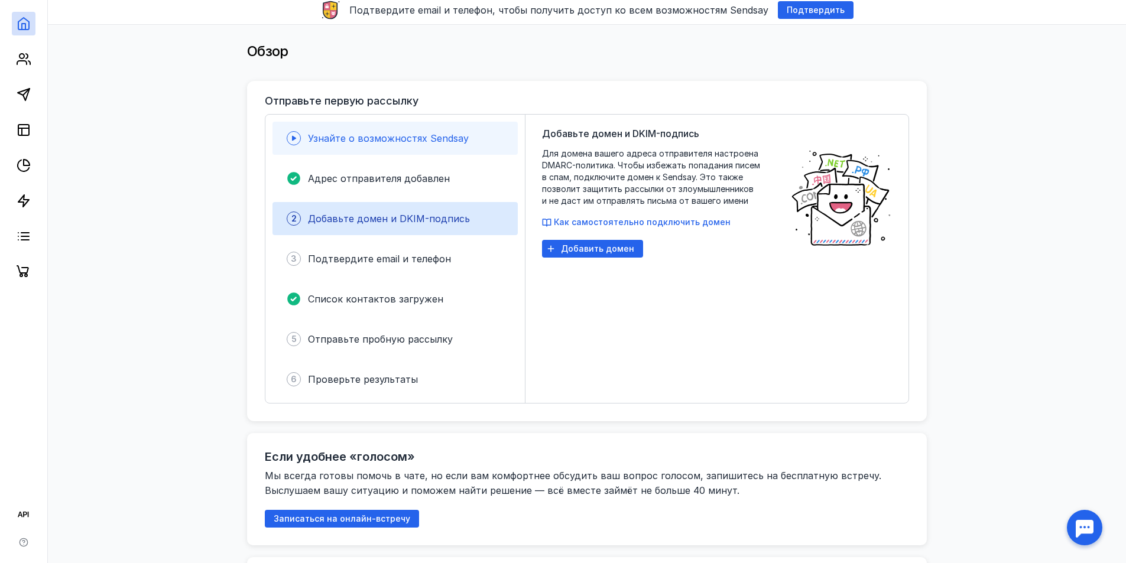
click at [390, 145] on div "Узнайте о возможностях Sendsay" at bounding box center [394, 138] width 245 height 33
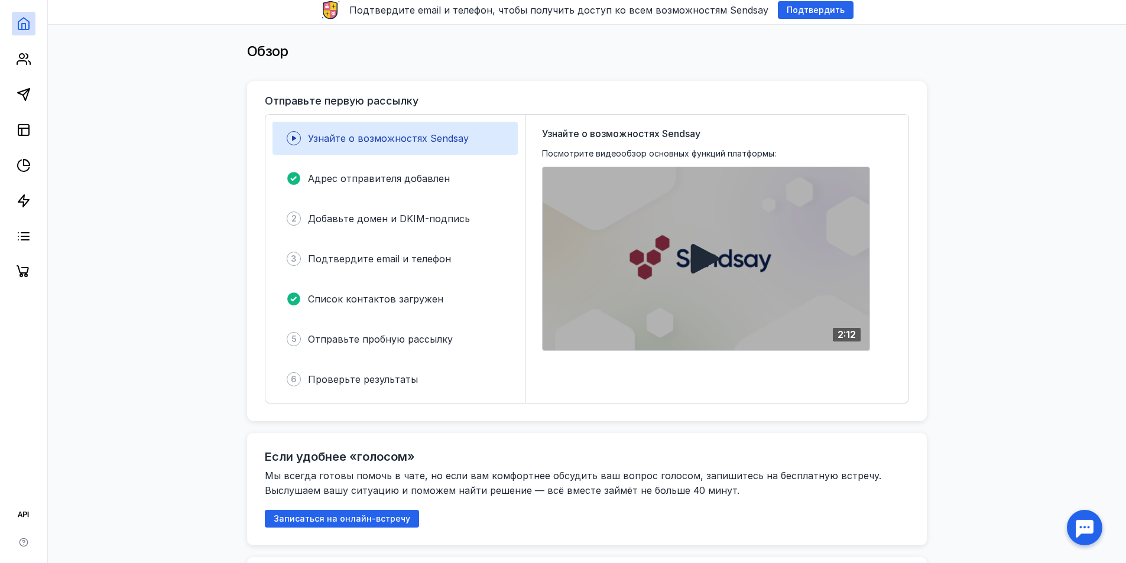
click at [707, 258] on icon at bounding box center [705, 259] width 28 height 30
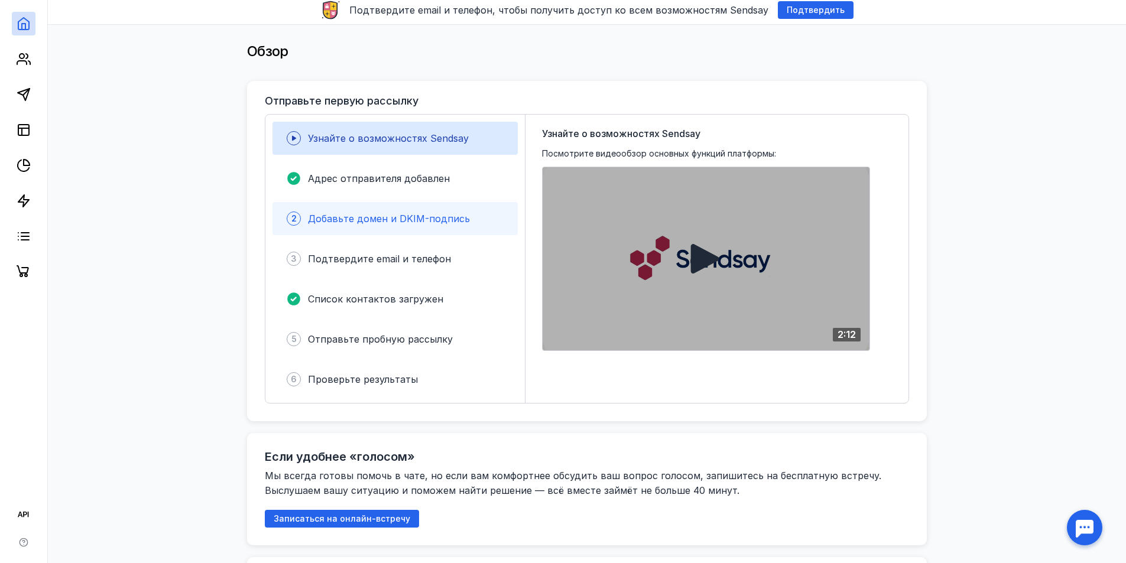
scroll to position [79, 0]
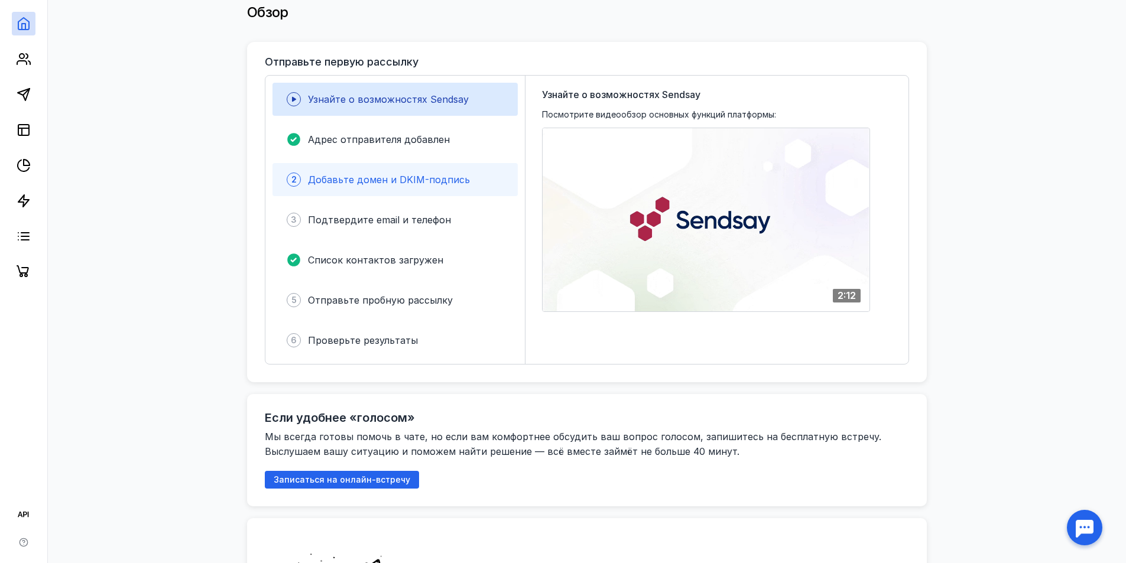
click at [370, 192] on div "2 Добавьте домен и DKIM-подпись" at bounding box center [394, 179] width 245 height 33
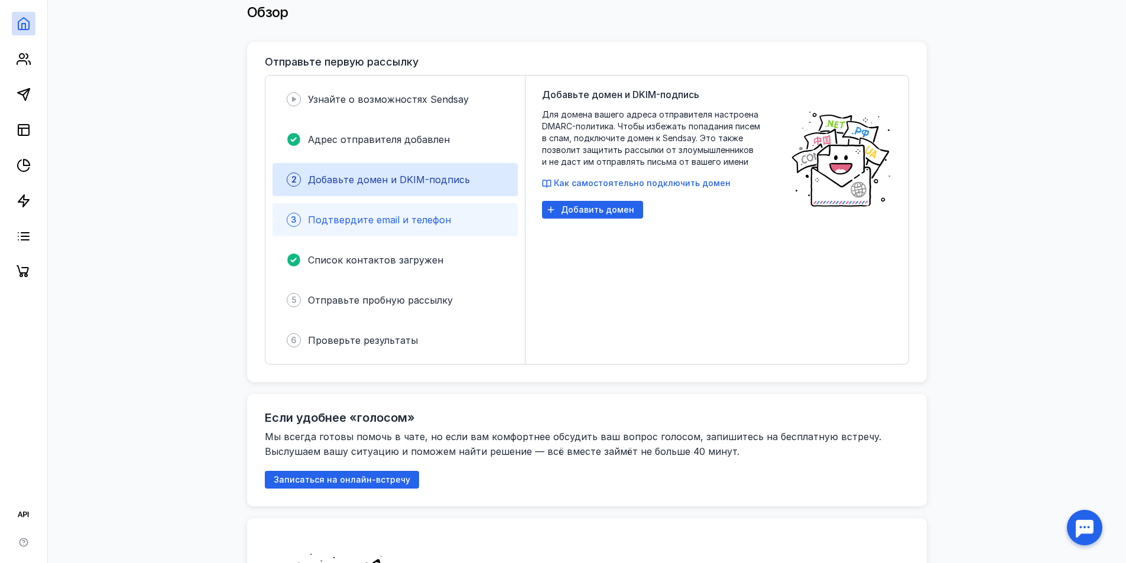
click at [398, 222] on span "Подтвердите email и телефон" at bounding box center [379, 220] width 143 height 12
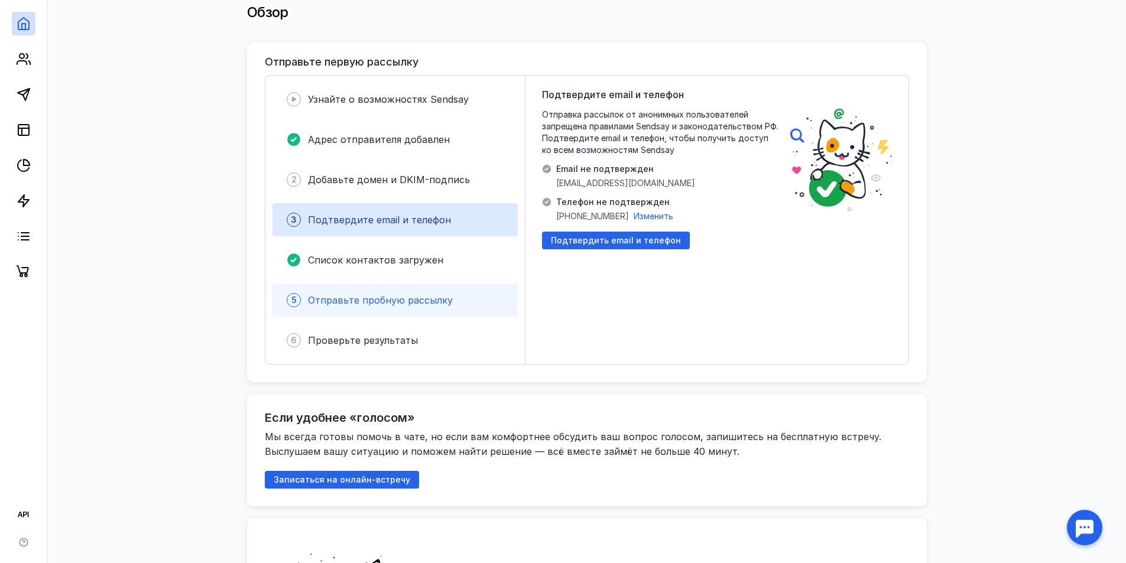
click at [399, 298] on span "Отправьте пробную рассылку" at bounding box center [380, 300] width 145 height 12
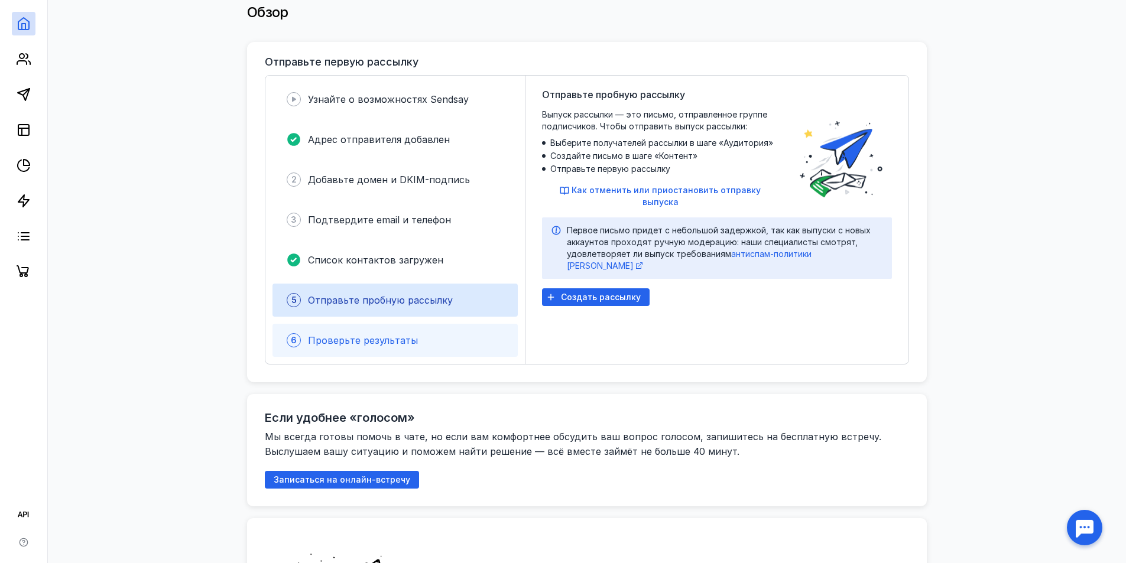
click at [414, 332] on div "6 Проверьте результаты" at bounding box center [394, 340] width 245 height 33
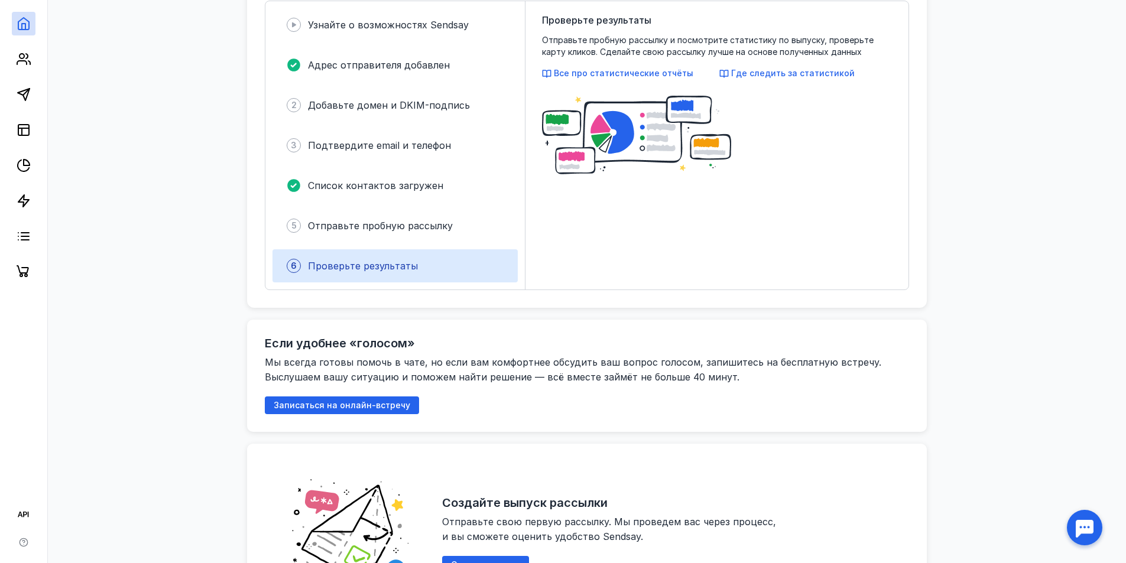
scroll to position [158, 0]
